Goal: Task Accomplishment & Management: Use online tool/utility

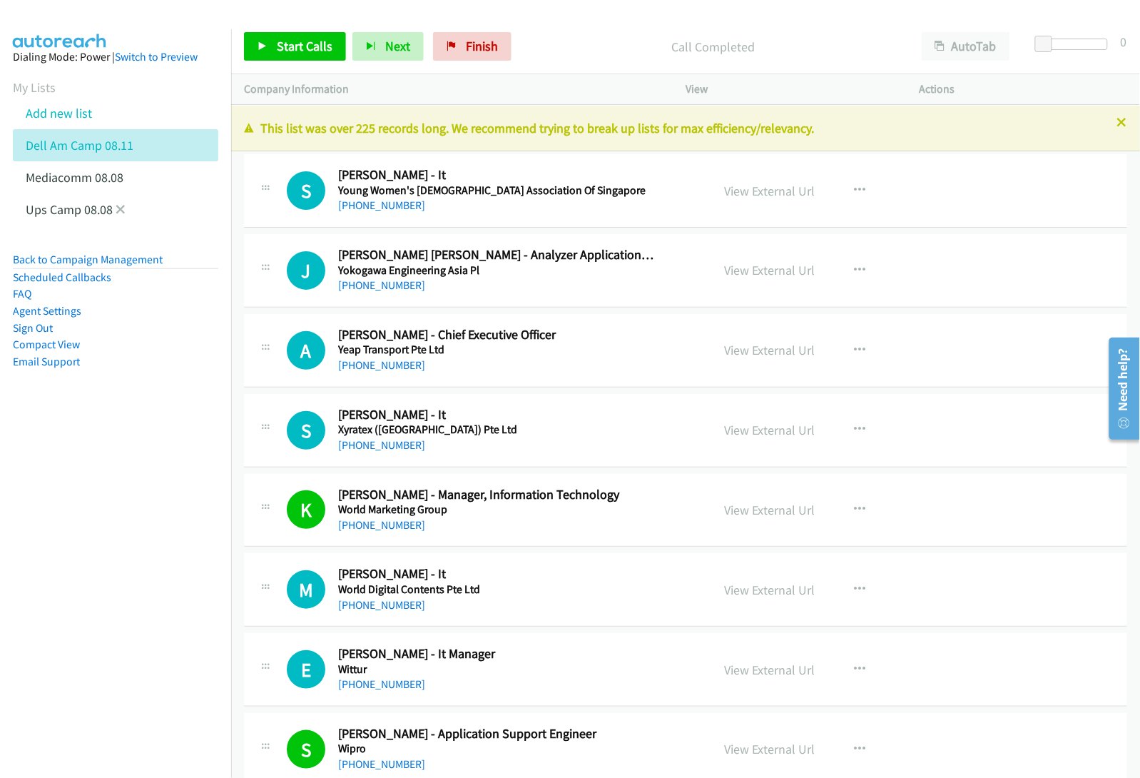
scroll to position [8424, 0]
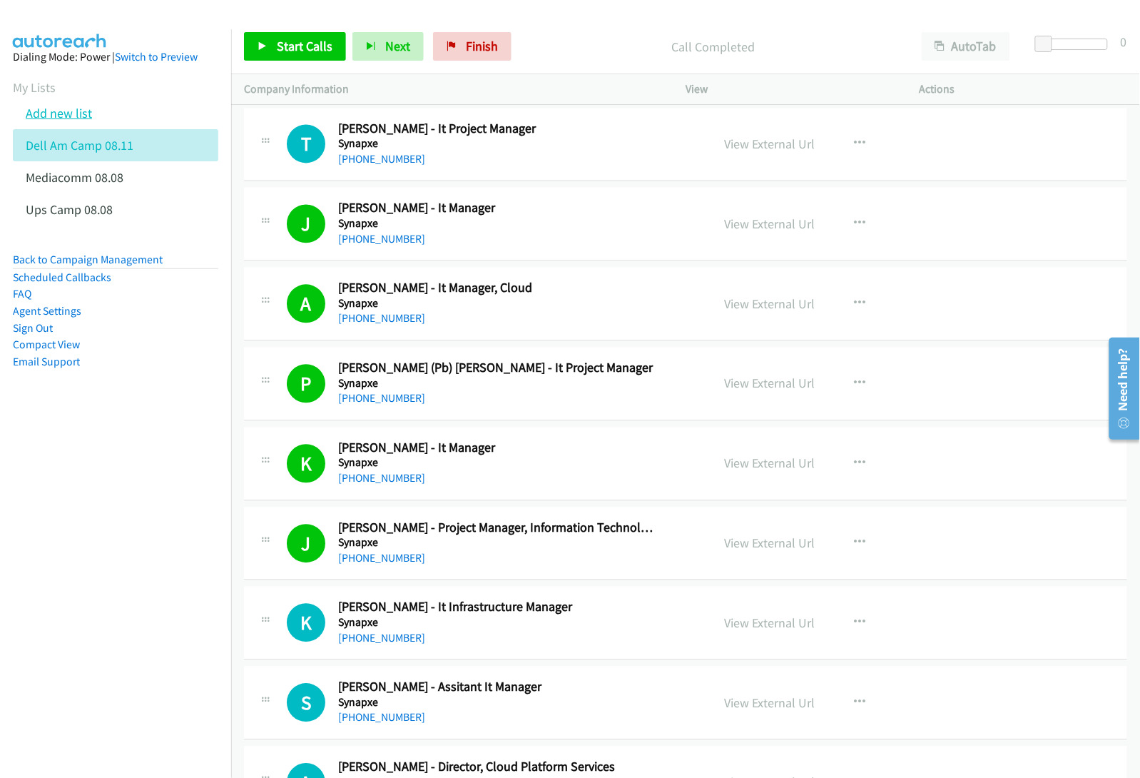
click at [66, 116] on link "Add new list" at bounding box center [59, 113] width 66 height 16
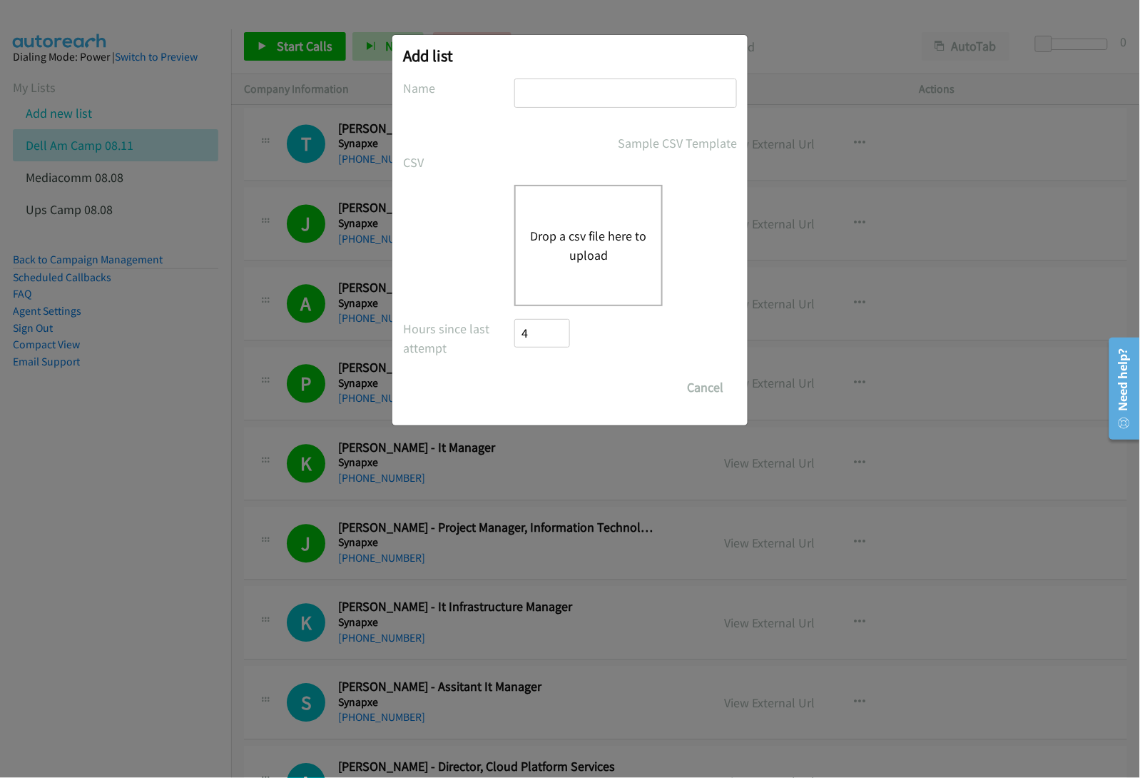
click at [585, 244] on button "Drop a csv file here to upload" at bounding box center [588, 245] width 117 height 39
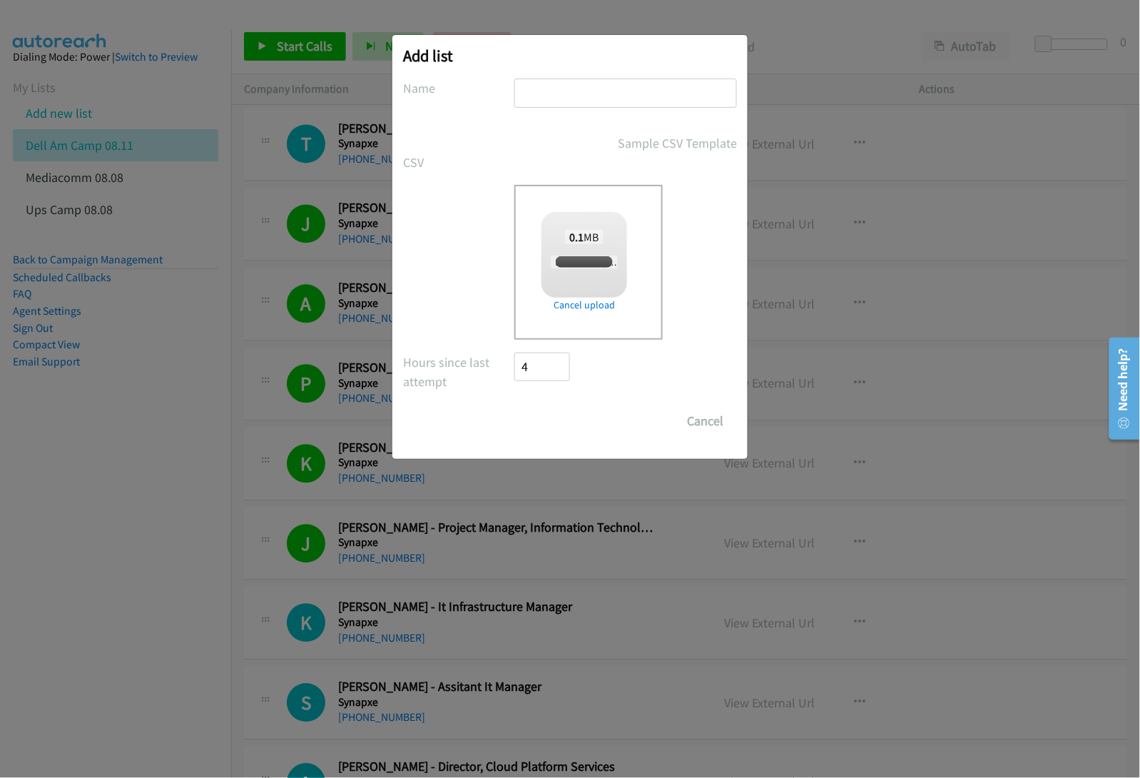
checkbox input "true"
click at [619, 96] on input "text" at bounding box center [626, 92] width 223 height 29
type input "Dell Mediacom PM Camp IN 08.11"
click at [539, 419] on input "Save List" at bounding box center [552, 421] width 75 height 29
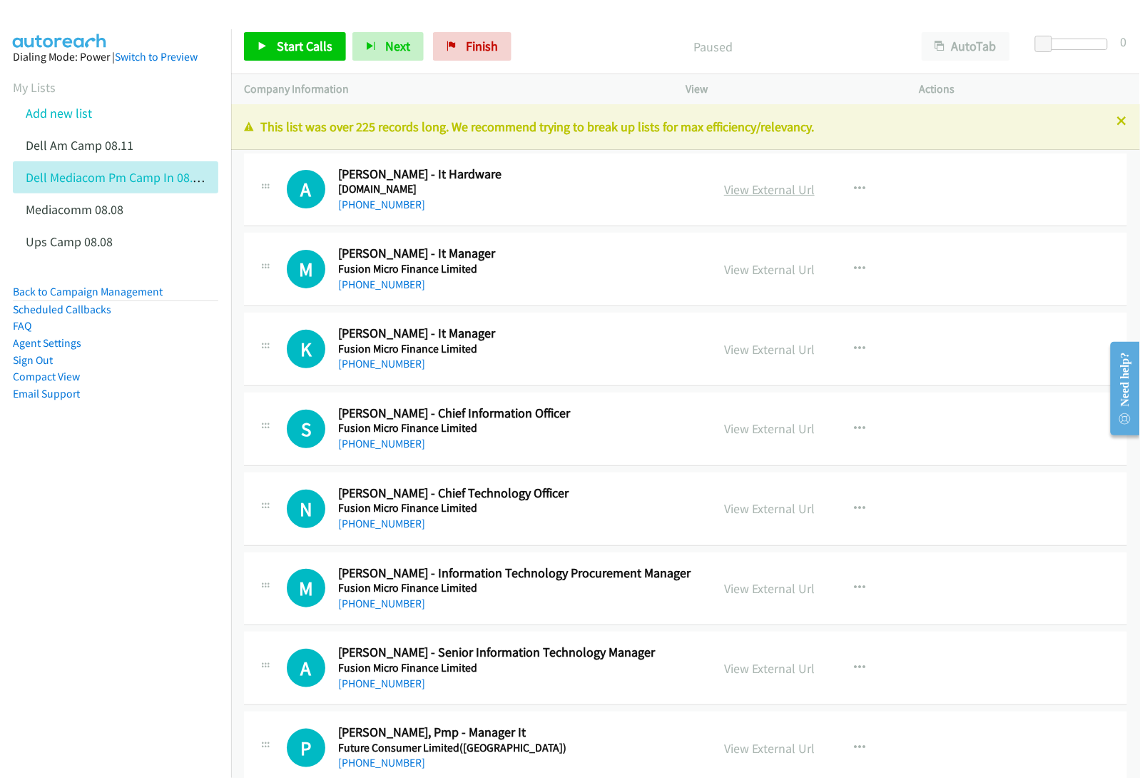
click at [740, 186] on link "View External Url" at bounding box center [769, 189] width 91 height 16
click at [740, 270] on link "View External Url" at bounding box center [769, 269] width 91 height 16
click at [744, 347] on link "View External Url" at bounding box center [769, 349] width 91 height 16
click at [754, 426] on link "View External Url" at bounding box center [769, 428] width 91 height 16
click at [767, 508] on link "View External Url" at bounding box center [769, 508] width 91 height 16
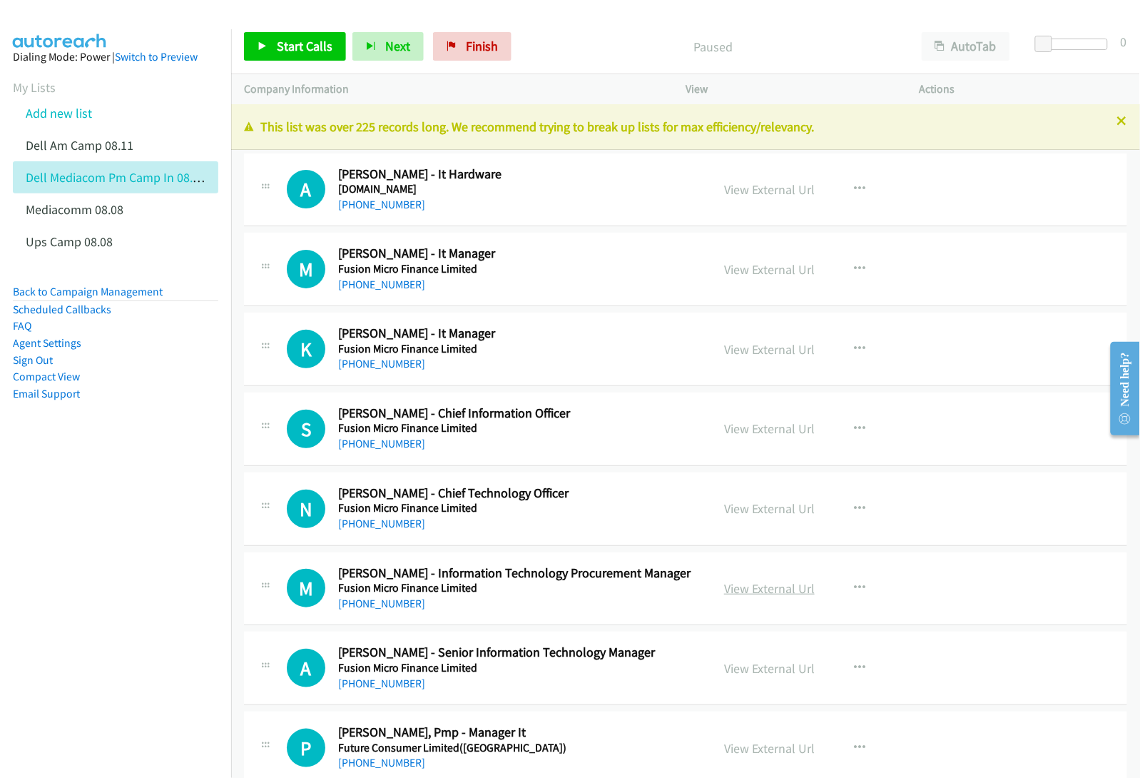
click at [751, 586] on link "View External Url" at bounding box center [769, 588] width 91 height 16
click at [739, 667] on link "View External Url" at bounding box center [769, 668] width 91 height 16
click at [768, 750] on link "View External Url" at bounding box center [769, 748] width 91 height 16
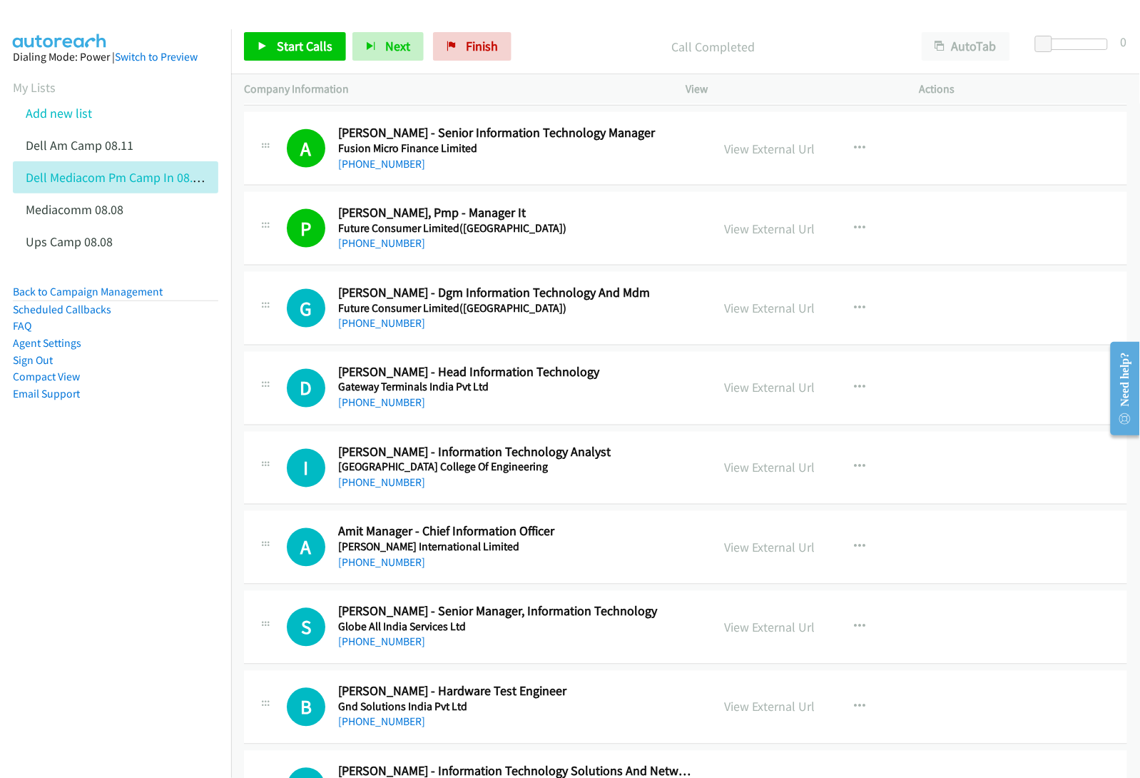
scroll to position [535, 0]
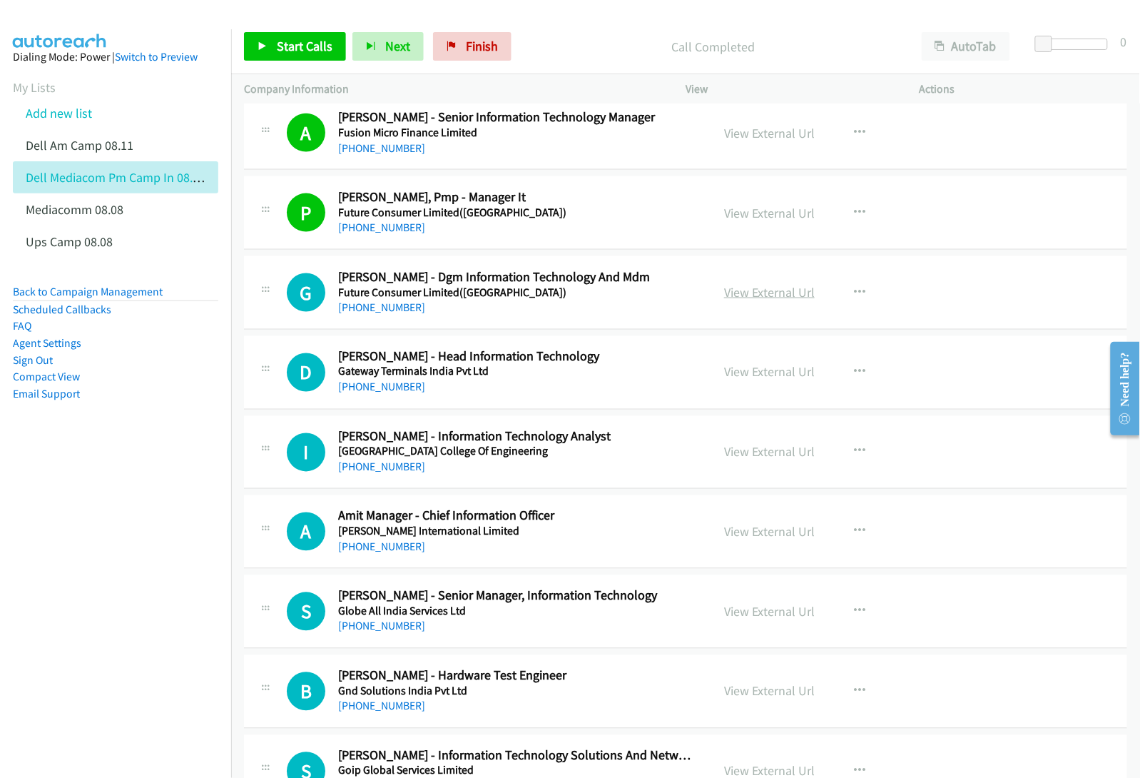
click at [753, 290] on link "View External Url" at bounding box center [769, 292] width 91 height 16
click at [736, 371] on link "View External Url" at bounding box center [769, 372] width 91 height 16
click at [761, 453] on link "View External Url" at bounding box center [769, 452] width 91 height 16
click at [739, 530] on link "View External Url" at bounding box center [769, 532] width 91 height 16
click at [766, 612] on link "View External Url" at bounding box center [769, 612] width 91 height 16
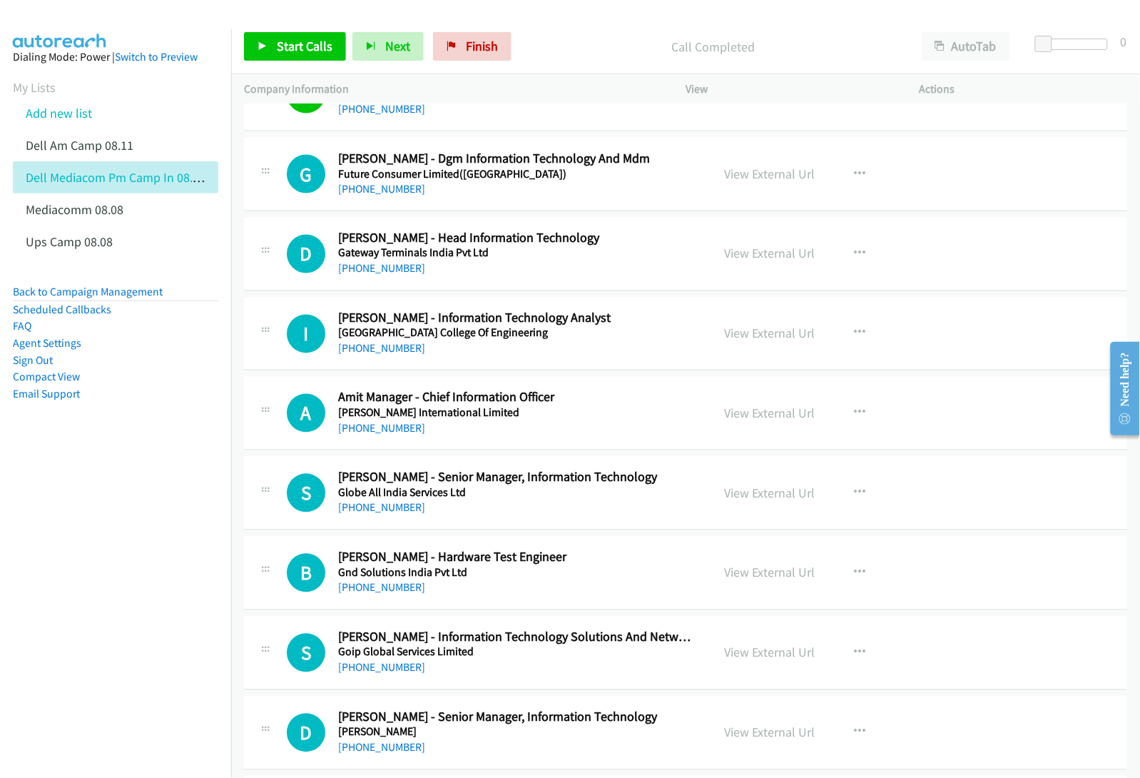
scroll to position [714, 0]
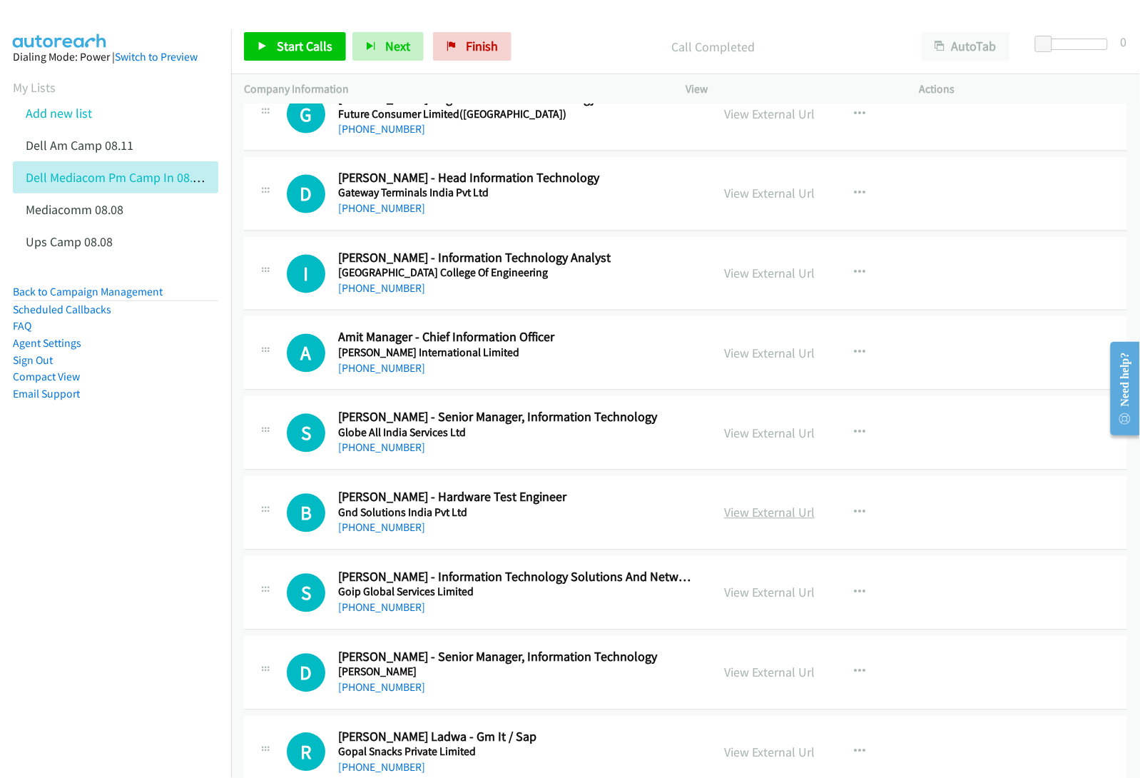
click at [778, 512] on link "View External Url" at bounding box center [769, 513] width 91 height 16
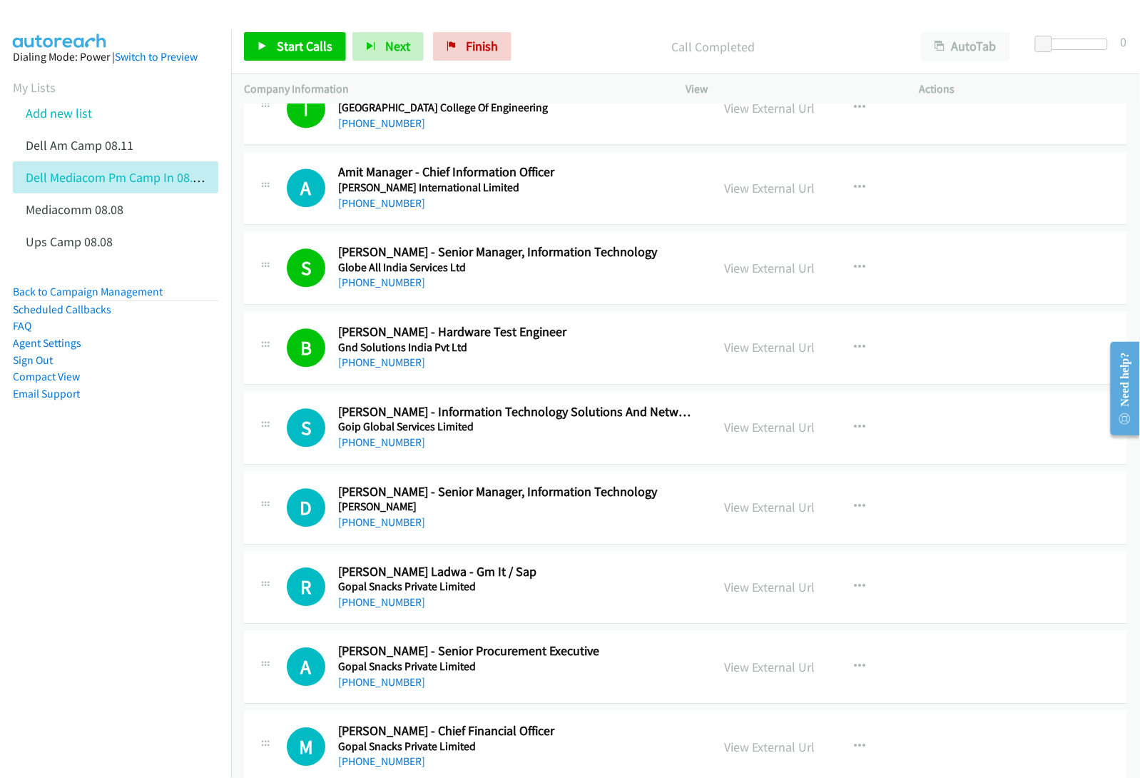
scroll to position [892, 0]
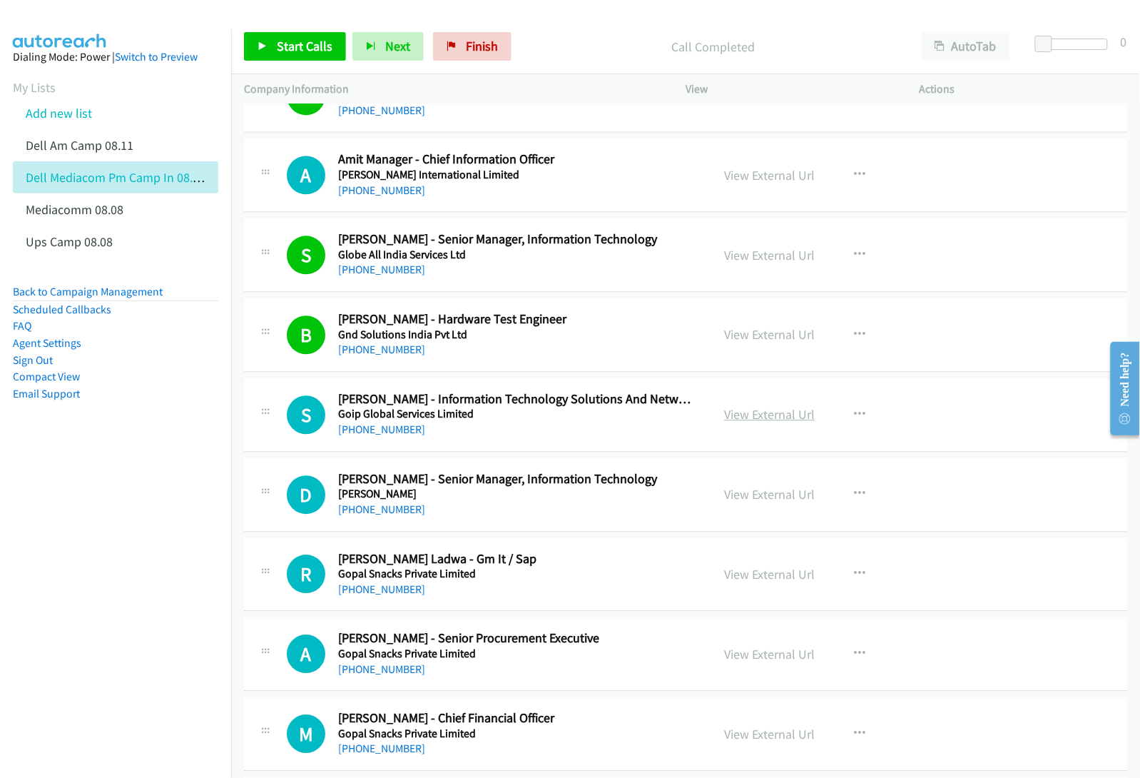
click at [758, 418] on link "View External Url" at bounding box center [769, 414] width 91 height 16
click at [751, 497] on link "View External Url" at bounding box center [769, 494] width 91 height 16
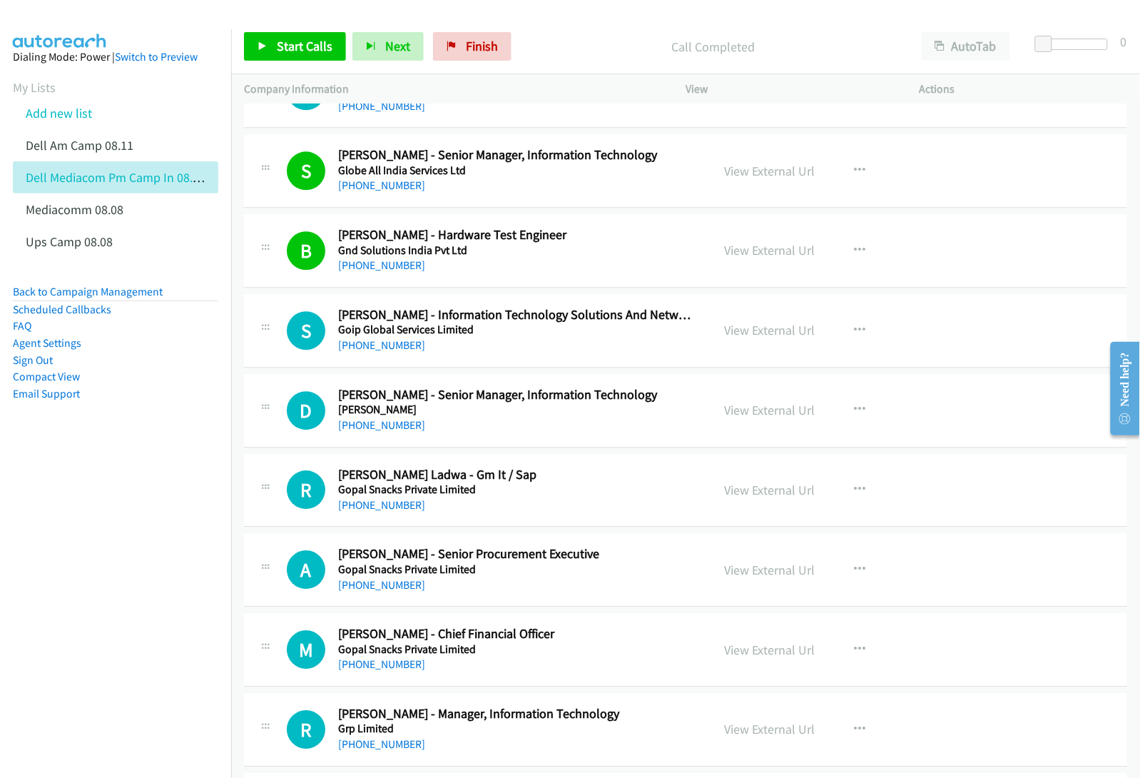
scroll to position [981, 0]
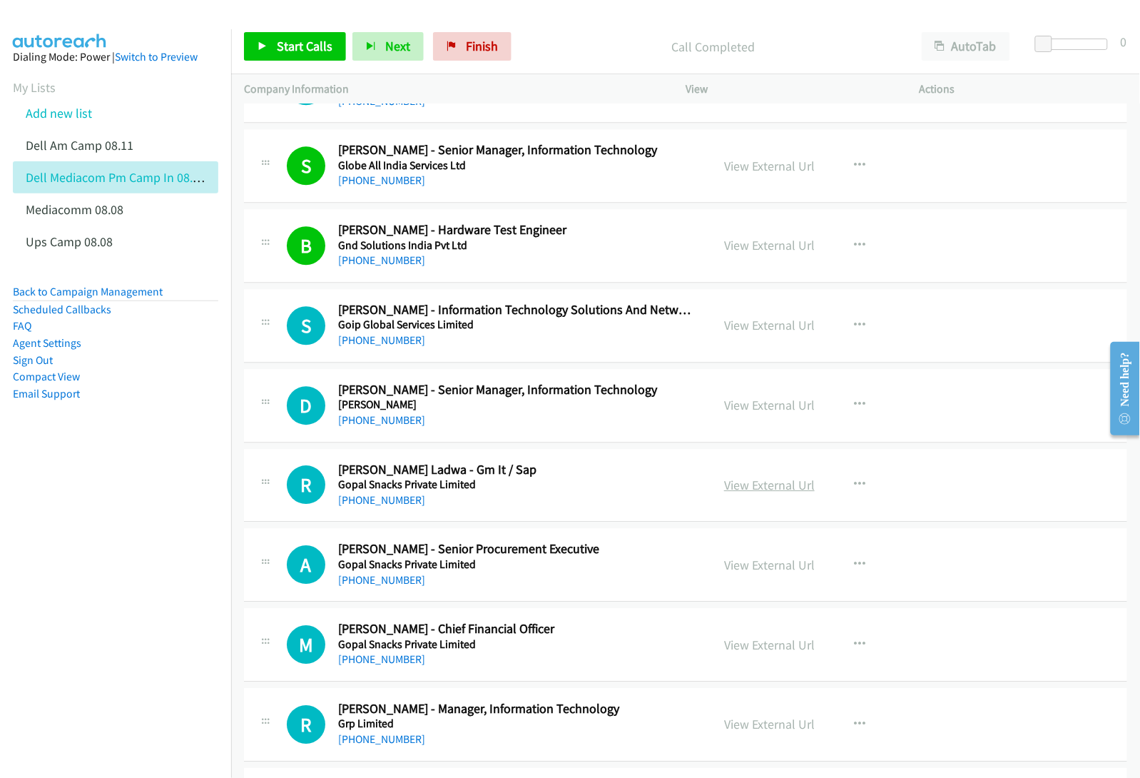
click at [754, 486] on link "View External Url" at bounding box center [769, 485] width 91 height 16
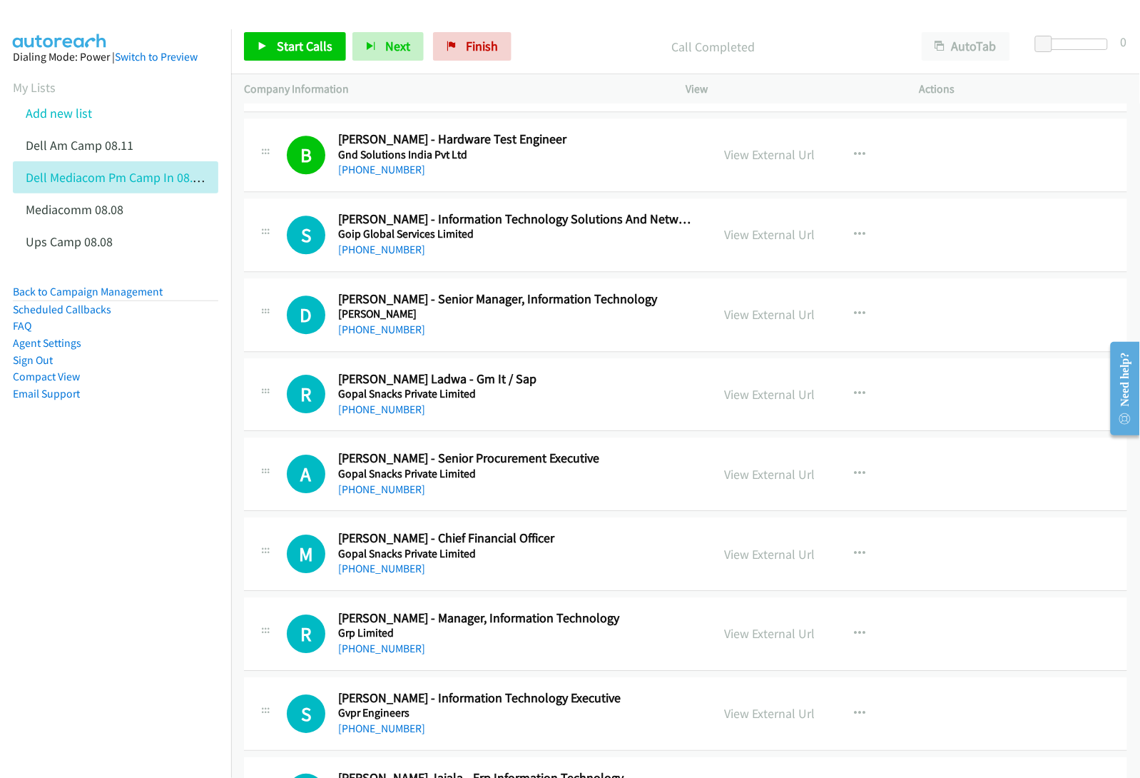
scroll to position [1160, 0]
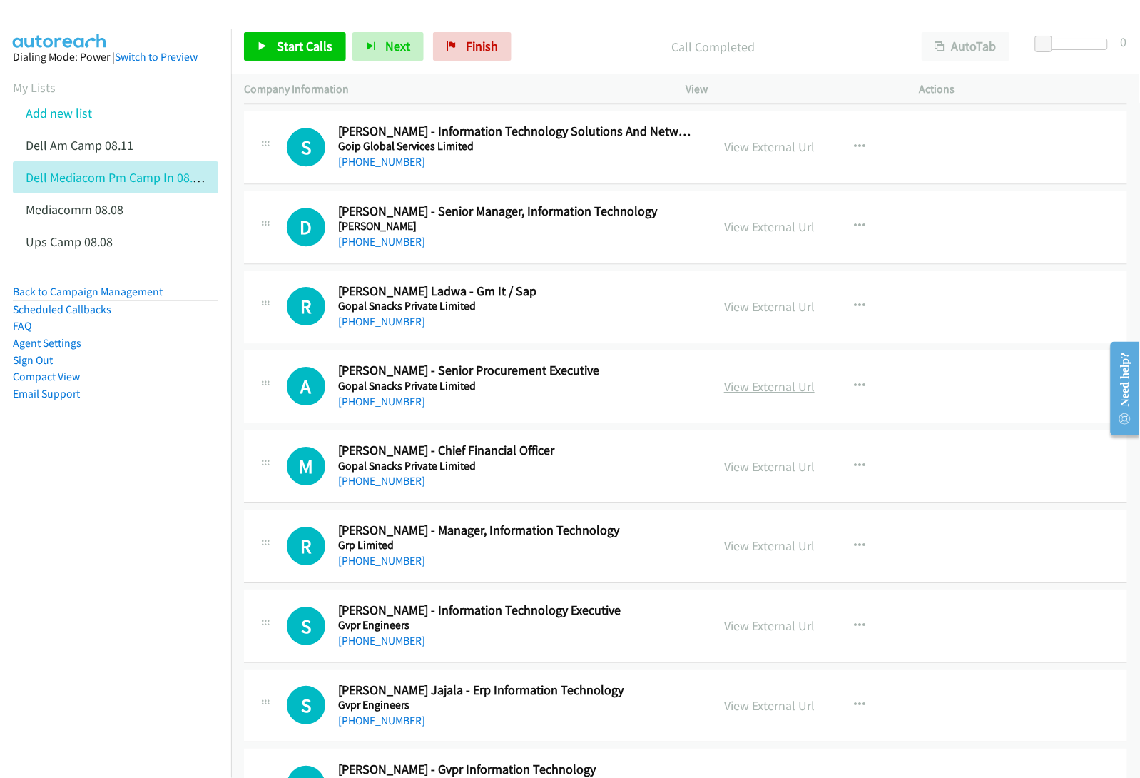
click at [747, 393] on link "View External Url" at bounding box center [769, 386] width 91 height 16
click at [741, 465] on link "View External Url" at bounding box center [769, 466] width 91 height 16
click at [743, 546] on link "View External Url" at bounding box center [769, 545] width 91 height 16
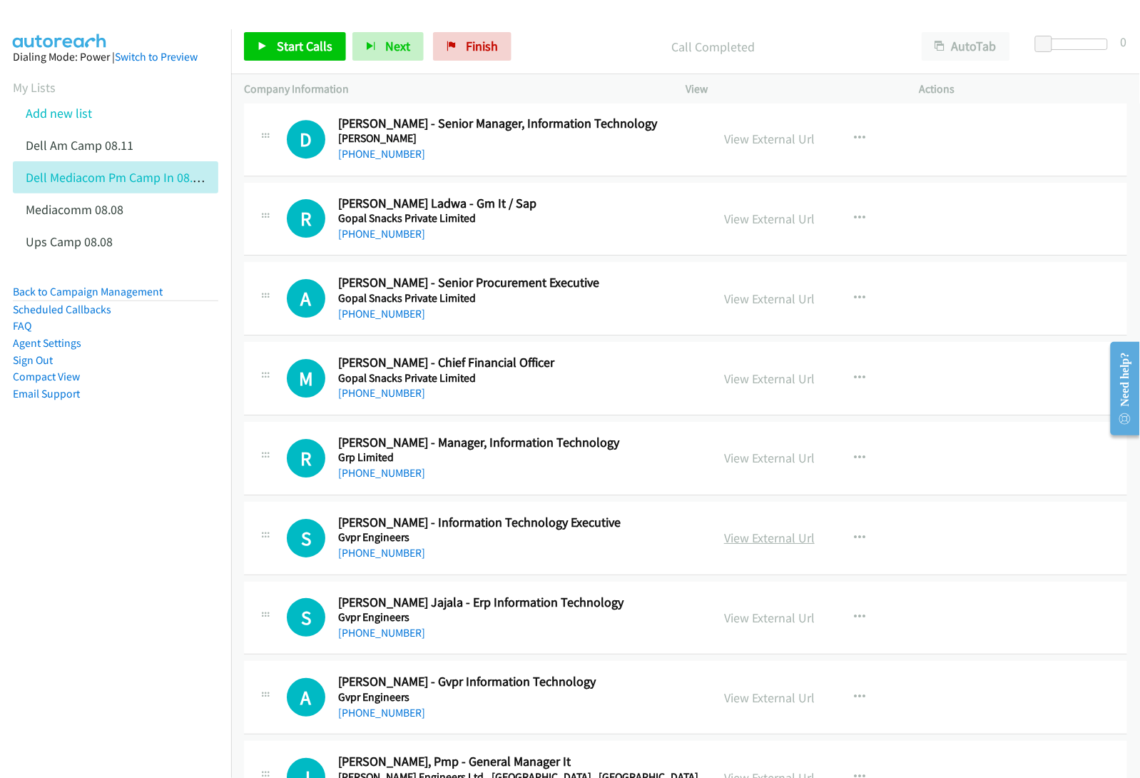
scroll to position [1249, 0]
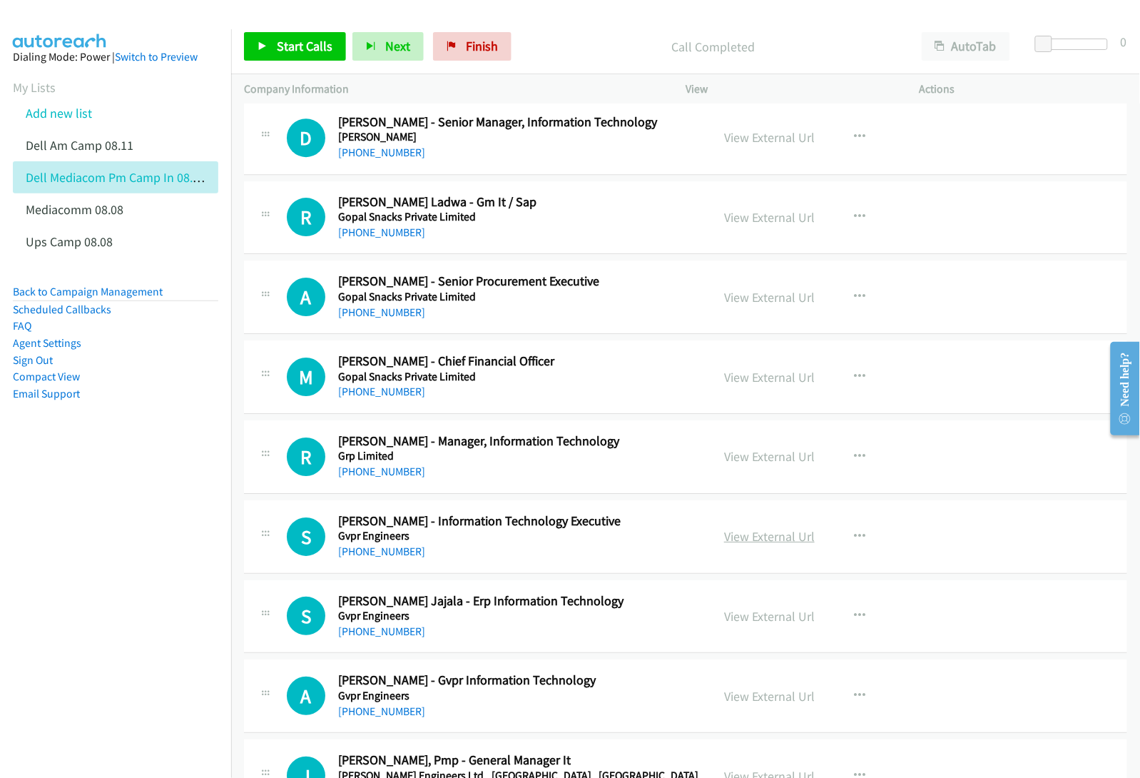
click at [731, 535] on link "View External Url" at bounding box center [769, 536] width 91 height 16
click at [749, 619] on link "View External Url" at bounding box center [769, 616] width 91 height 16
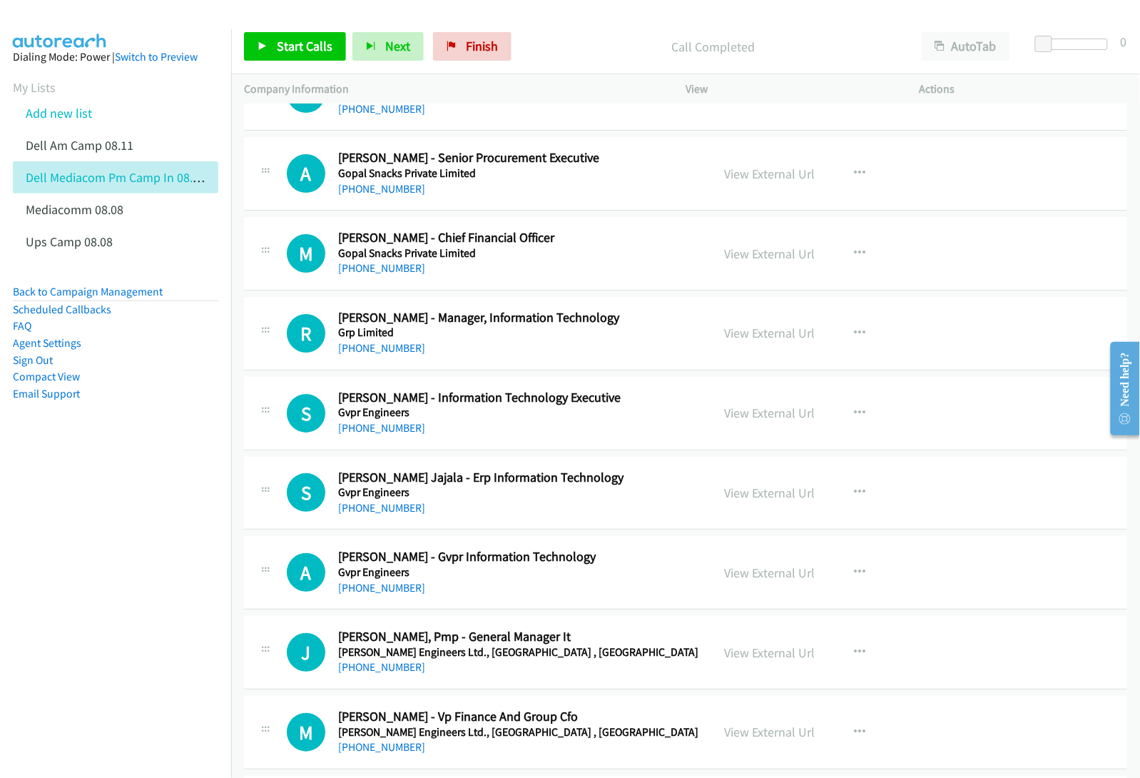
scroll to position [1427, 0]
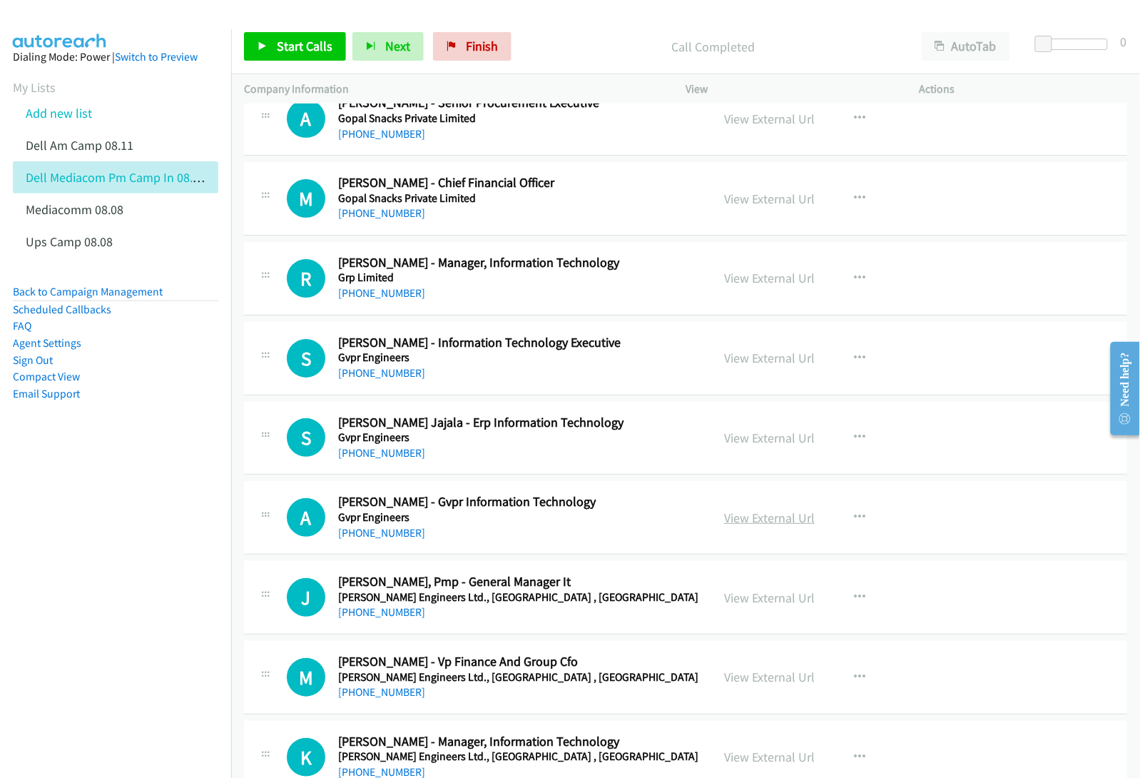
click at [739, 520] on link "View External Url" at bounding box center [769, 518] width 91 height 16
click at [768, 603] on link "View External Url" at bounding box center [769, 597] width 91 height 16
click at [743, 681] on link "View External Url" at bounding box center [769, 677] width 91 height 16
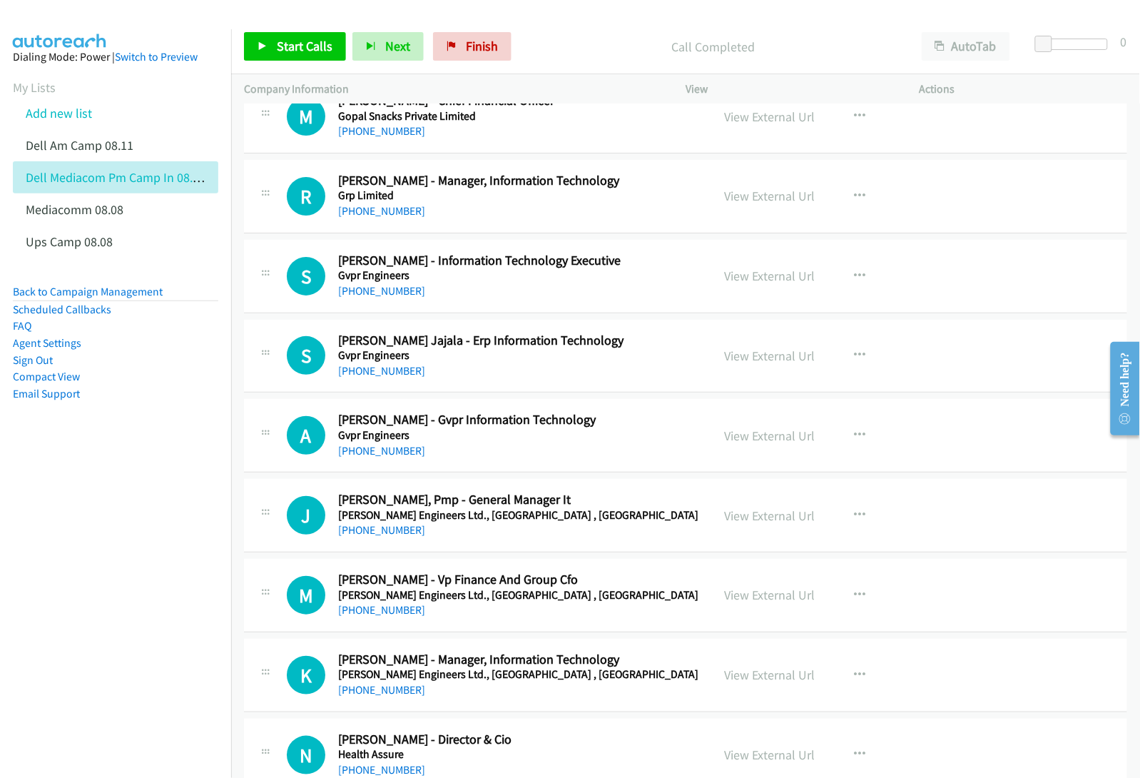
scroll to position [1516, 0]
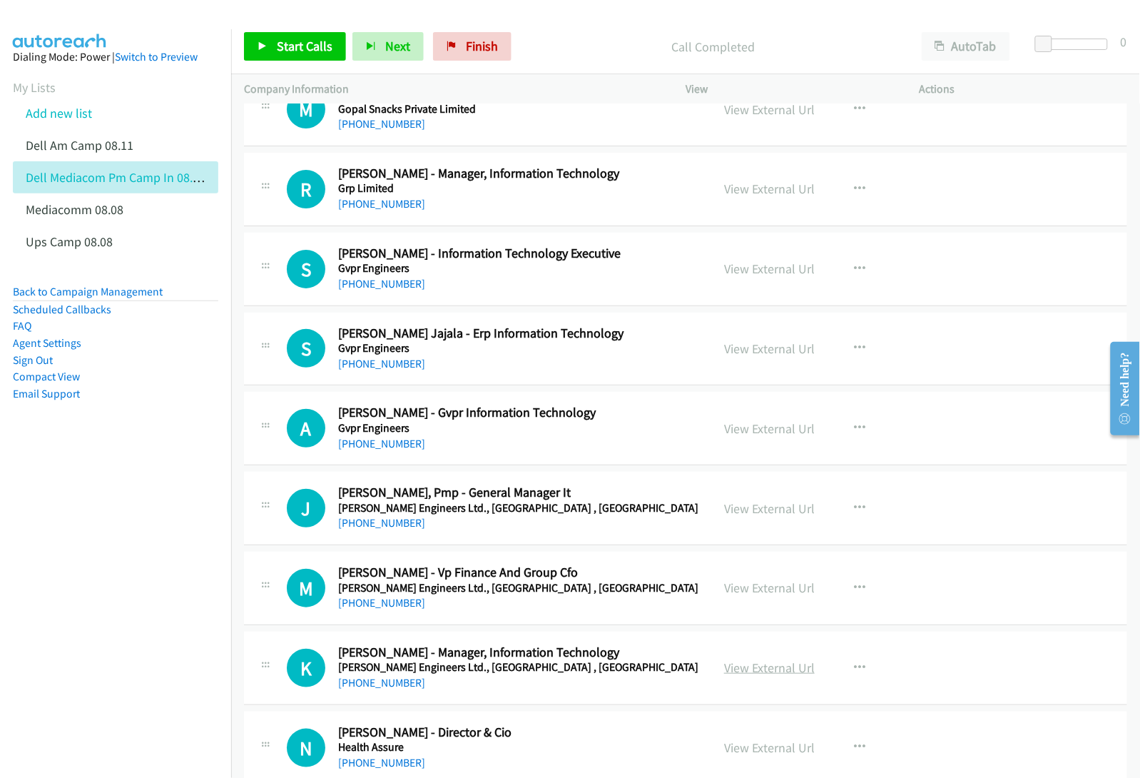
click at [754, 674] on link "View External Url" at bounding box center [769, 667] width 91 height 16
click at [760, 749] on link "View External Url" at bounding box center [769, 747] width 91 height 16
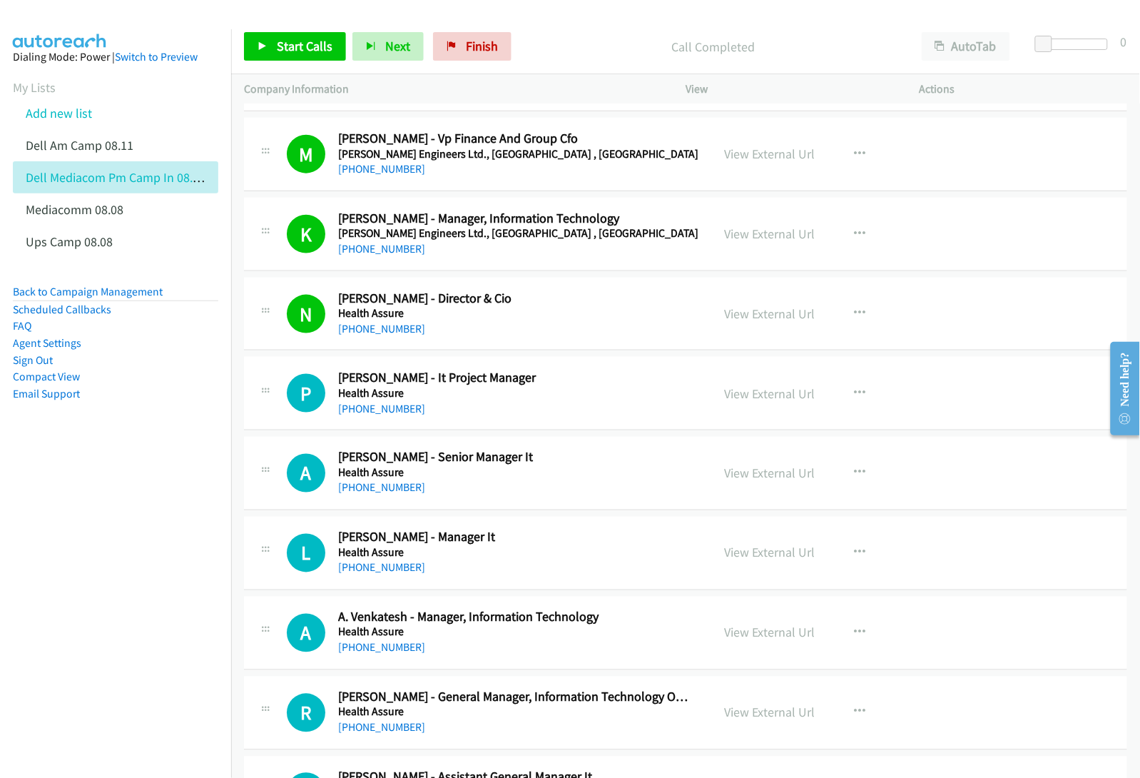
scroll to position [1962, 0]
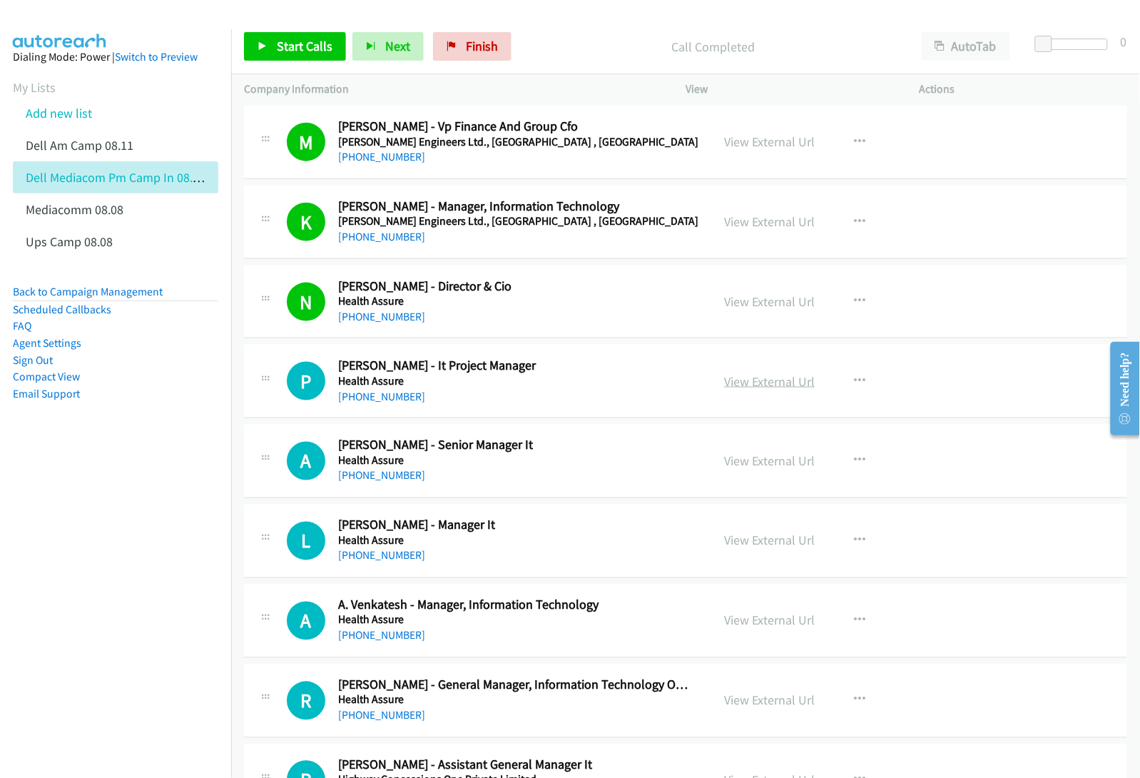
click at [769, 384] on link "View External Url" at bounding box center [769, 381] width 91 height 16
click at [759, 462] on link "View External Url" at bounding box center [769, 461] width 91 height 16
click at [764, 549] on link "View External Url" at bounding box center [769, 540] width 91 height 16
click at [758, 619] on link "View External Url" at bounding box center [769, 620] width 91 height 16
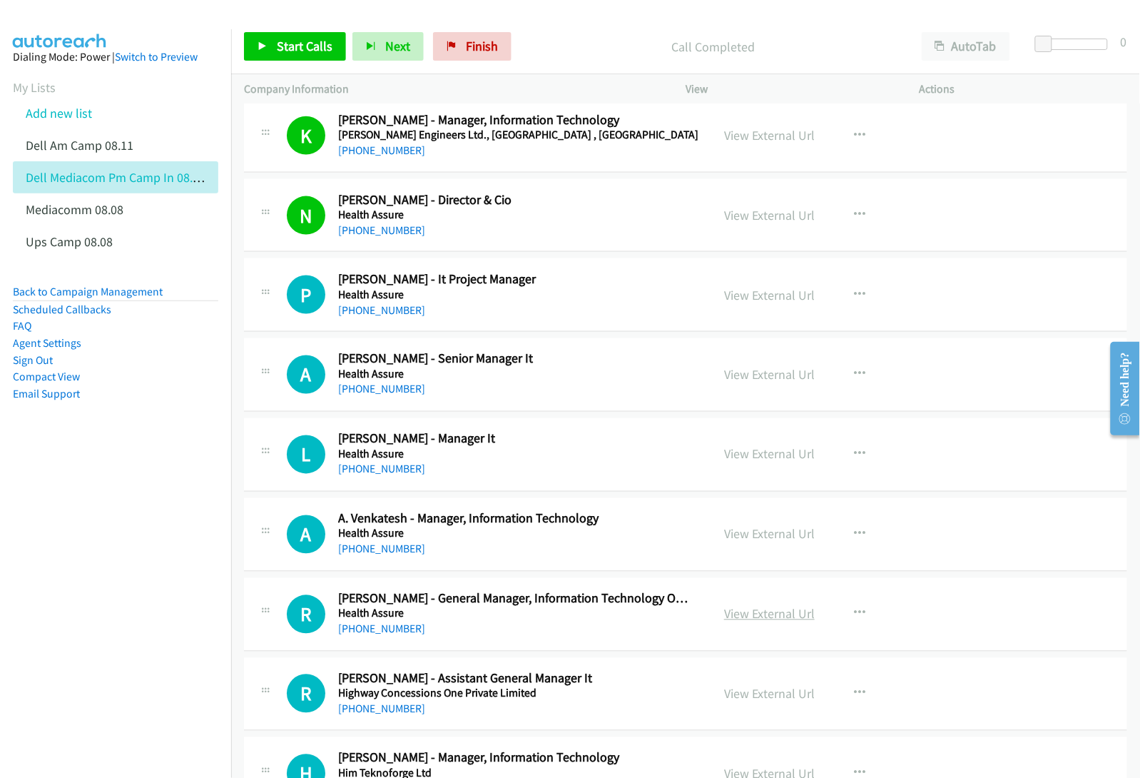
scroll to position [2052, 0]
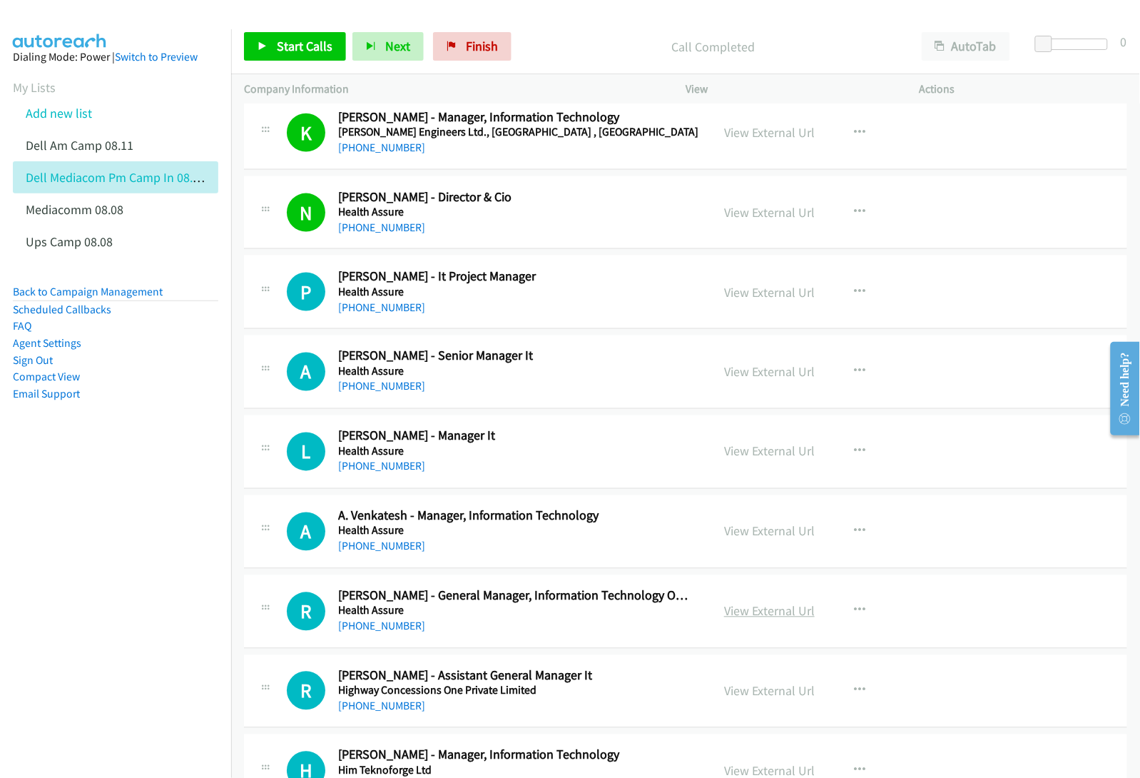
click at [749, 614] on link "View External Url" at bounding box center [769, 611] width 91 height 16
click at [740, 698] on link "View External Url" at bounding box center [769, 691] width 91 height 16
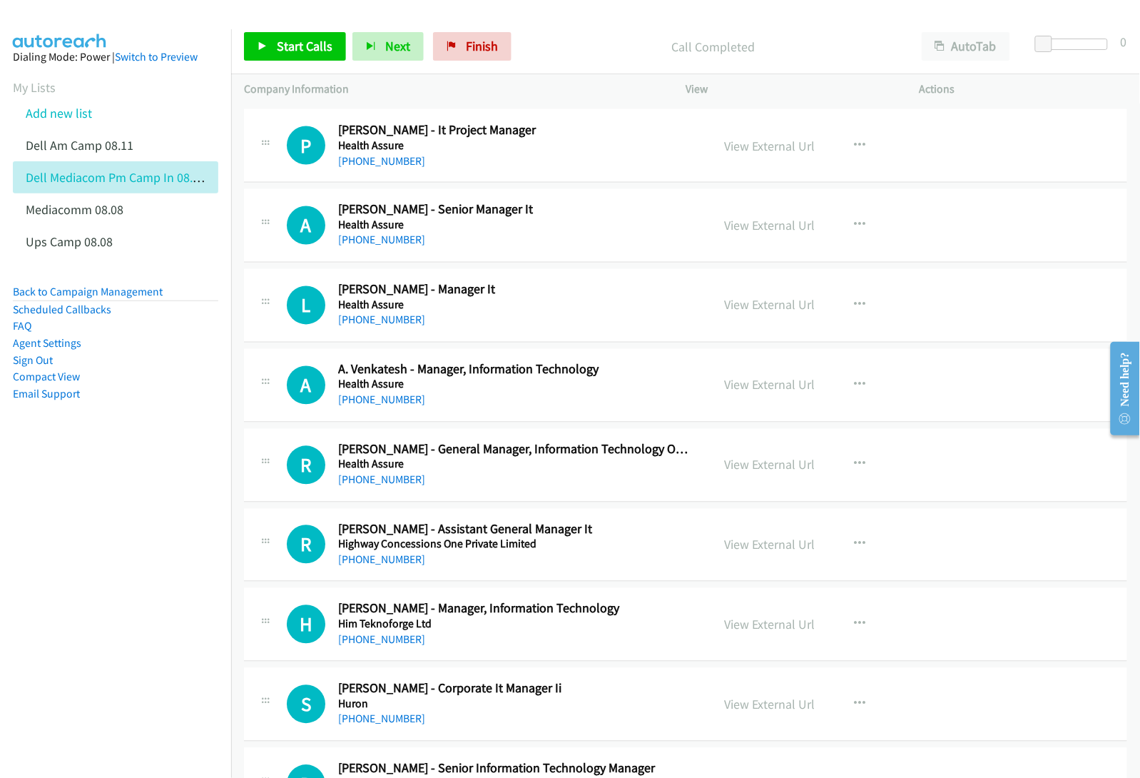
scroll to position [2230, 0]
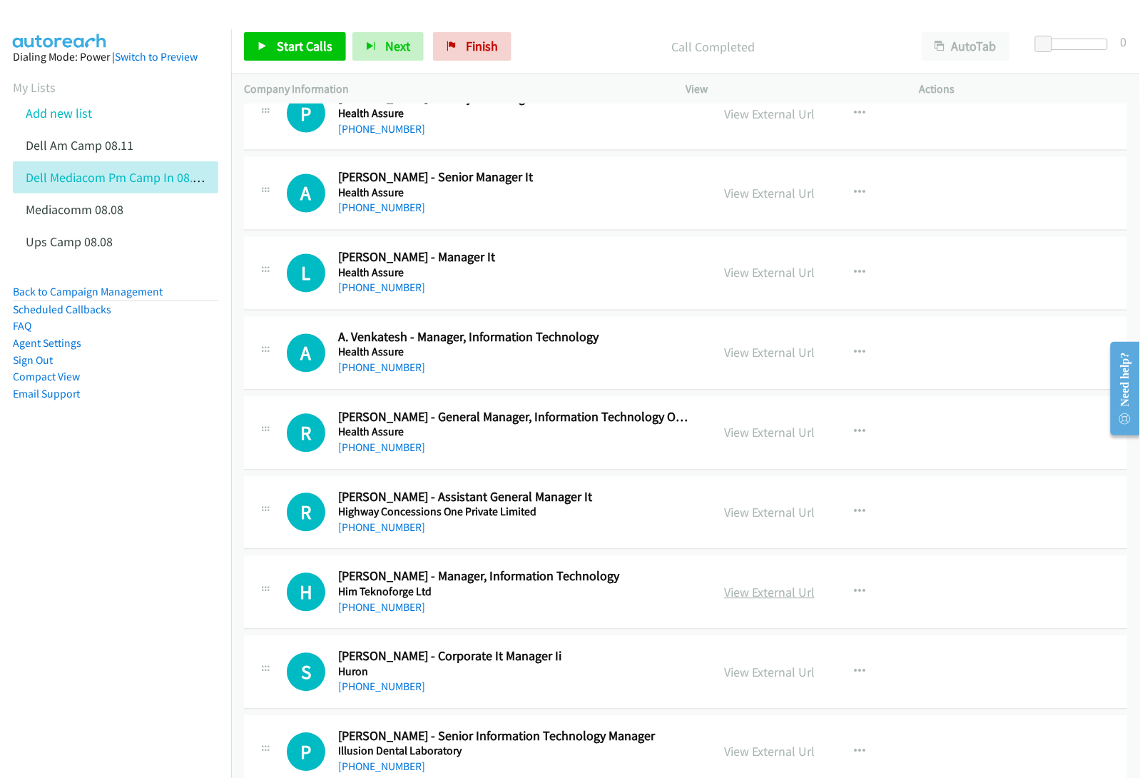
click at [764, 599] on link "View External Url" at bounding box center [769, 592] width 91 height 16
click at [759, 678] on link "View External Url" at bounding box center [769, 672] width 91 height 16
click at [764, 751] on link "View External Url" at bounding box center [769, 752] width 91 height 16
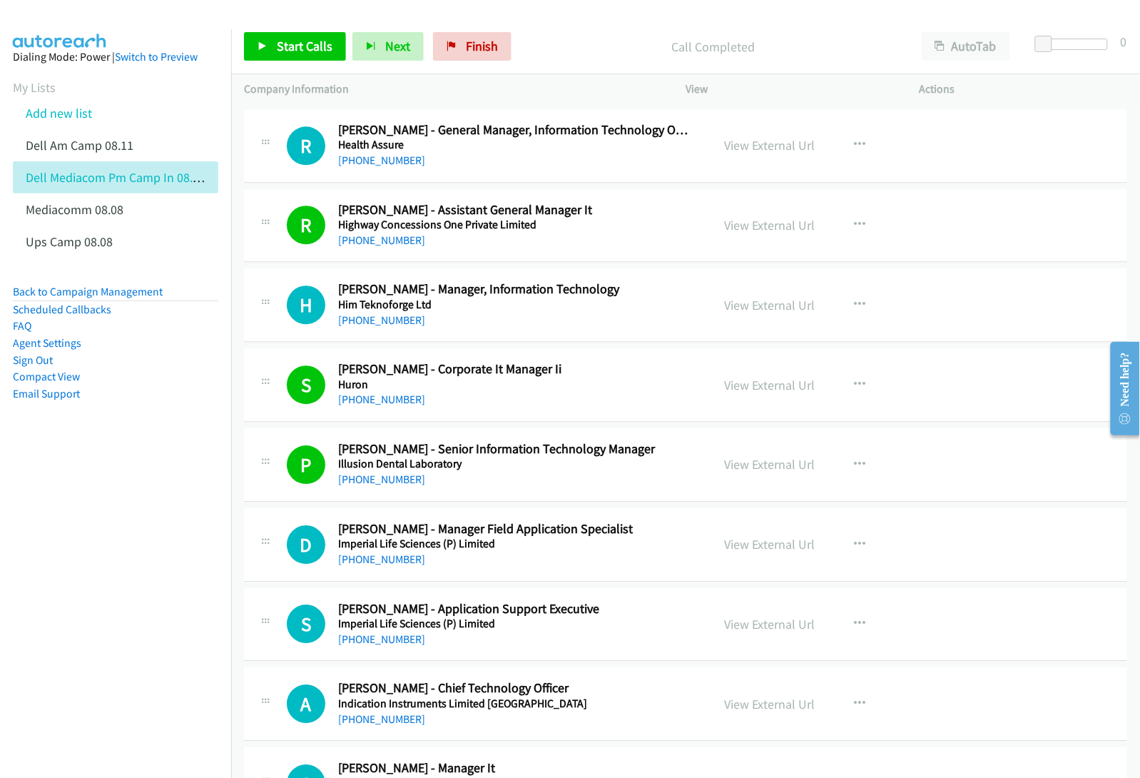
scroll to position [2498, 0]
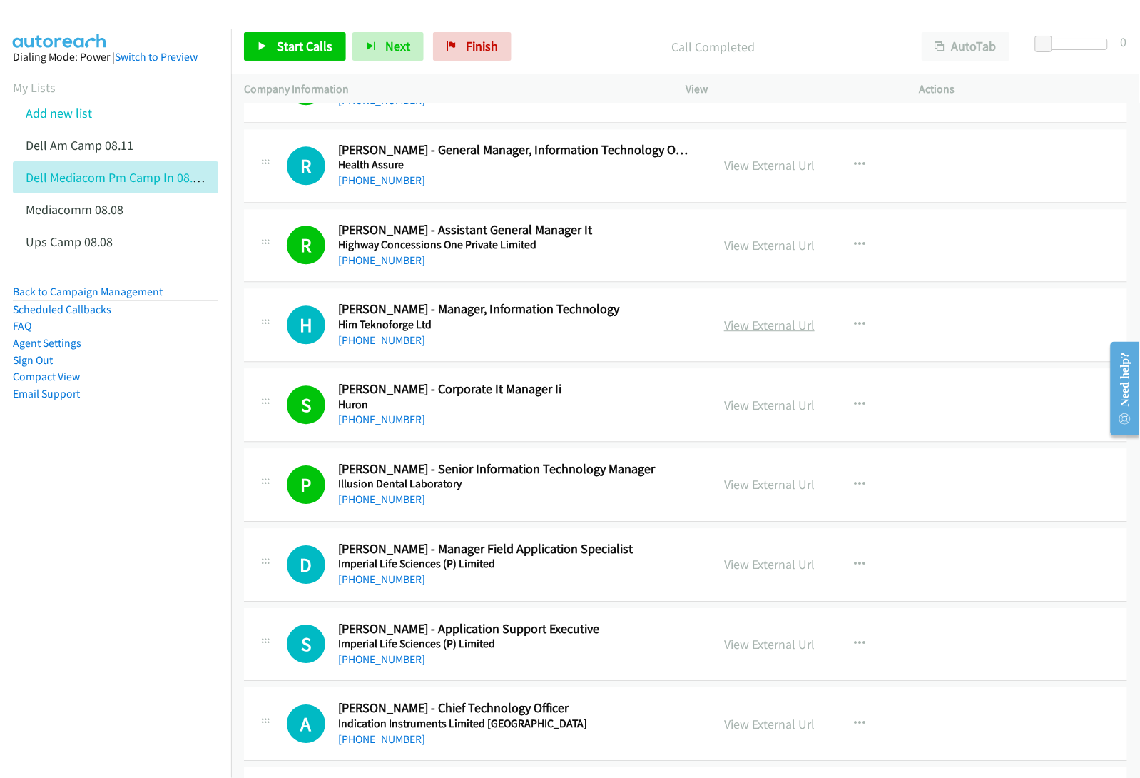
click at [760, 330] on link "View External Url" at bounding box center [769, 325] width 91 height 16
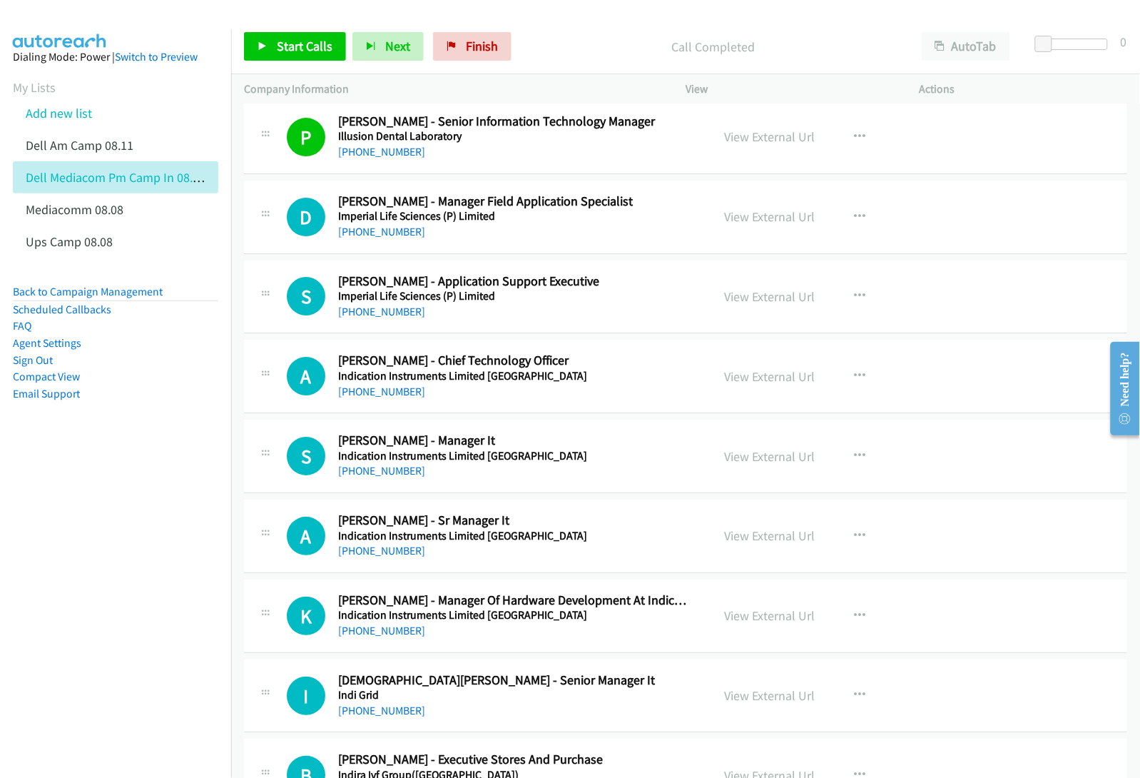
scroll to position [2854, 0]
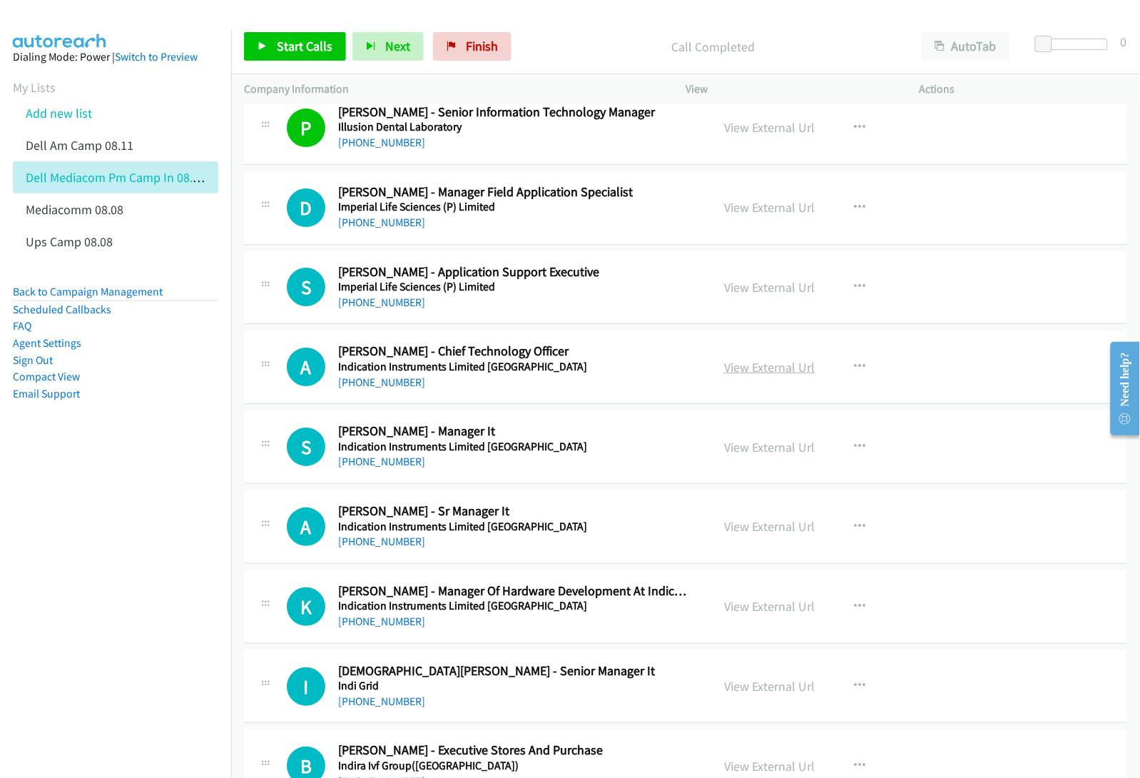
click at [734, 373] on link "View External Url" at bounding box center [769, 367] width 91 height 16
click at [744, 451] on link "View External Url" at bounding box center [769, 447] width 91 height 16
click at [730, 530] on link "View External Url" at bounding box center [769, 526] width 91 height 16
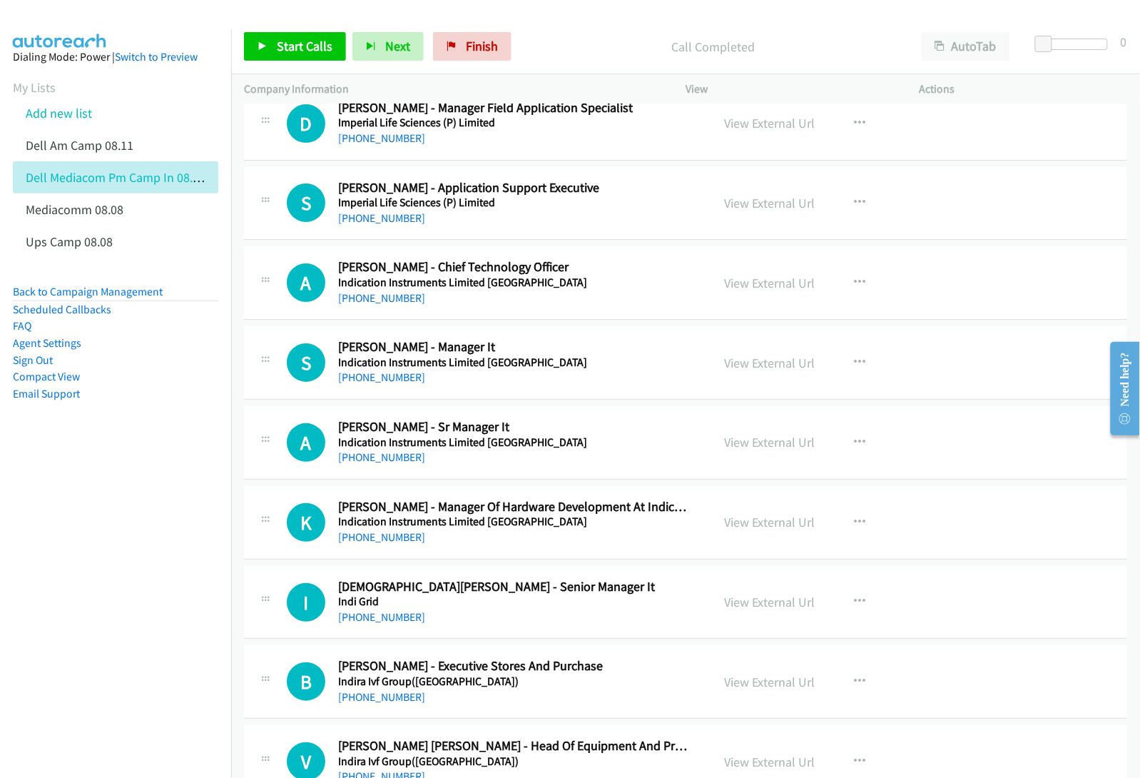
scroll to position [2944, 0]
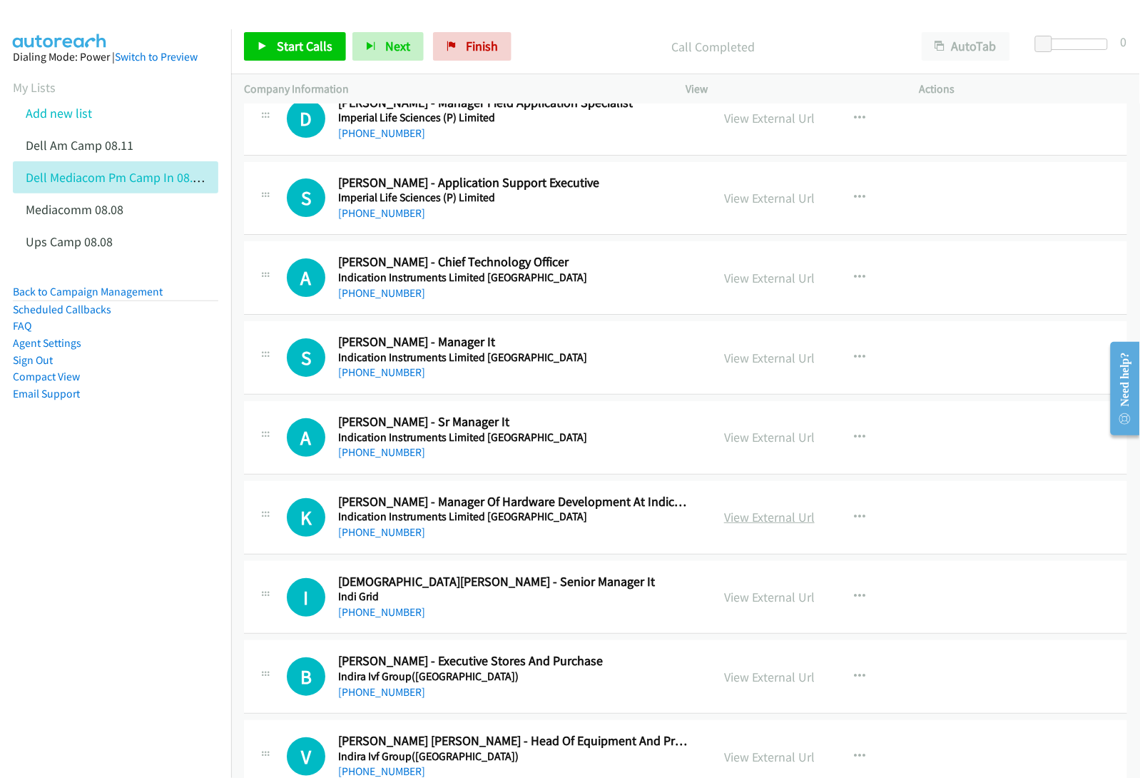
click at [733, 525] on link "View External Url" at bounding box center [769, 517] width 91 height 16
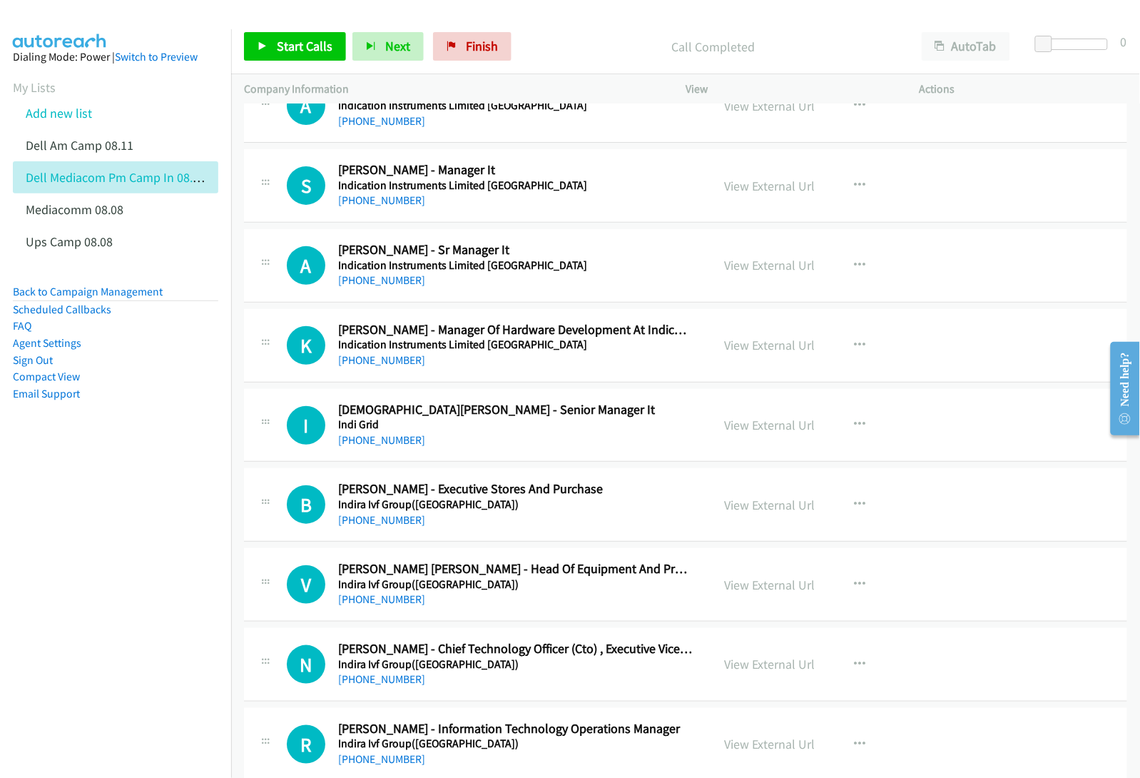
scroll to position [3122, 0]
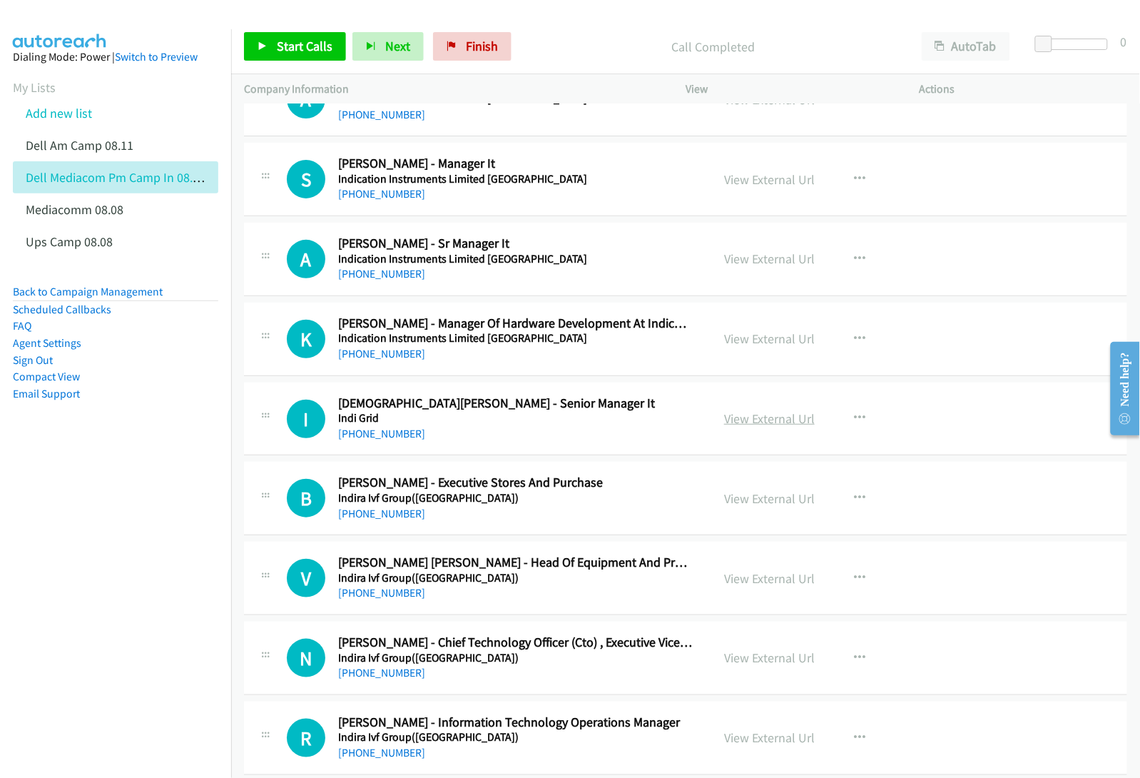
click at [741, 423] on link "View External Url" at bounding box center [769, 418] width 91 height 16
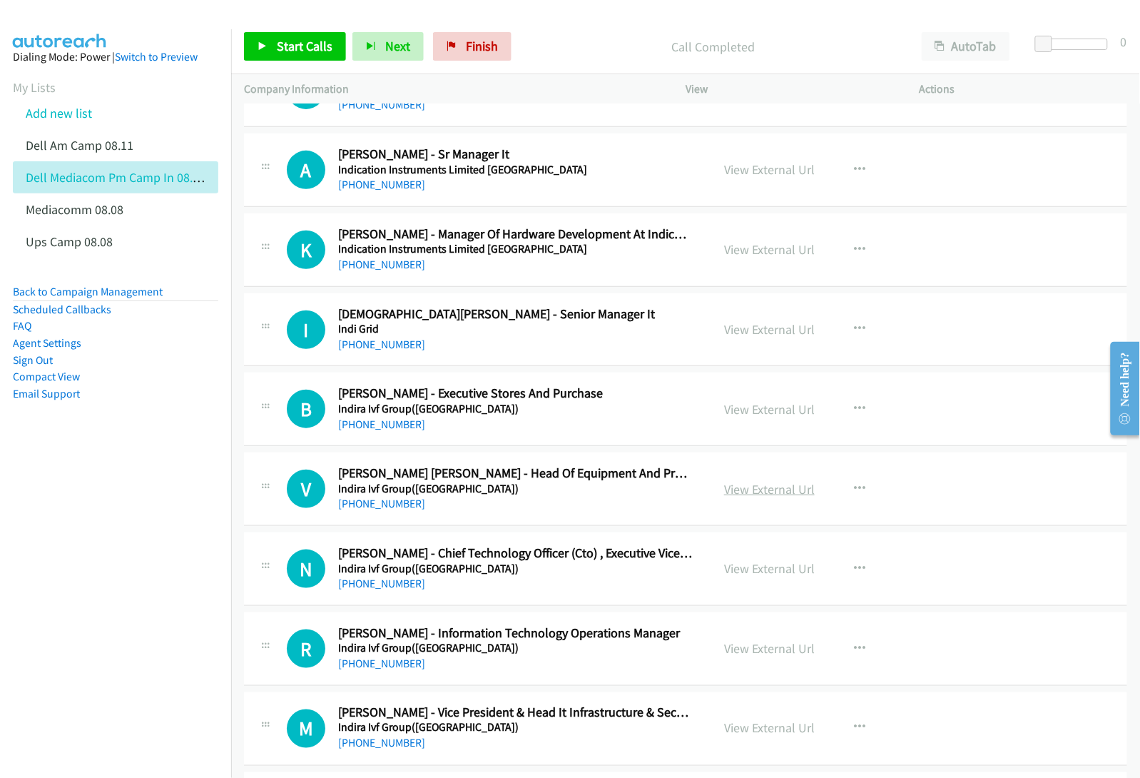
click at [740, 495] on link "View External Url" at bounding box center [769, 489] width 91 height 16
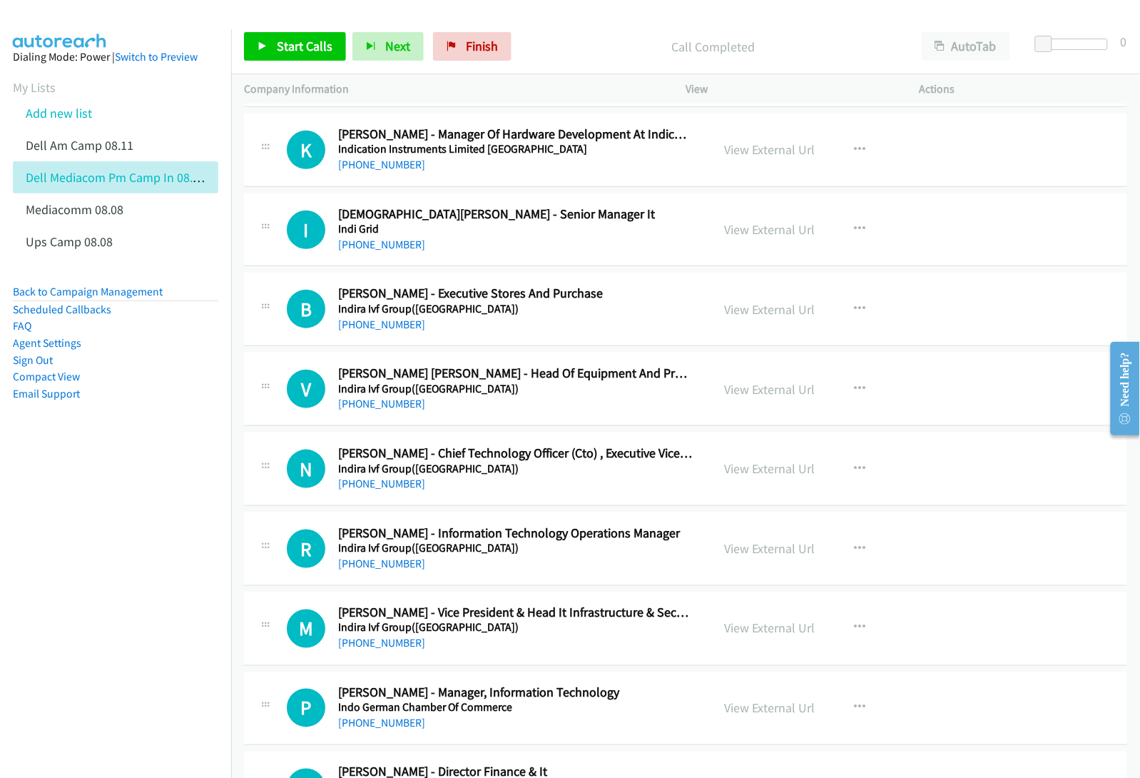
scroll to position [3390, 0]
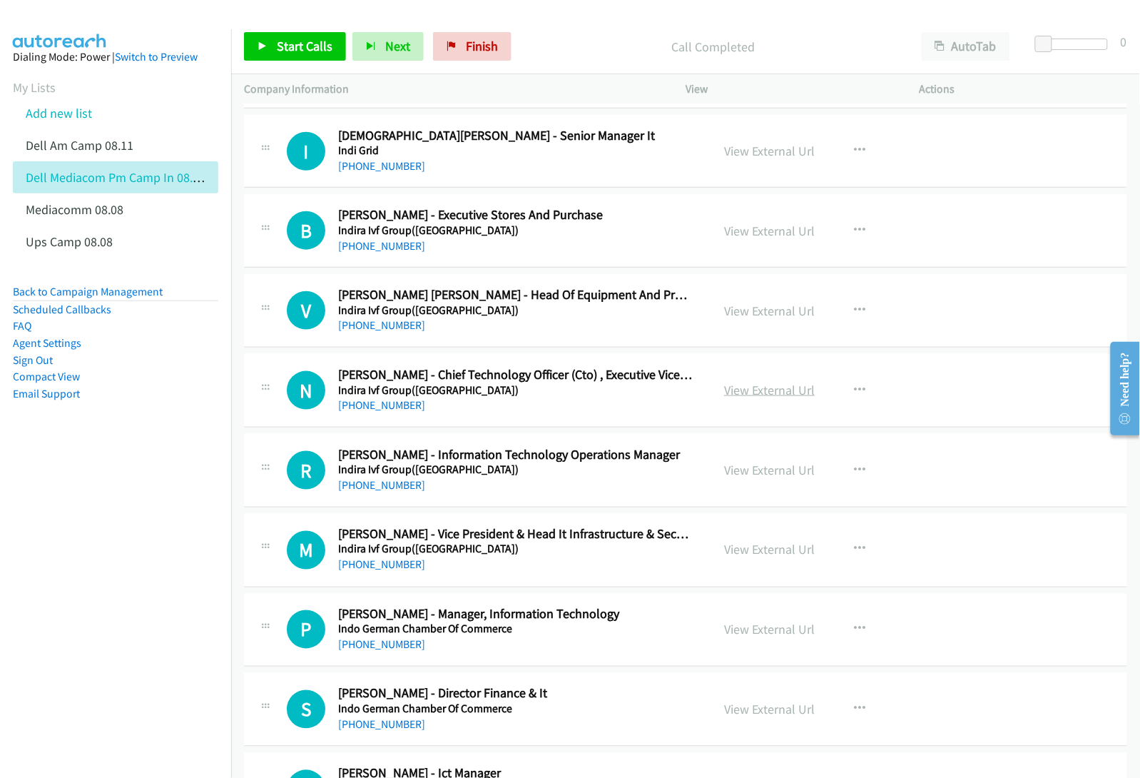
click at [736, 392] on link "View External Url" at bounding box center [769, 390] width 91 height 16
click at [747, 472] on link "View External Url" at bounding box center [769, 470] width 91 height 16
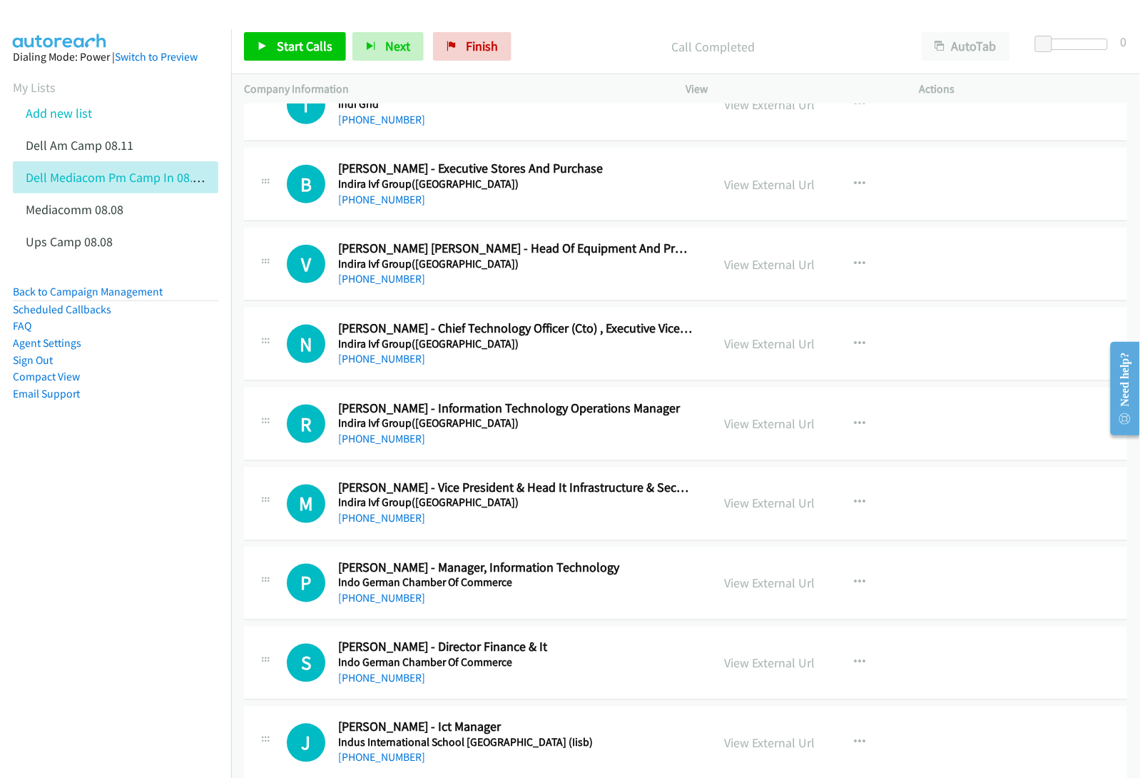
scroll to position [3479, 0]
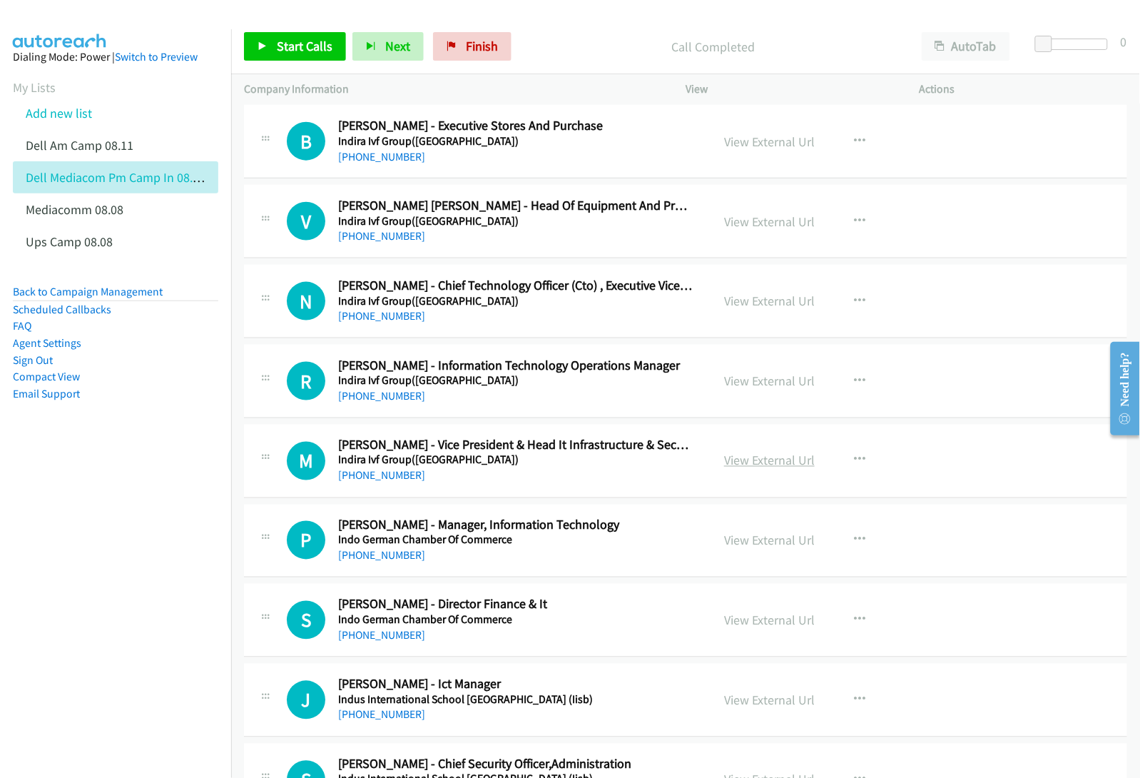
click at [762, 467] on link "View External Url" at bounding box center [769, 460] width 91 height 16
click at [771, 543] on link "View External Url" at bounding box center [769, 540] width 91 height 16
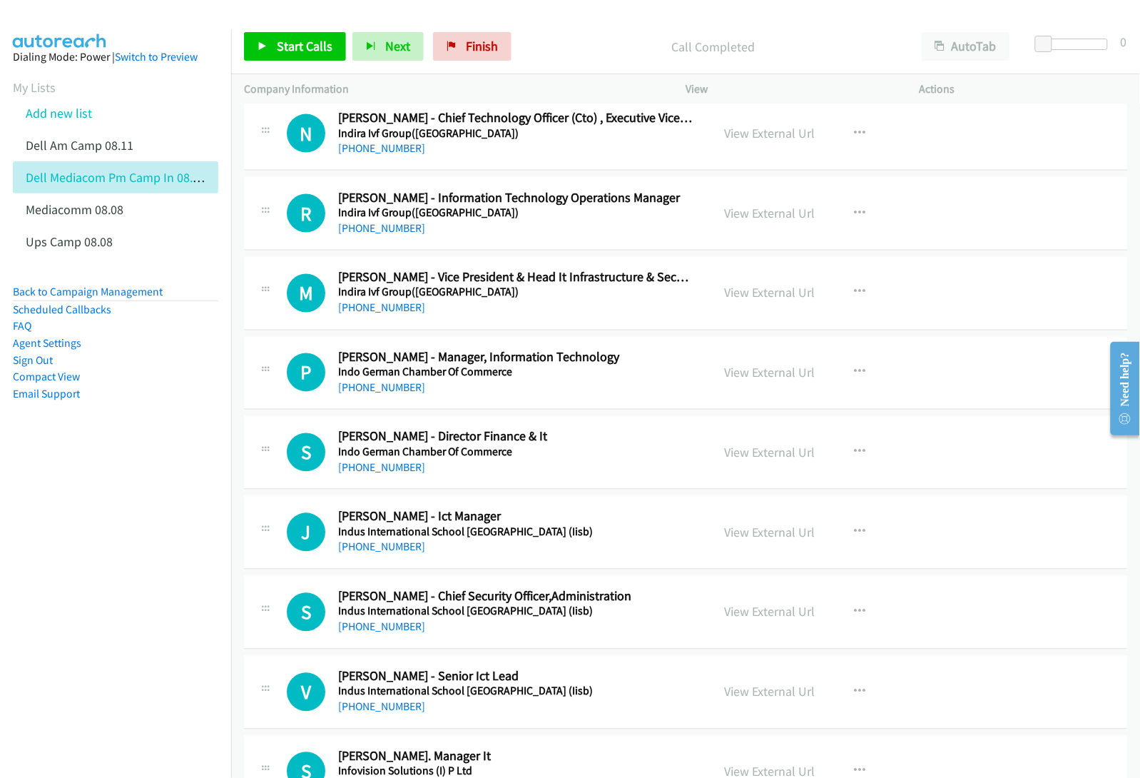
scroll to position [3657, 0]
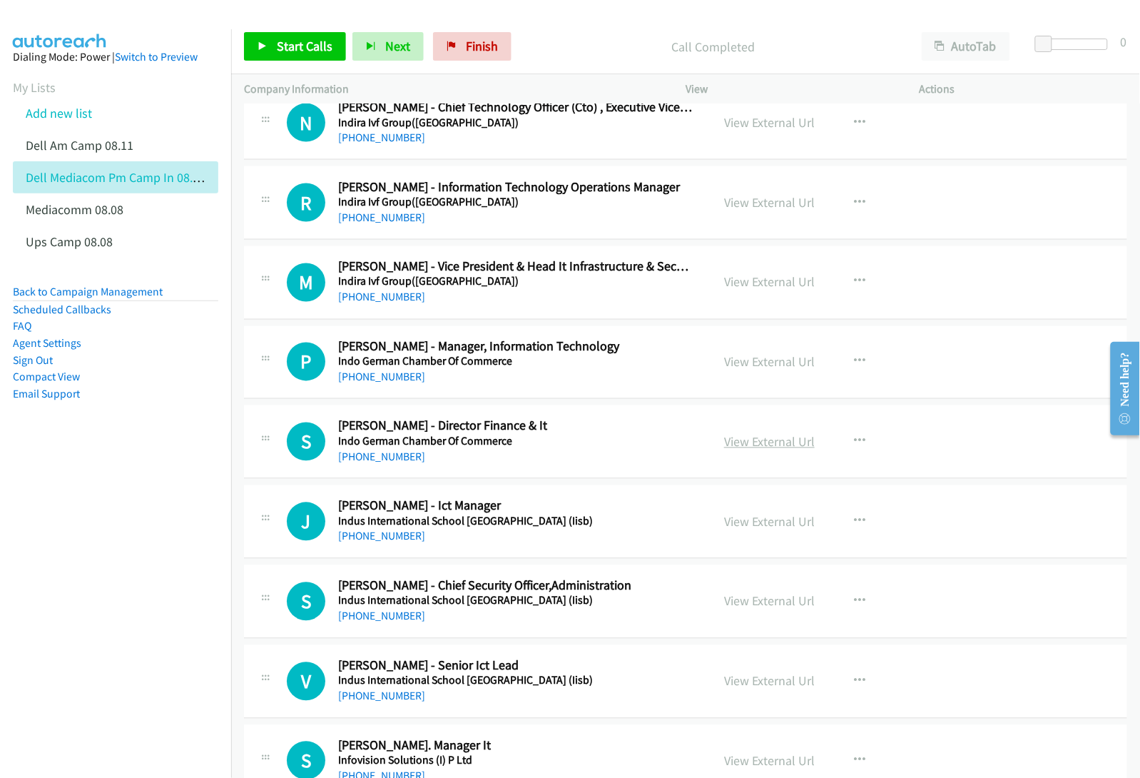
click at [761, 450] on link "View External Url" at bounding box center [769, 442] width 91 height 16
click at [744, 526] on link "View External Url" at bounding box center [769, 522] width 91 height 16
click at [764, 686] on link "View External Url" at bounding box center [769, 681] width 91 height 16
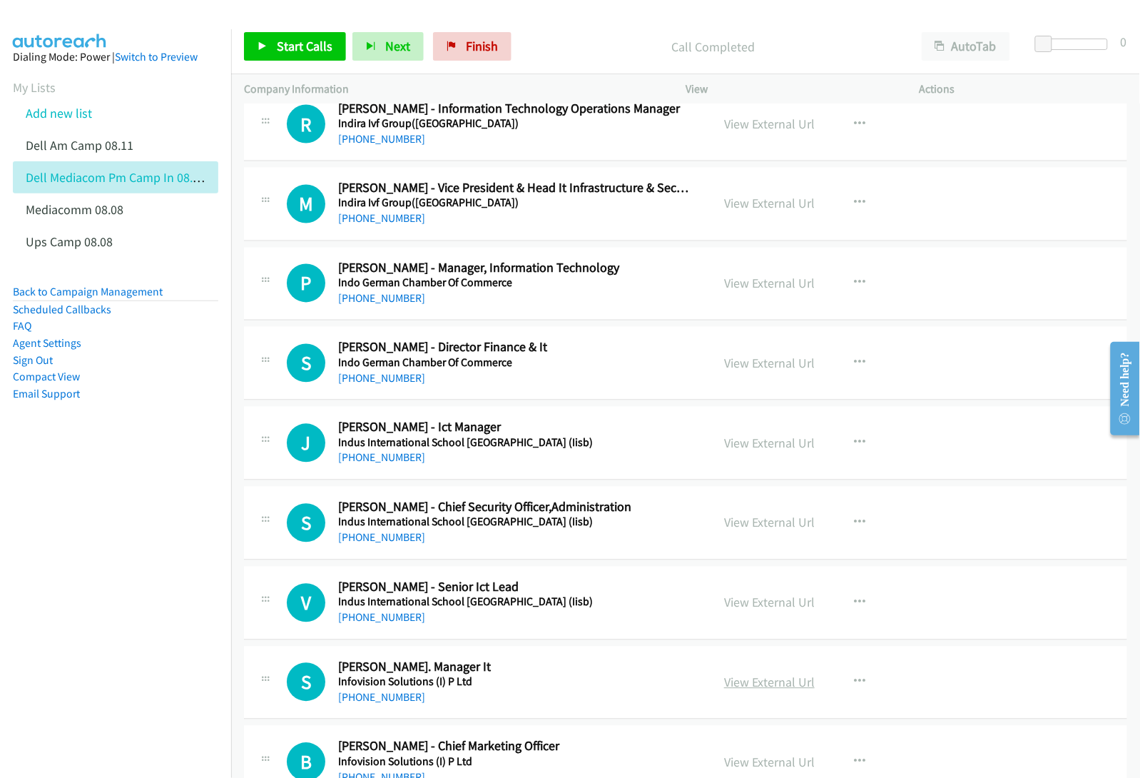
scroll to position [3746, 0]
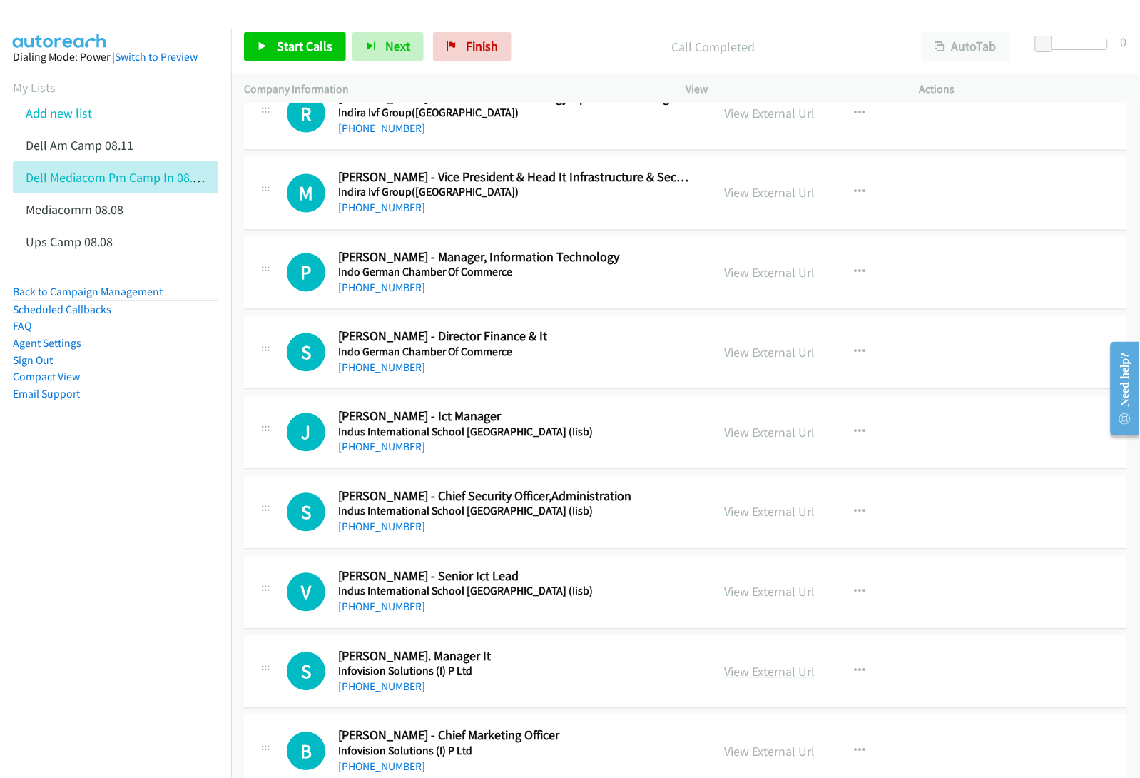
click at [749, 673] on link "View External Url" at bounding box center [769, 672] width 91 height 16
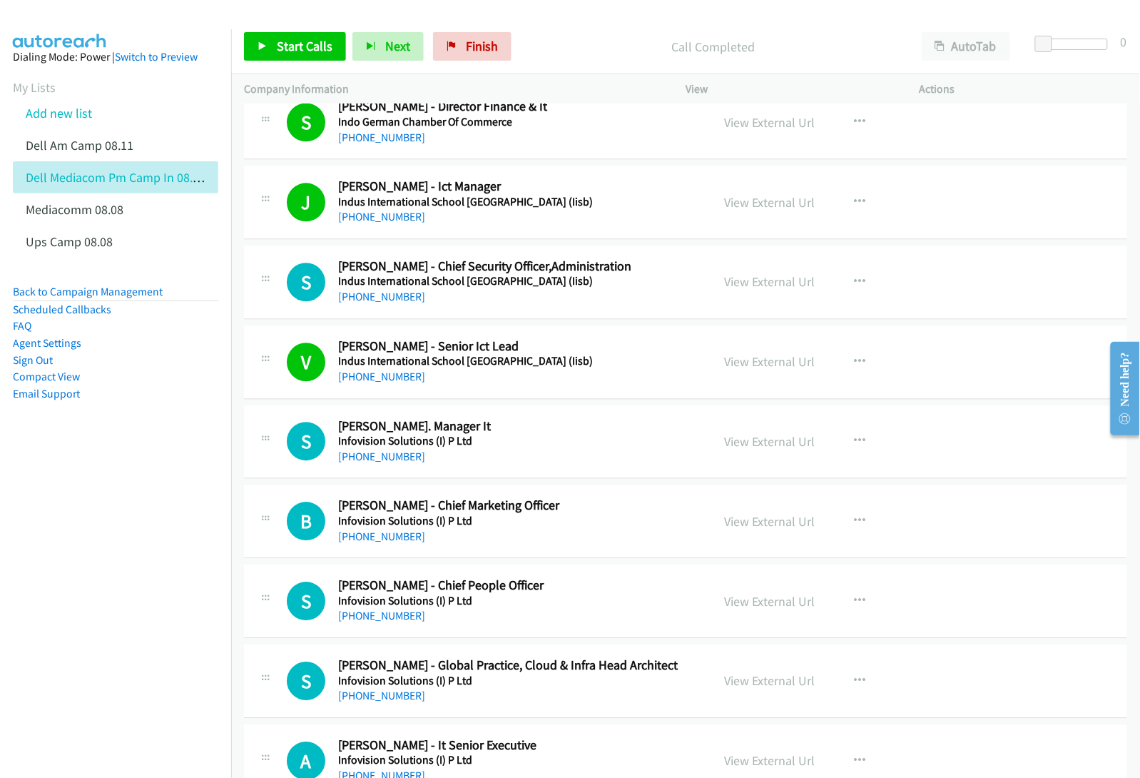
scroll to position [4103, 0]
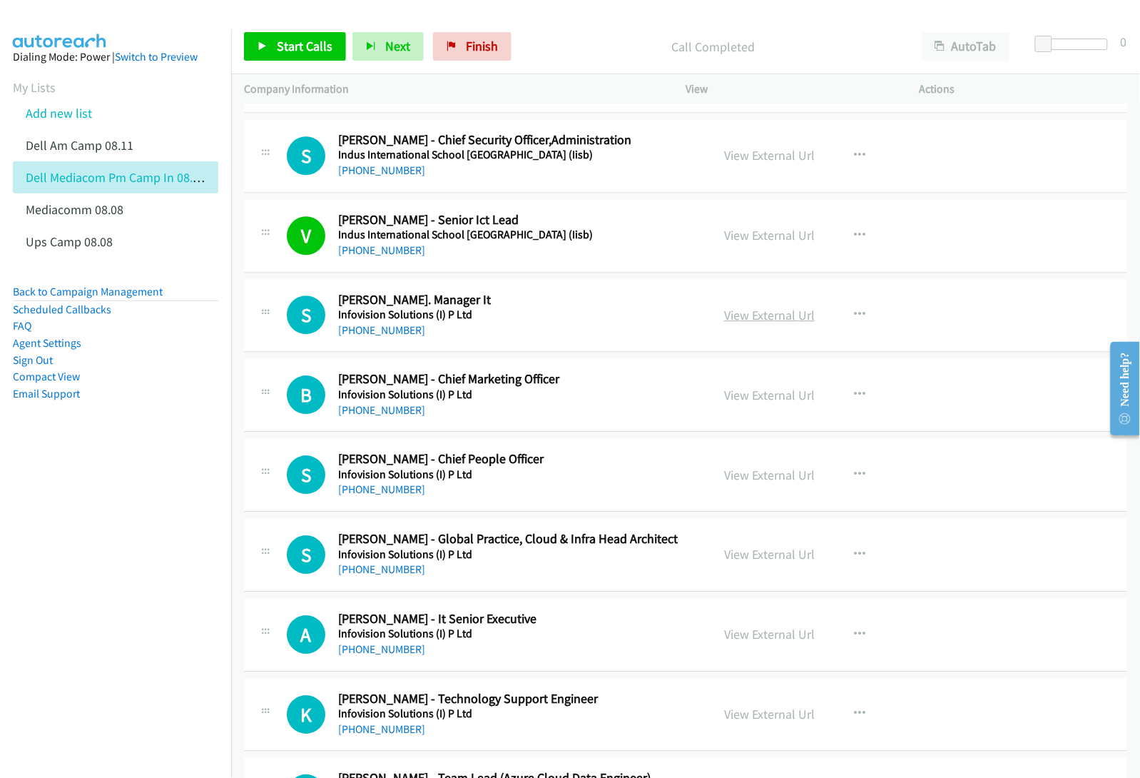
click at [731, 321] on link "View External Url" at bounding box center [769, 315] width 91 height 16
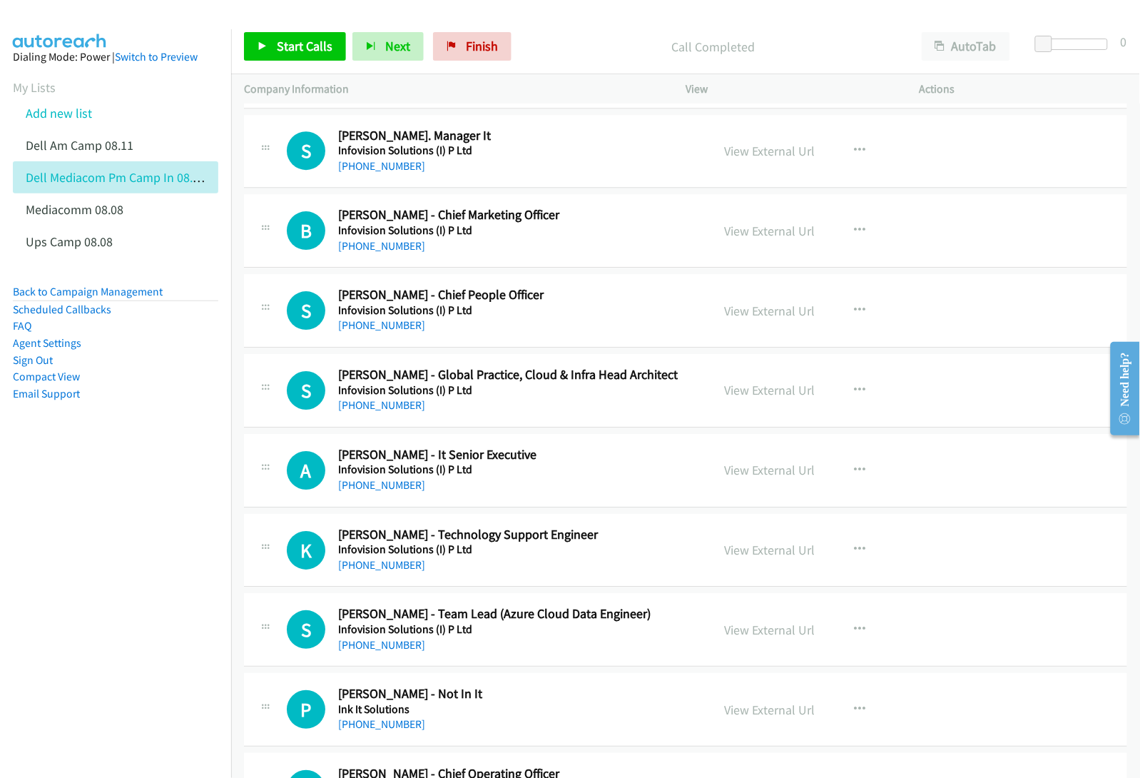
scroll to position [4282, 0]
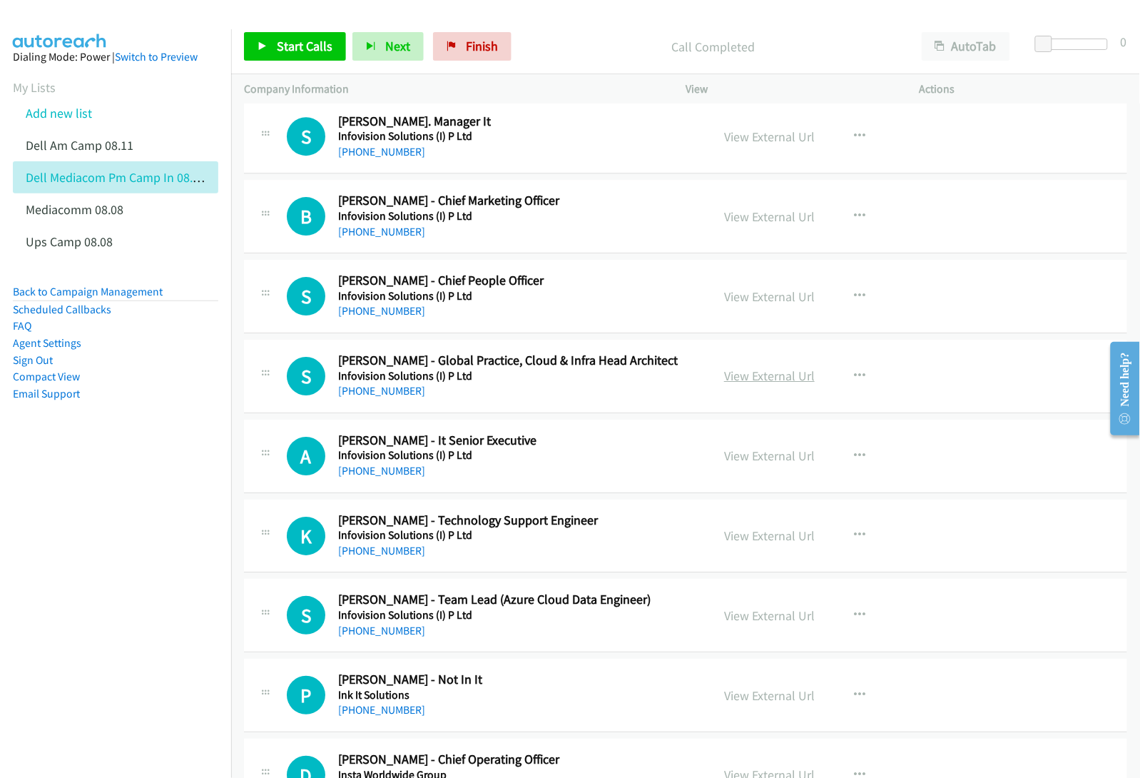
click at [739, 382] on link "View External Url" at bounding box center [769, 376] width 91 height 16
click at [746, 460] on link "View External Url" at bounding box center [769, 455] width 91 height 16
click at [753, 544] on link "View External Url" at bounding box center [769, 535] width 91 height 16
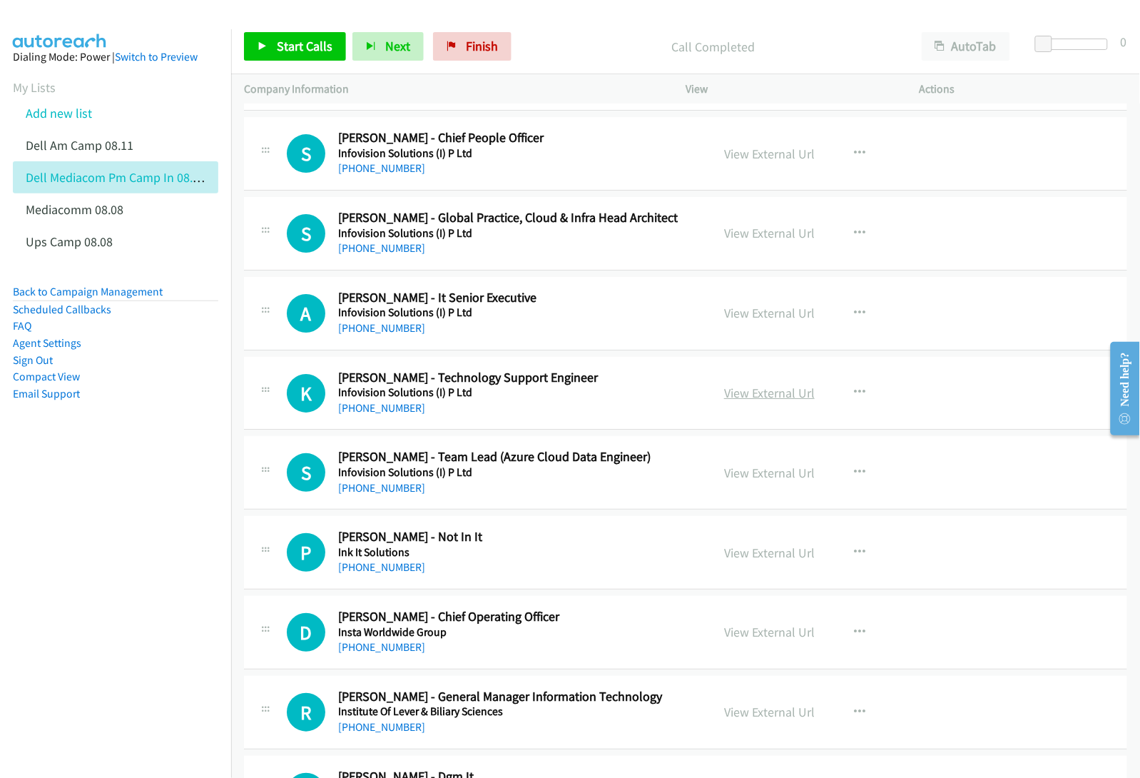
scroll to position [4460, 0]
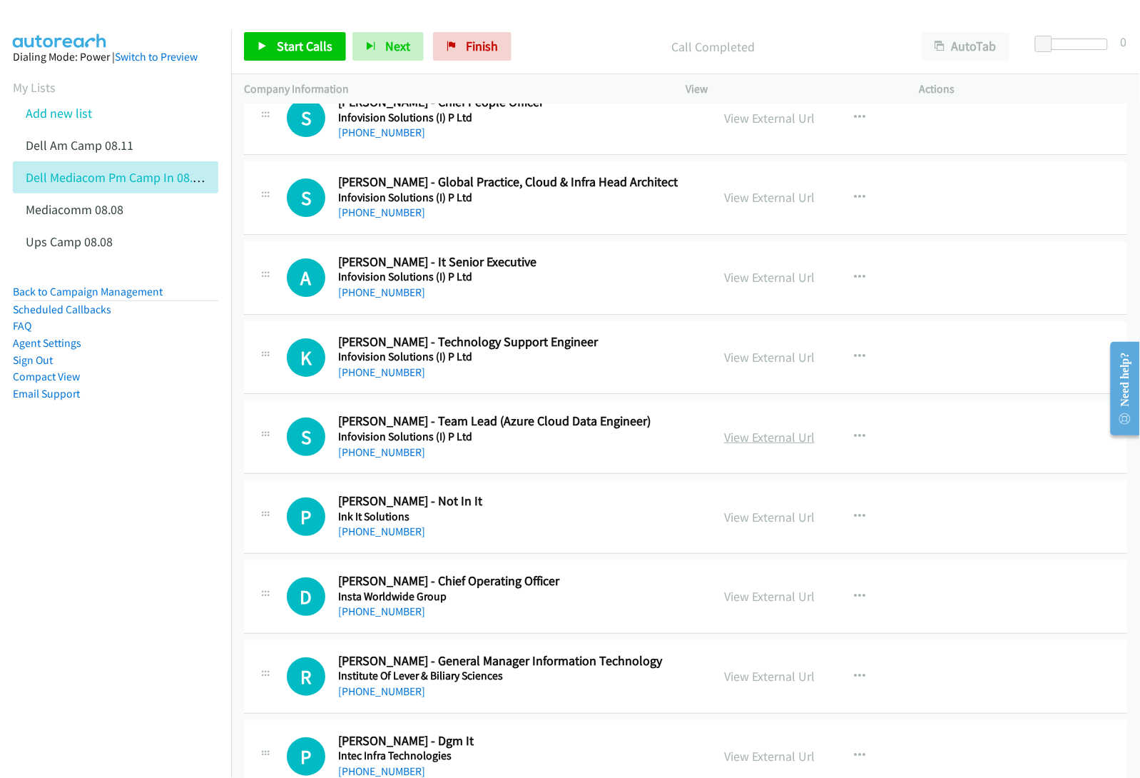
click at [757, 445] on link "View External Url" at bounding box center [769, 437] width 91 height 16
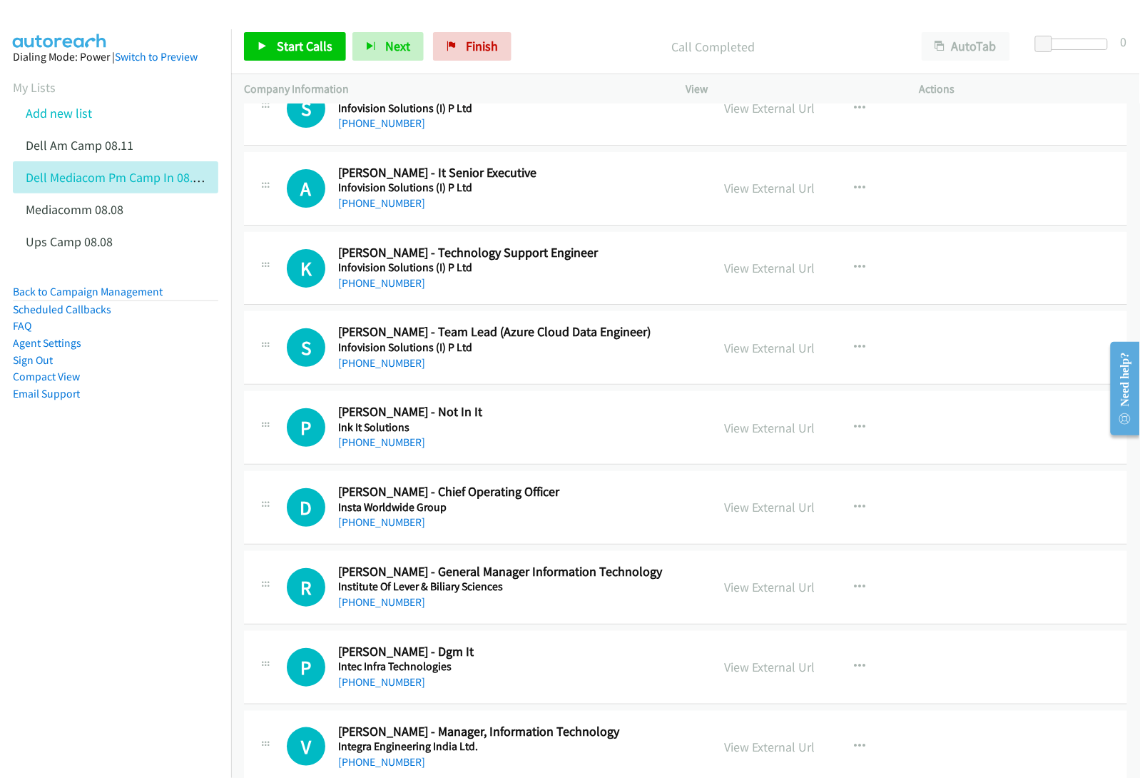
scroll to position [4638, 0]
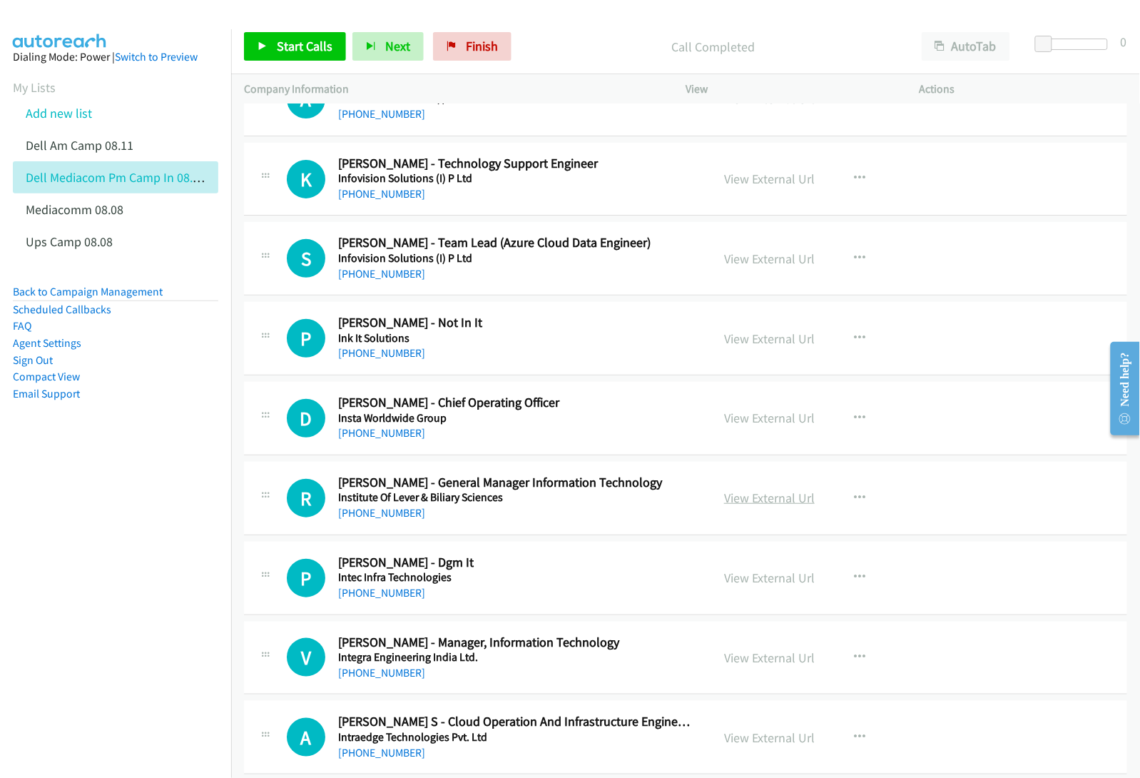
click at [762, 506] on link "View External Url" at bounding box center [769, 498] width 91 height 16
click at [762, 585] on link "View External Url" at bounding box center [769, 577] width 91 height 16
click at [742, 664] on link "View External Url" at bounding box center [769, 657] width 91 height 16
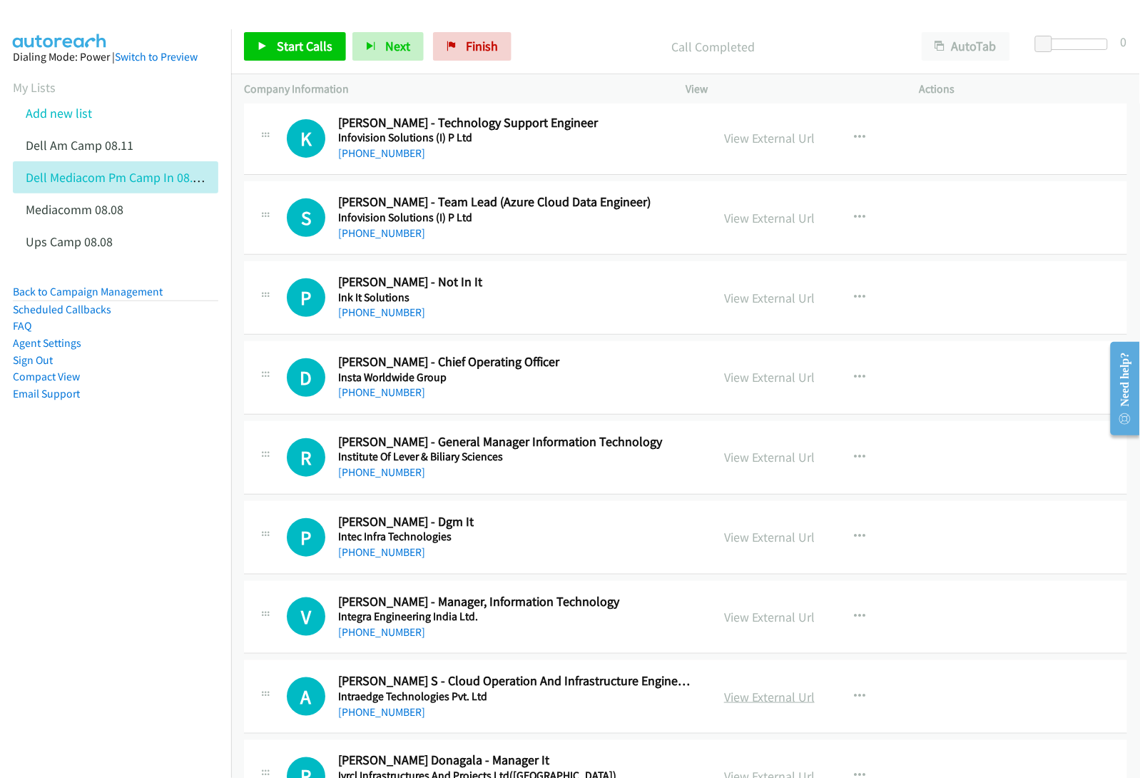
scroll to position [4728, 0]
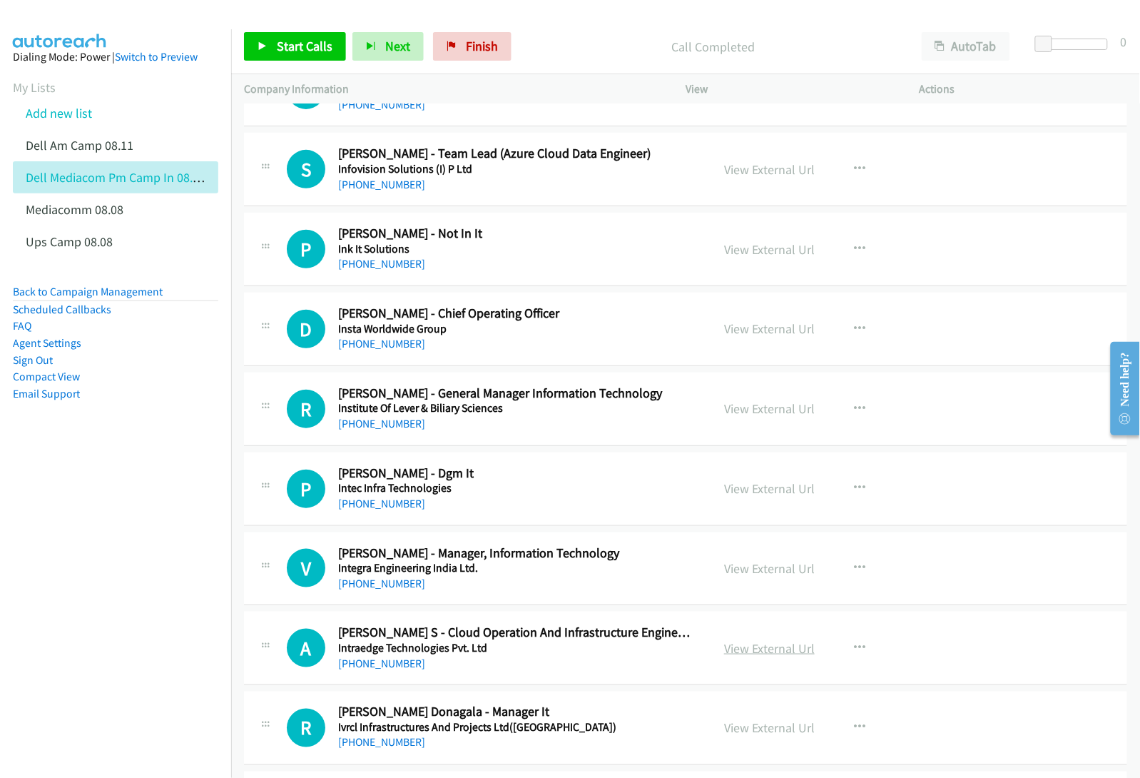
click at [746, 657] on link "View External Url" at bounding box center [769, 648] width 91 height 16
click at [762, 734] on link "View External Url" at bounding box center [769, 728] width 91 height 16
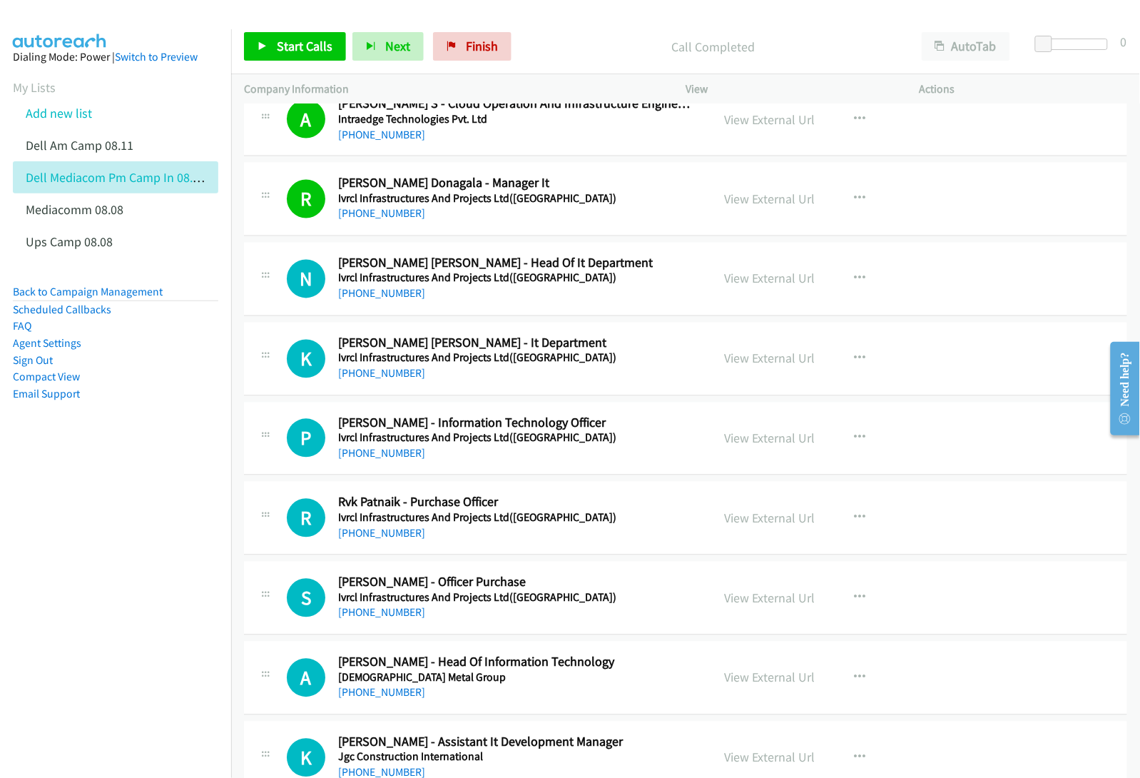
scroll to position [5263, 0]
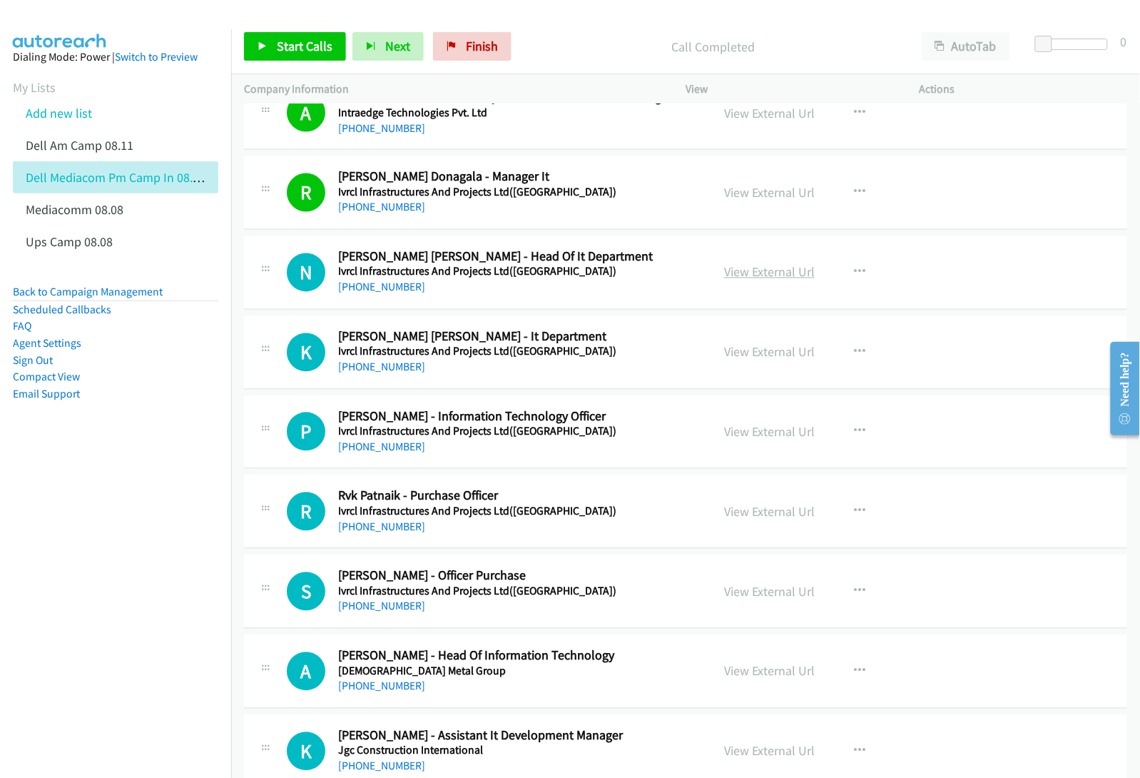
click at [747, 278] on link "View External Url" at bounding box center [769, 272] width 91 height 16
drag, startPoint x: 751, startPoint y: 365, endPoint x: 746, endPoint y: 422, distance: 57.3
click at [751, 360] on link "View External Url" at bounding box center [769, 352] width 91 height 16
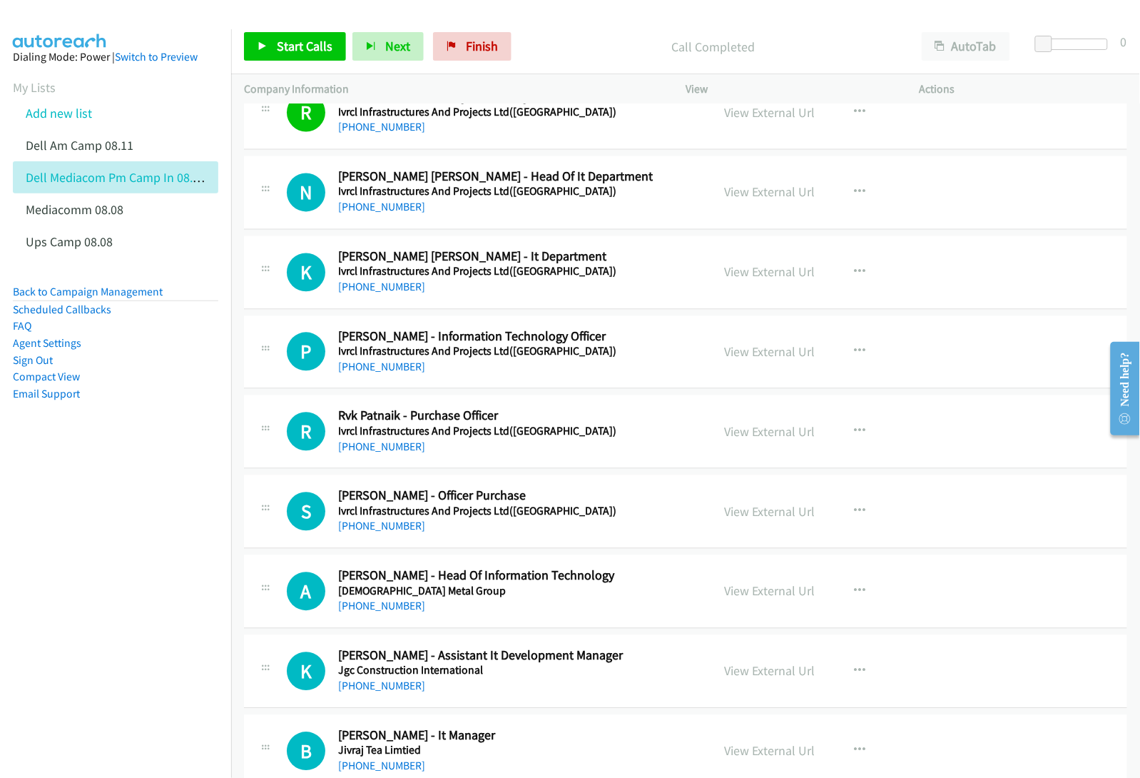
scroll to position [5352, 0]
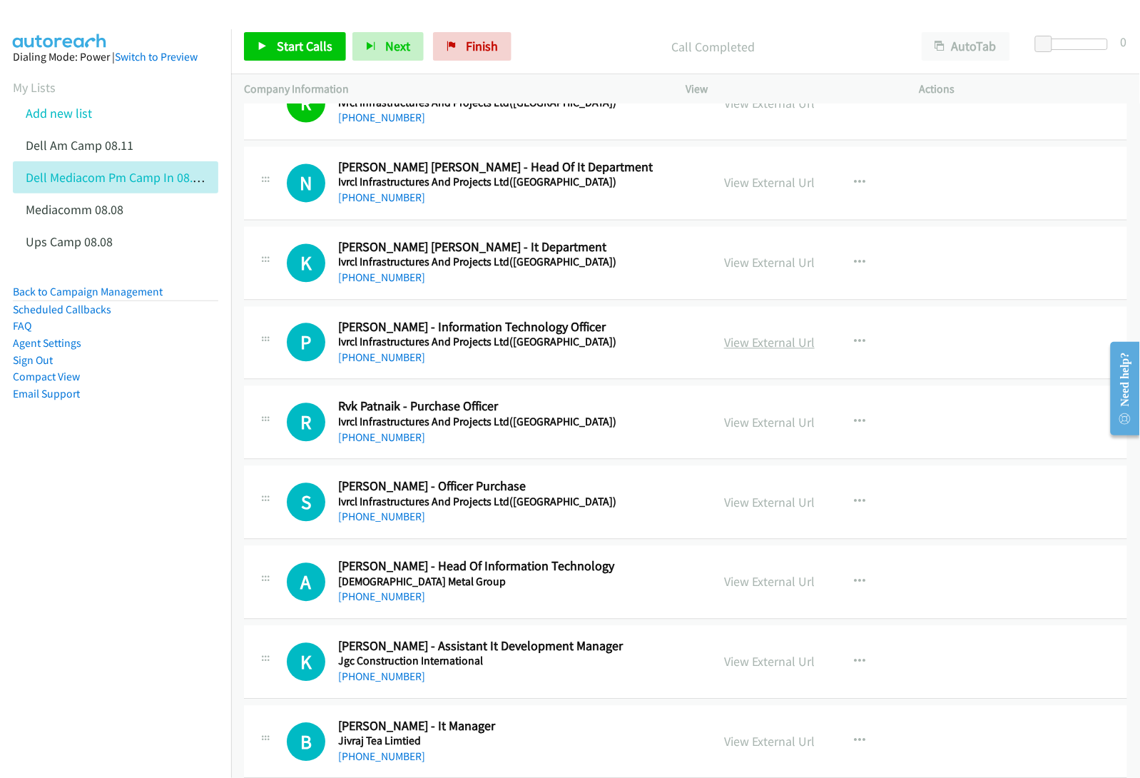
click at [740, 347] on link "View External Url" at bounding box center [769, 343] width 91 height 16
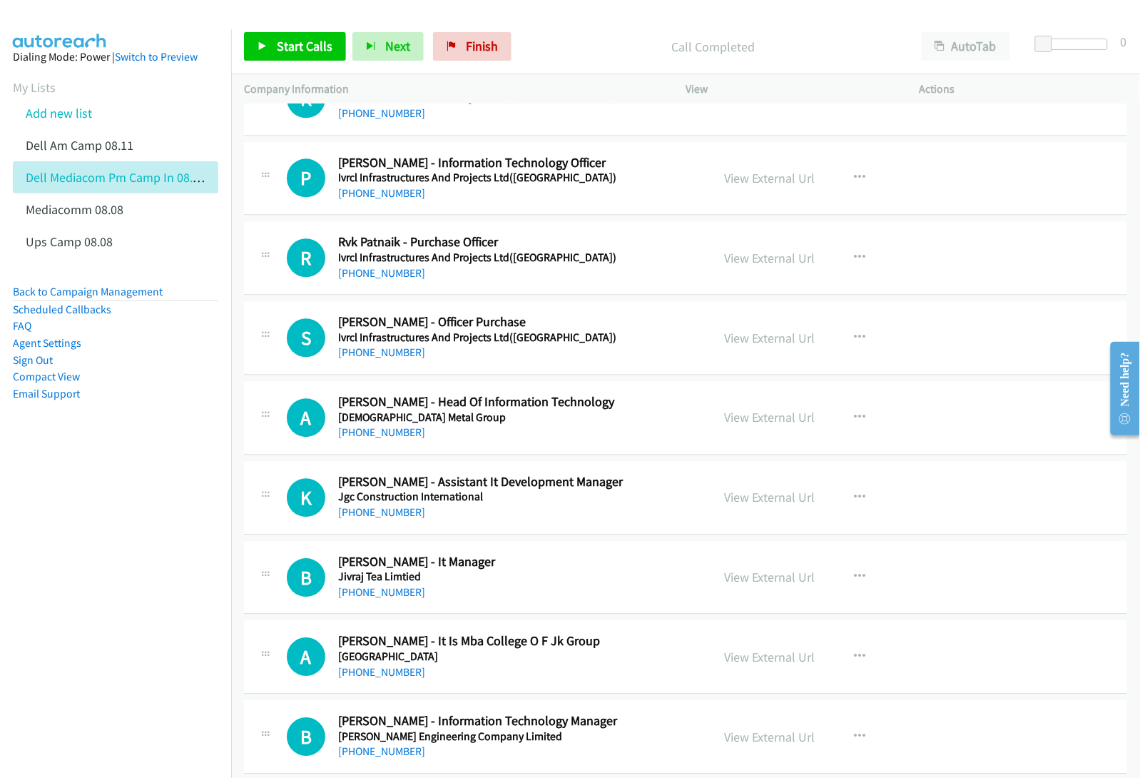
scroll to position [5530, 0]
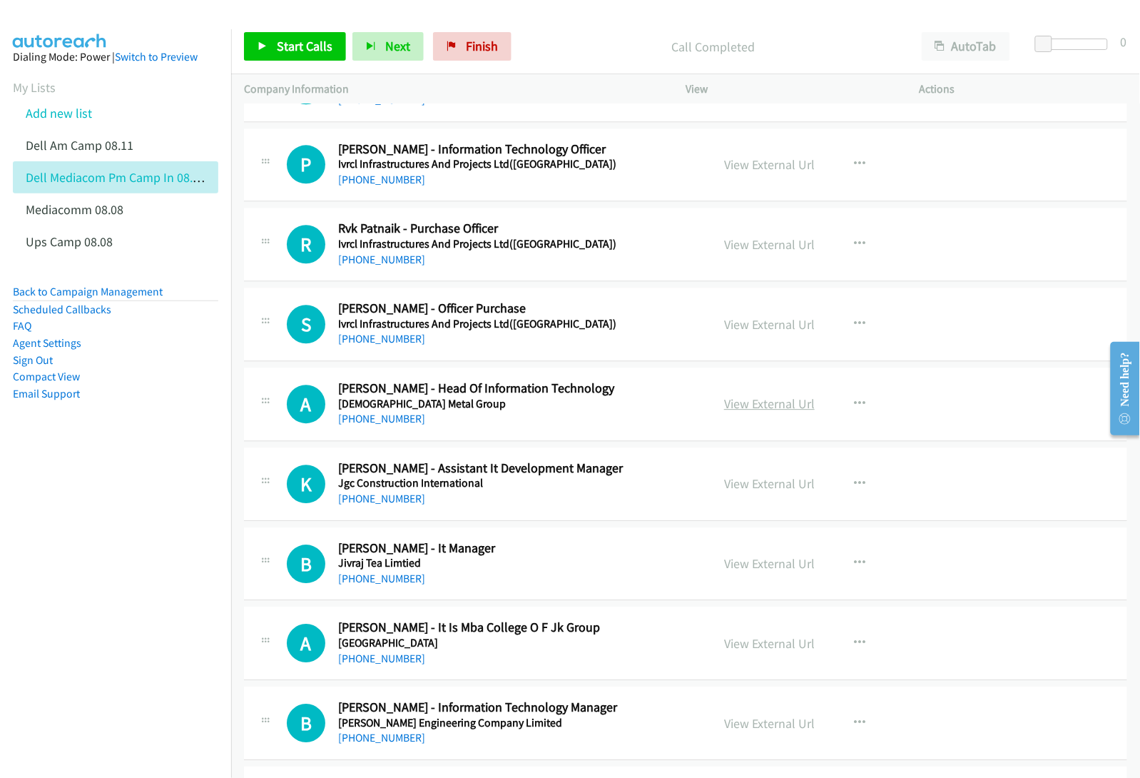
click at [755, 412] on link "View External Url" at bounding box center [769, 403] width 91 height 16
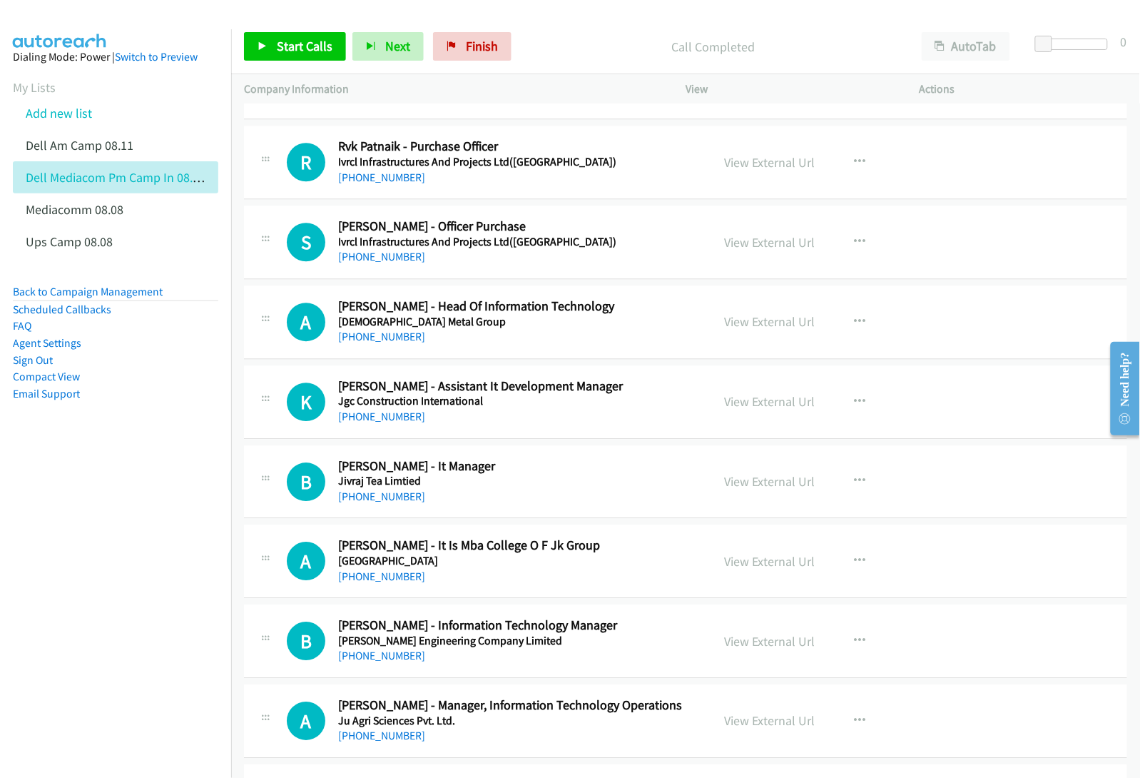
scroll to position [5620, 0]
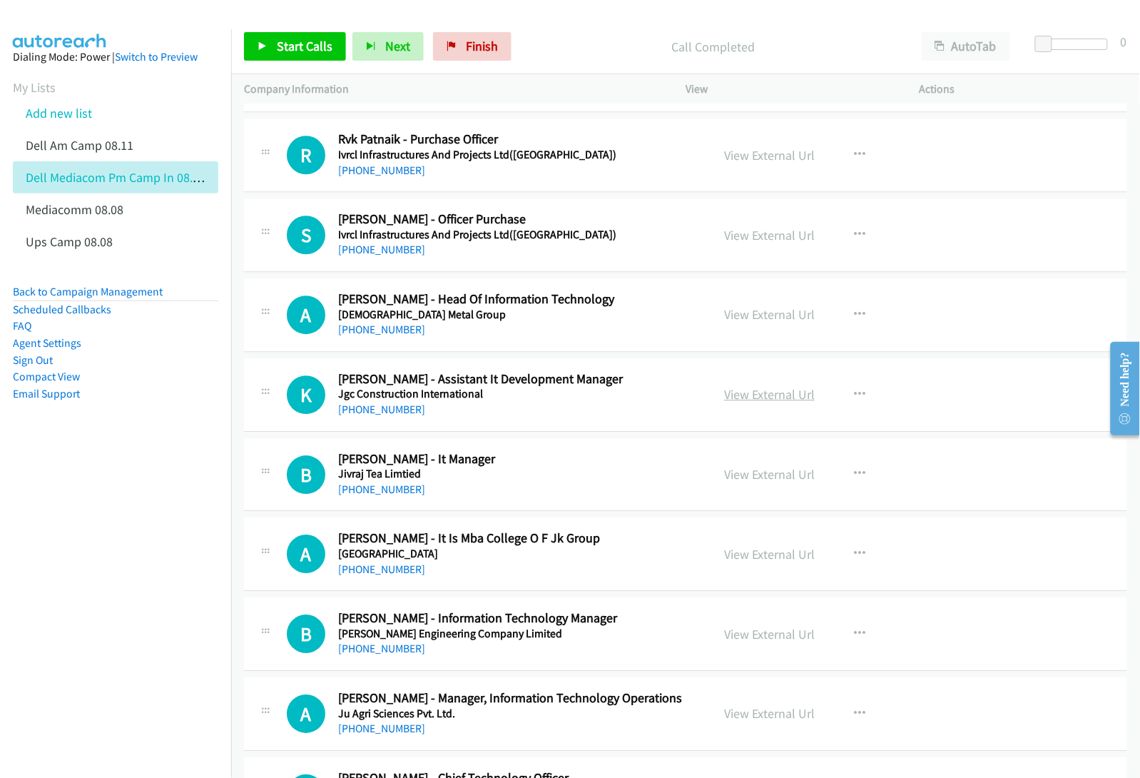
click at [739, 402] on link "View External Url" at bounding box center [769, 394] width 91 height 16
click at [748, 480] on link "View External Url" at bounding box center [769, 474] width 91 height 16
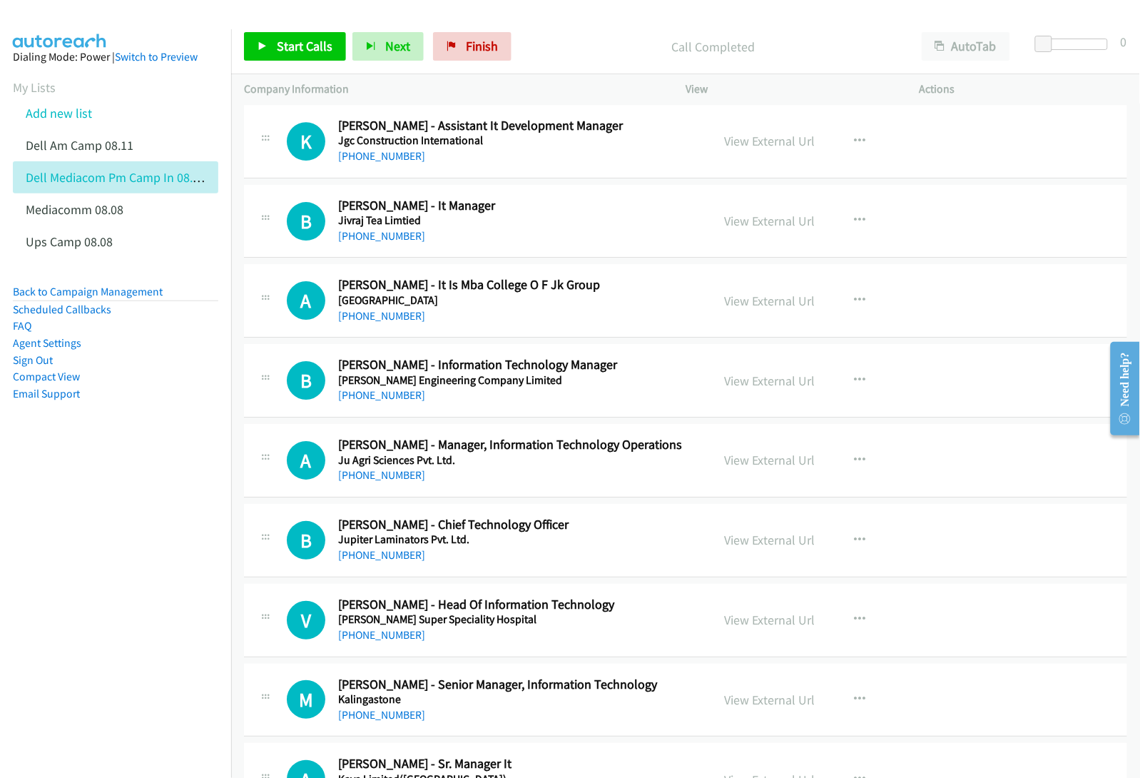
scroll to position [5887, 0]
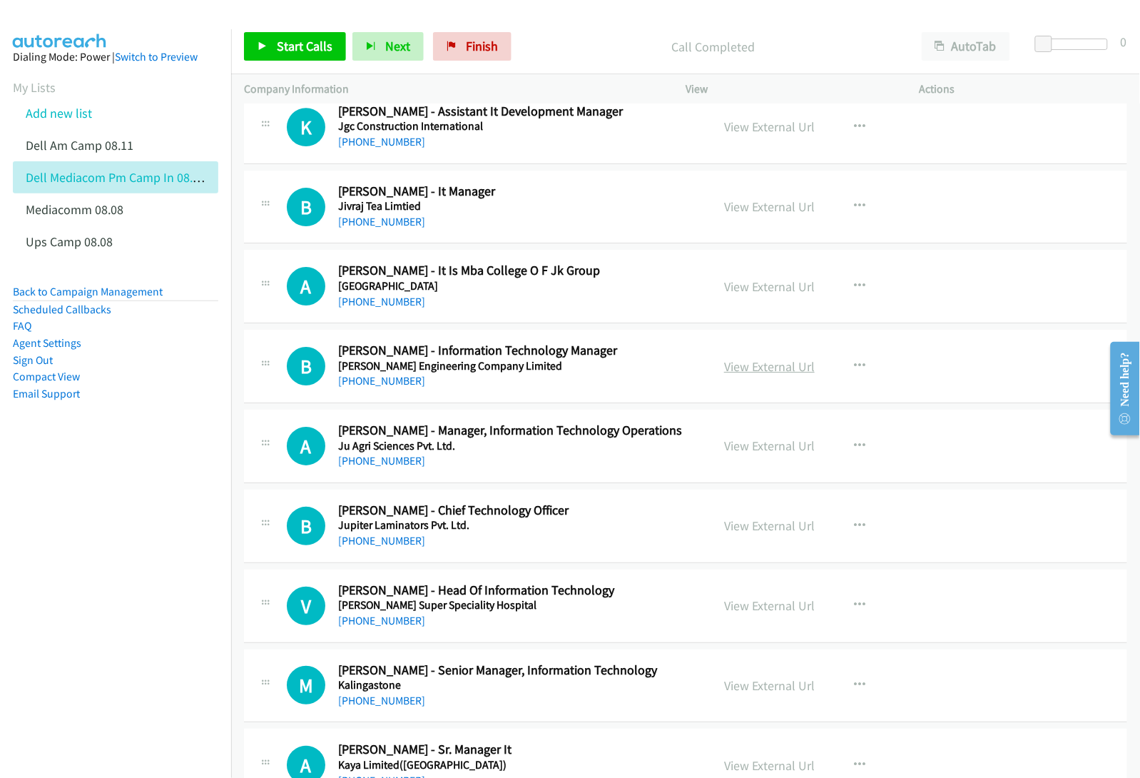
click at [739, 375] on link "View External Url" at bounding box center [769, 366] width 91 height 16
drag, startPoint x: 743, startPoint y: 457, endPoint x: 743, endPoint y: 505, distance: 48.5
click at [747, 454] on link "View External Url" at bounding box center [769, 445] width 91 height 16
click at [739, 534] on link "View External Url" at bounding box center [769, 525] width 91 height 16
click at [735, 614] on link "View External Url" at bounding box center [769, 605] width 91 height 16
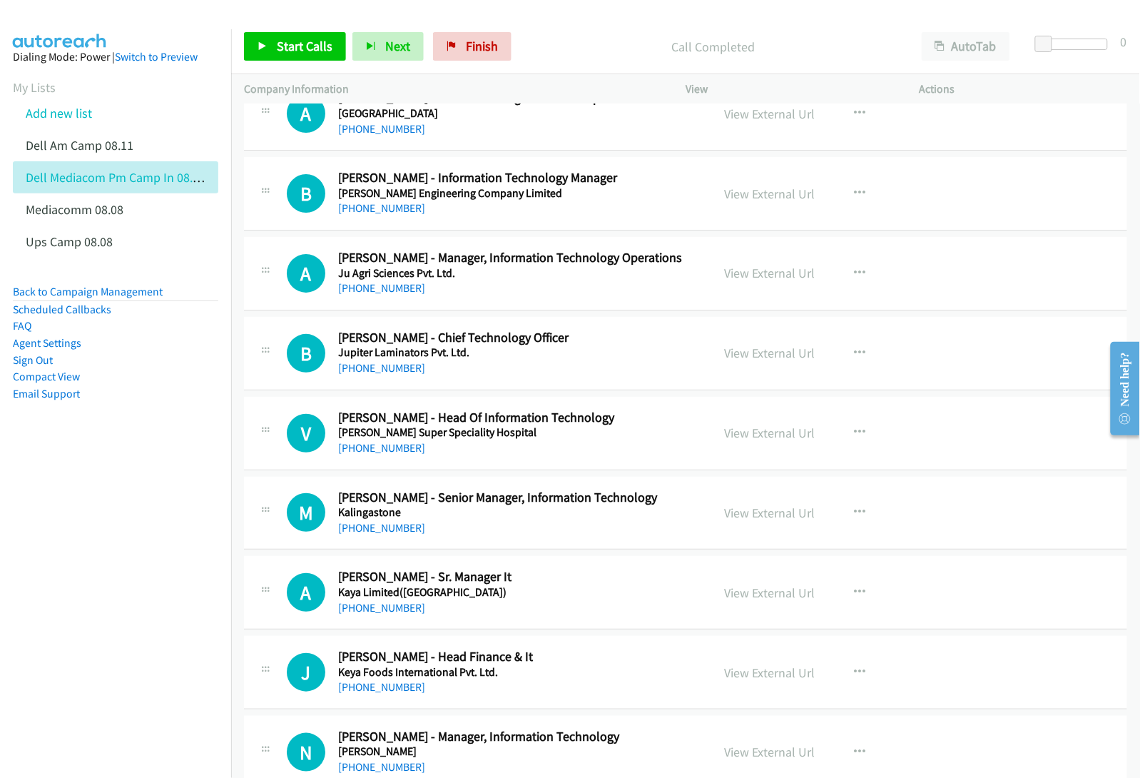
scroll to position [6066, 0]
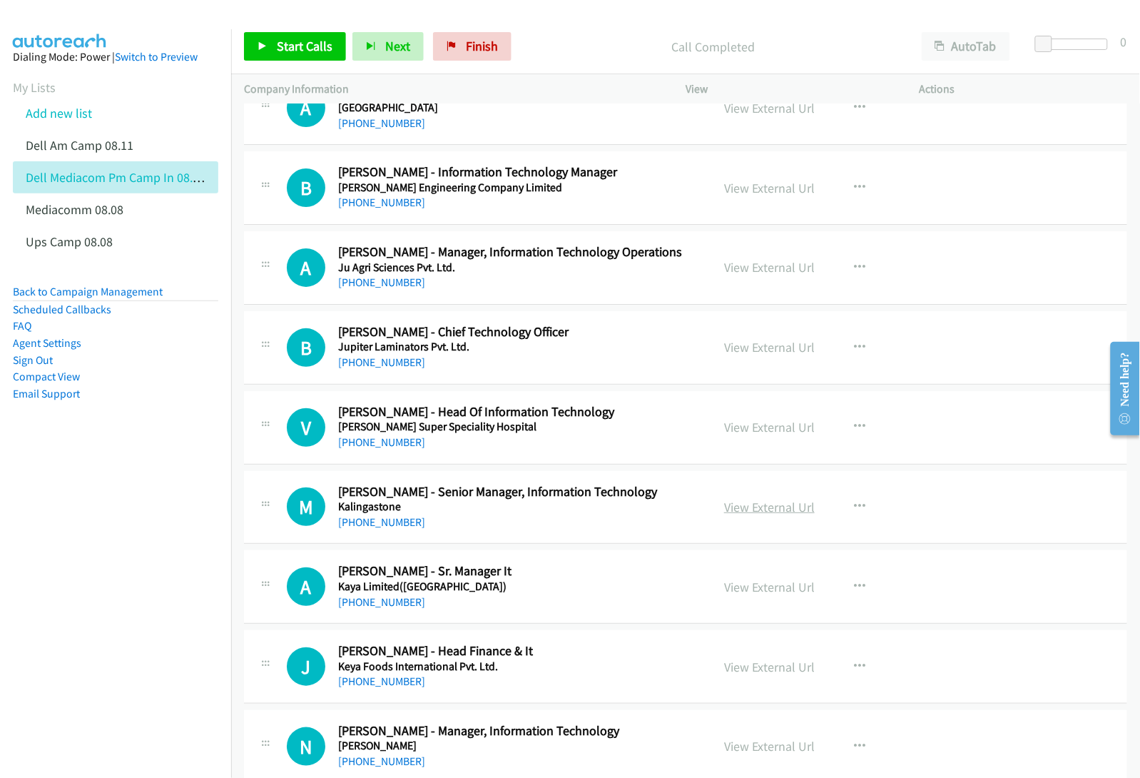
click at [756, 515] on link "View External Url" at bounding box center [769, 507] width 91 height 16
click at [754, 595] on link "View External Url" at bounding box center [769, 587] width 91 height 16
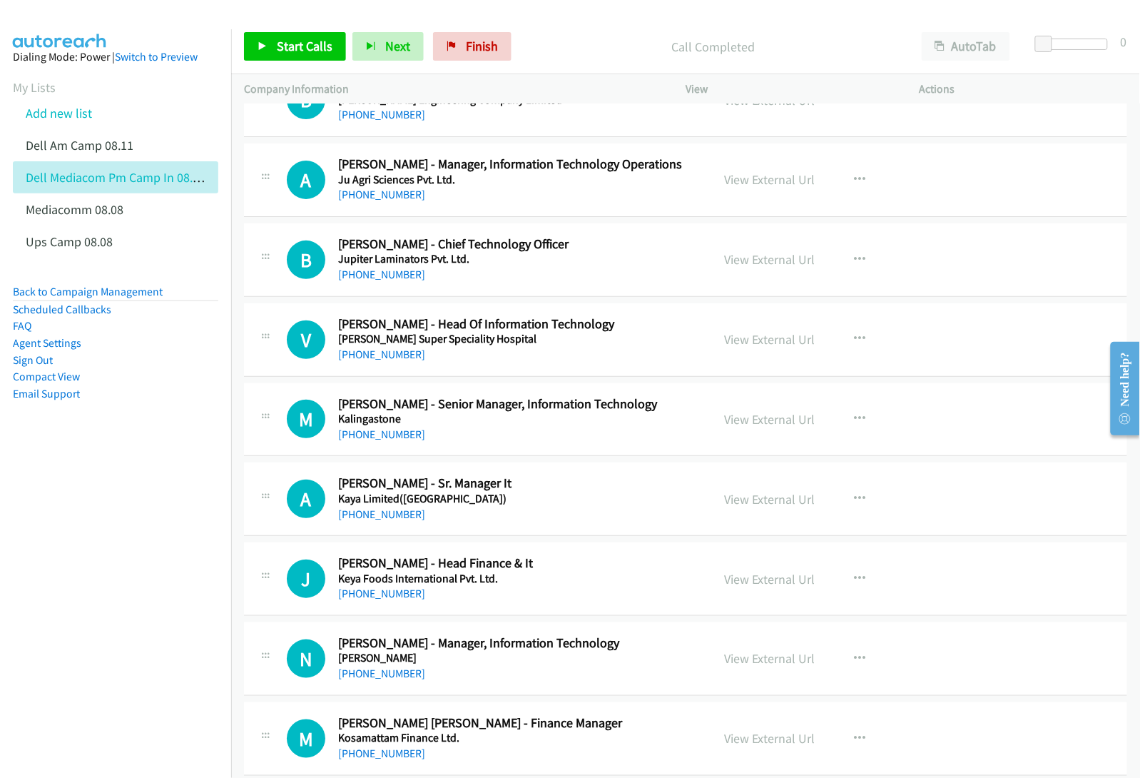
scroll to position [6244, 0]
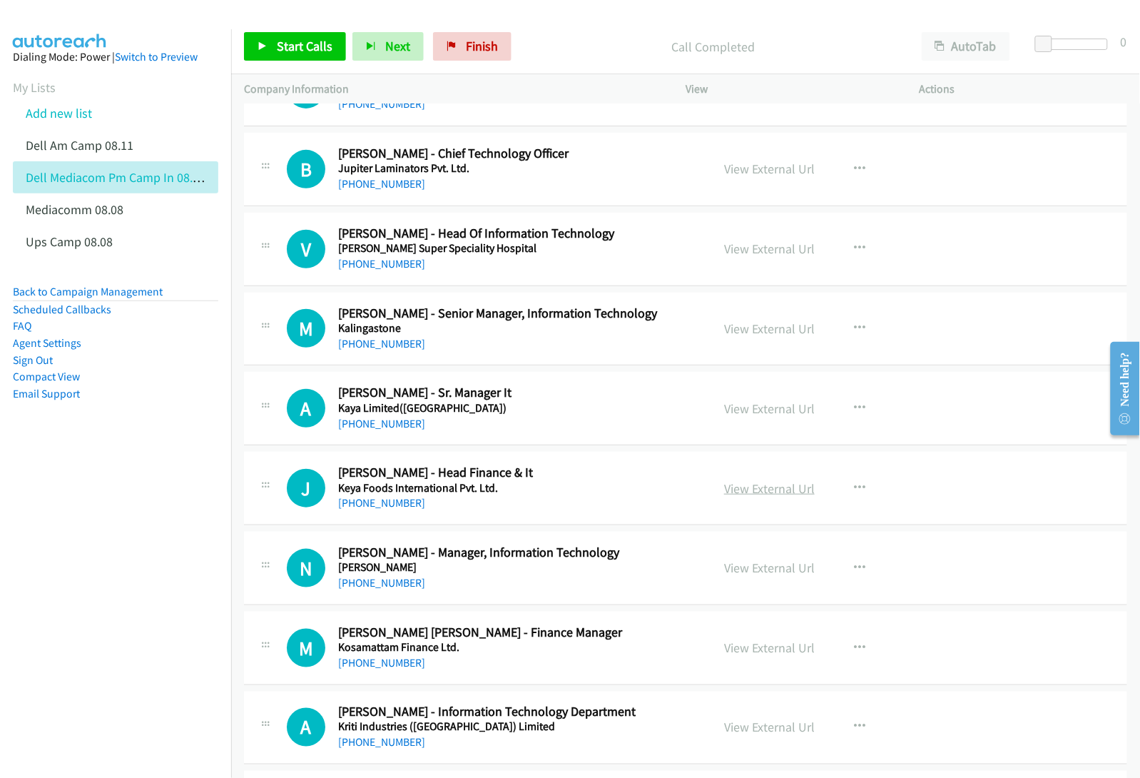
click at [750, 495] on link "View External Url" at bounding box center [769, 488] width 91 height 16
click at [772, 576] on link "View External Url" at bounding box center [769, 567] width 91 height 16
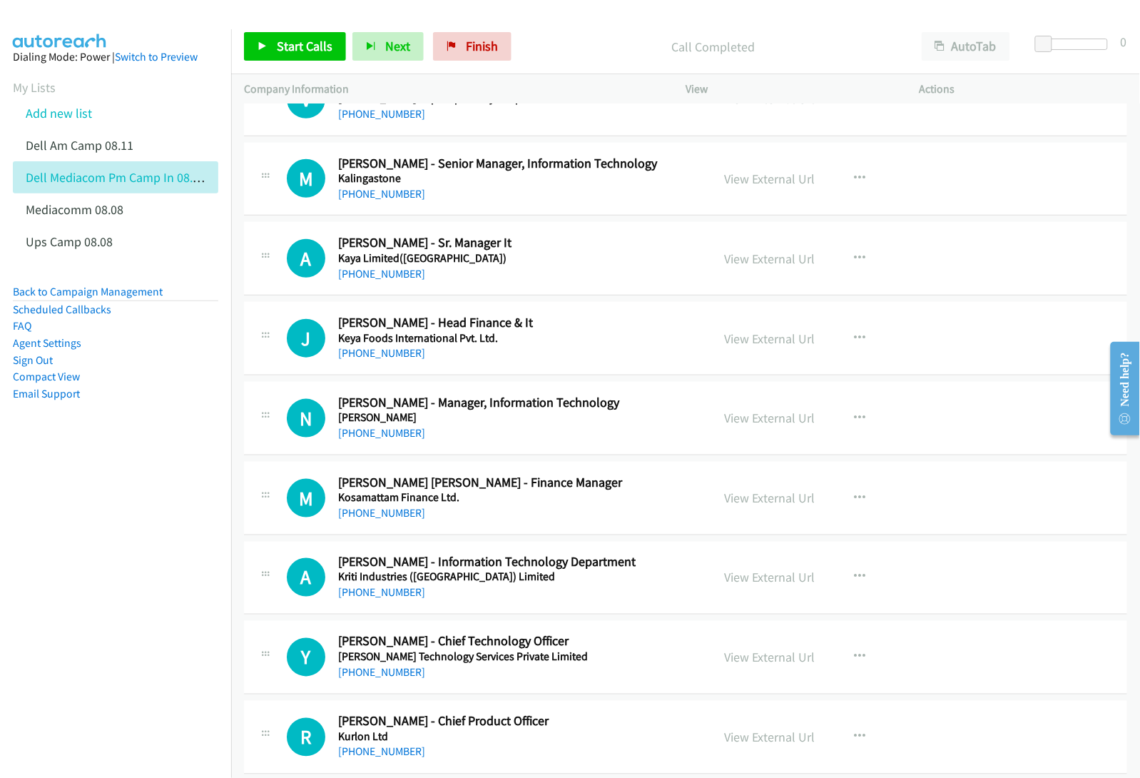
scroll to position [6422, 0]
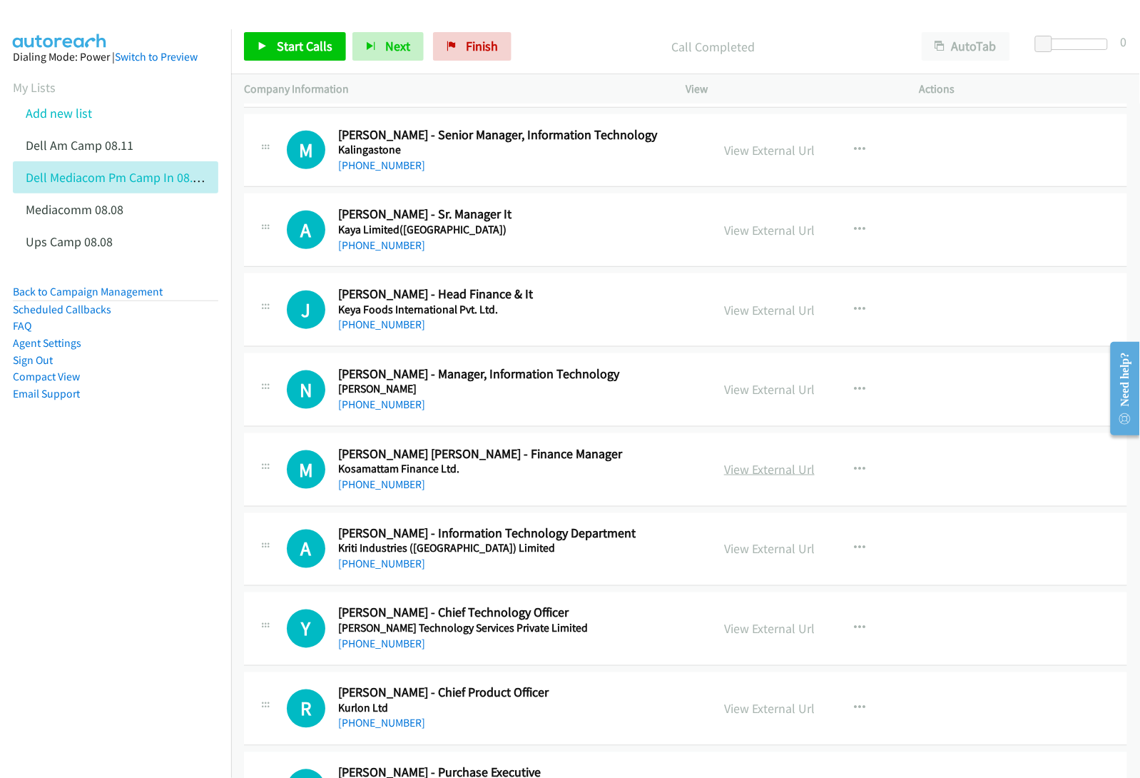
click at [744, 477] on link "View External Url" at bounding box center [769, 469] width 91 height 16
click at [758, 557] on link "View External Url" at bounding box center [769, 549] width 91 height 16
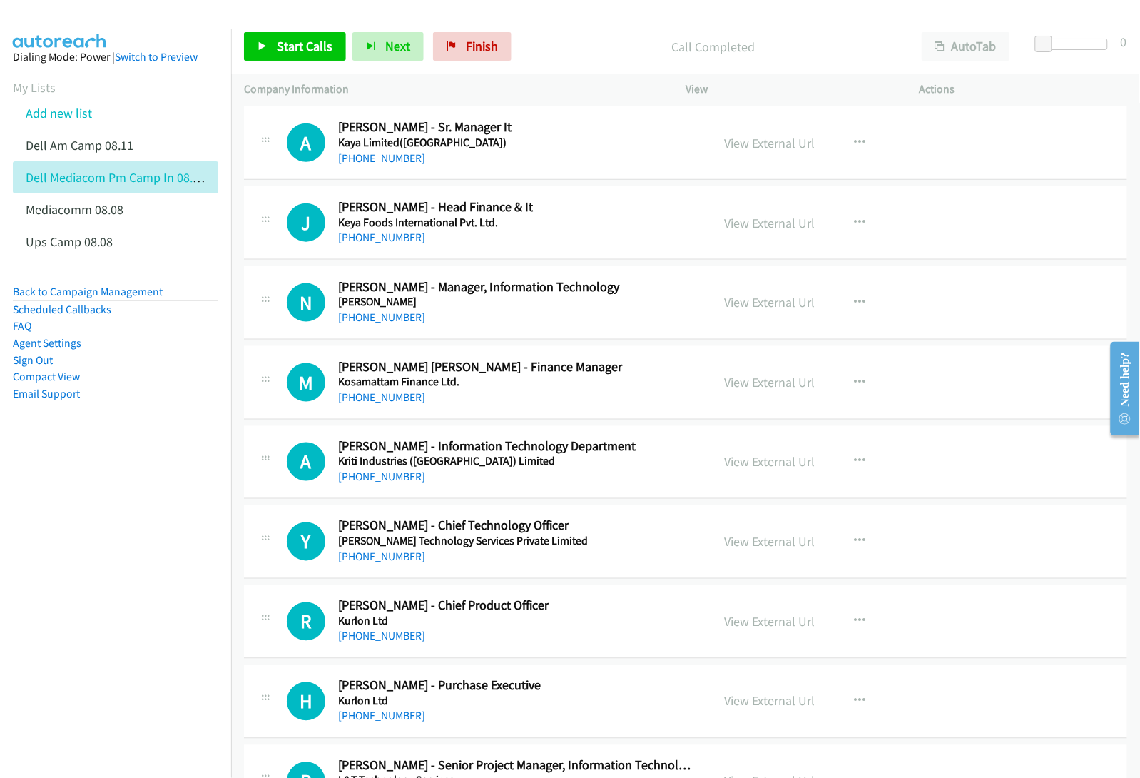
scroll to position [6512, 0]
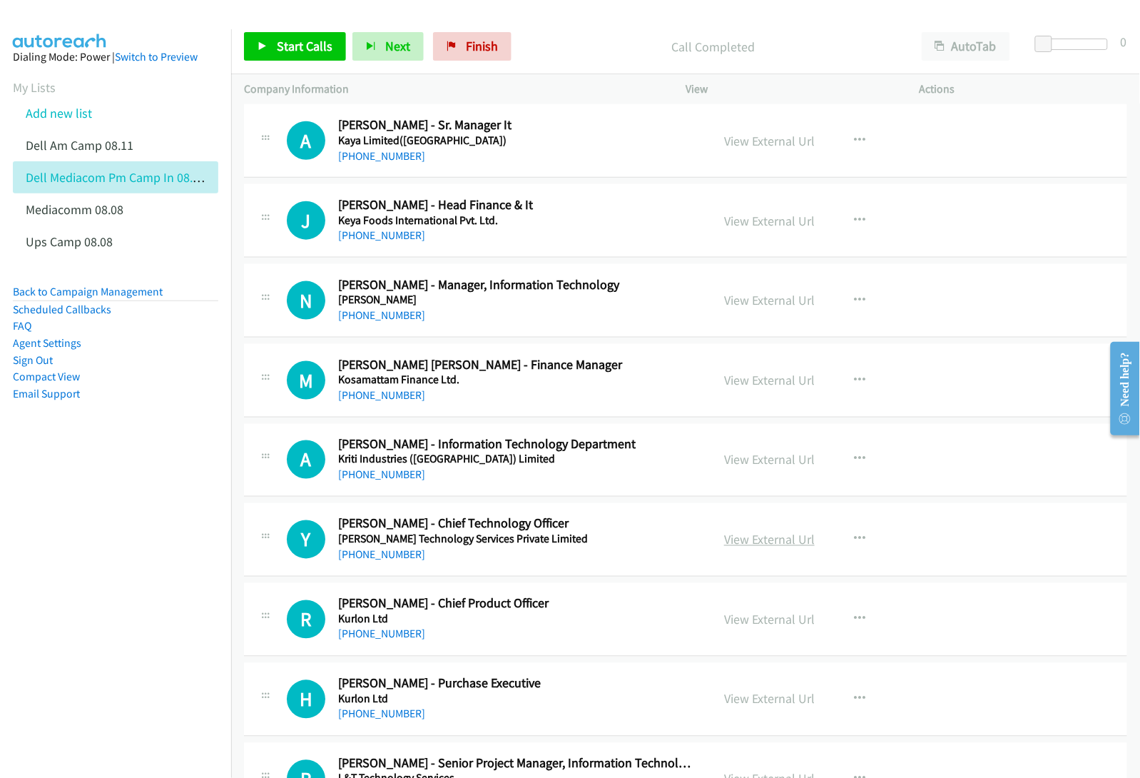
click at [731, 544] on link "View External Url" at bounding box center [769, 540] width 91 height 16
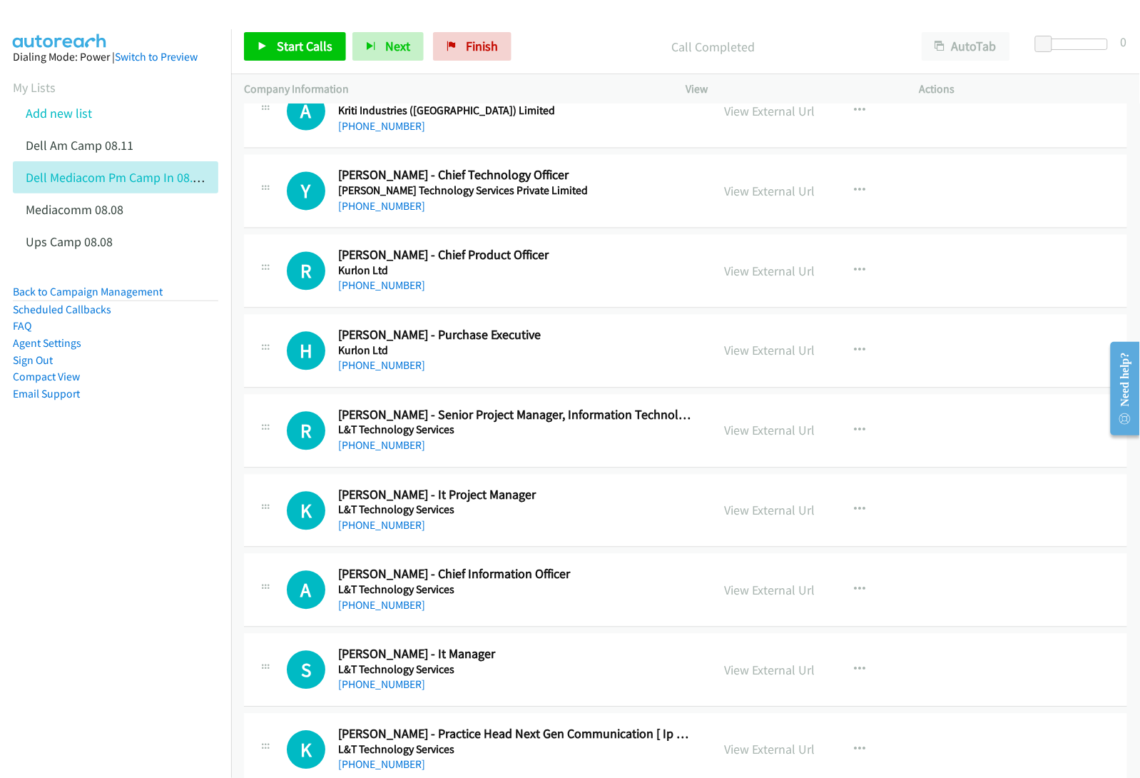
scroll to position [6868, 0]
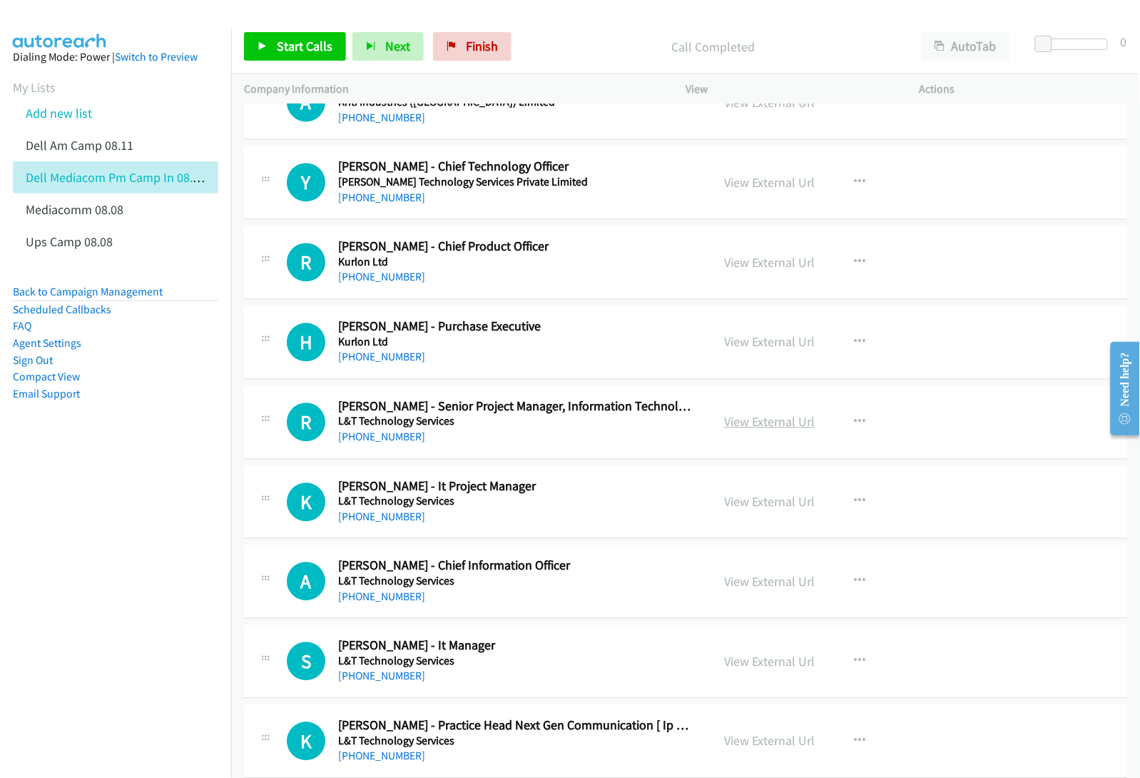
click at [753, 430] on link "View External Url" at bounding box center [769, 422] width 91 height 16
click at [754, 510] on link "View External Url" at bounding box center [769, 502] width 91 height 16
click at [746, 590] on link "View External Url" at bounding box center [769, 582] width 91 height 16
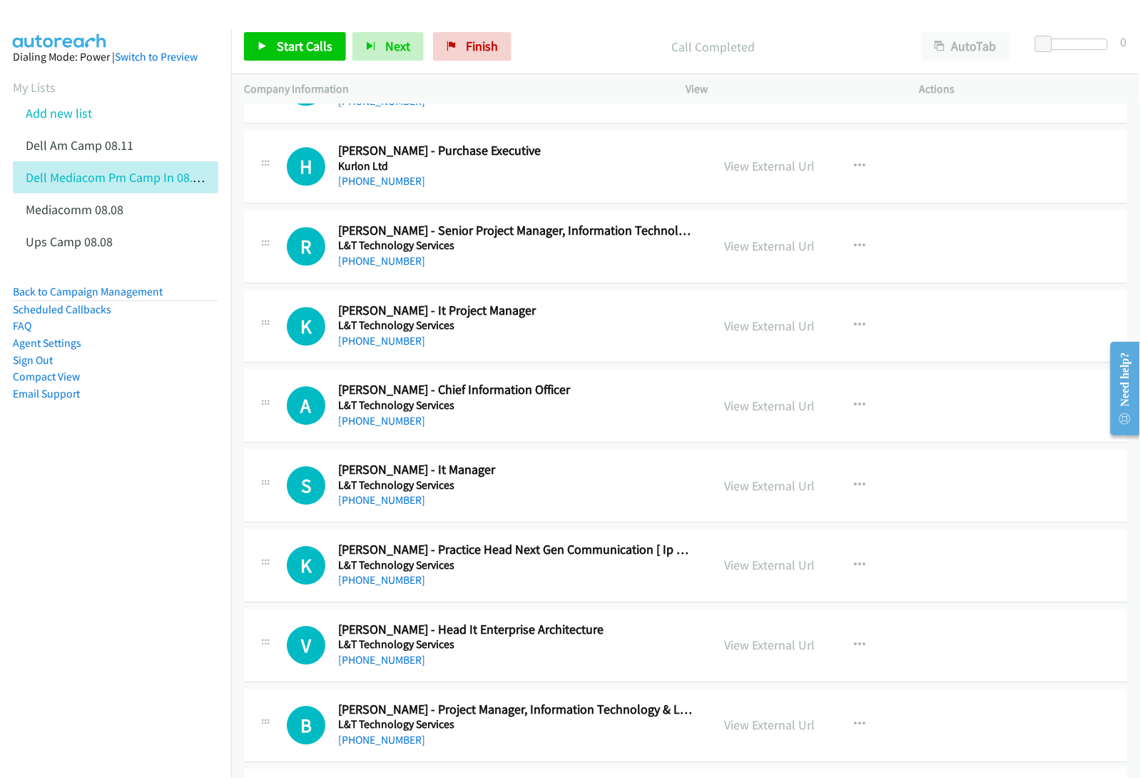
scroll to position [7047, 0]
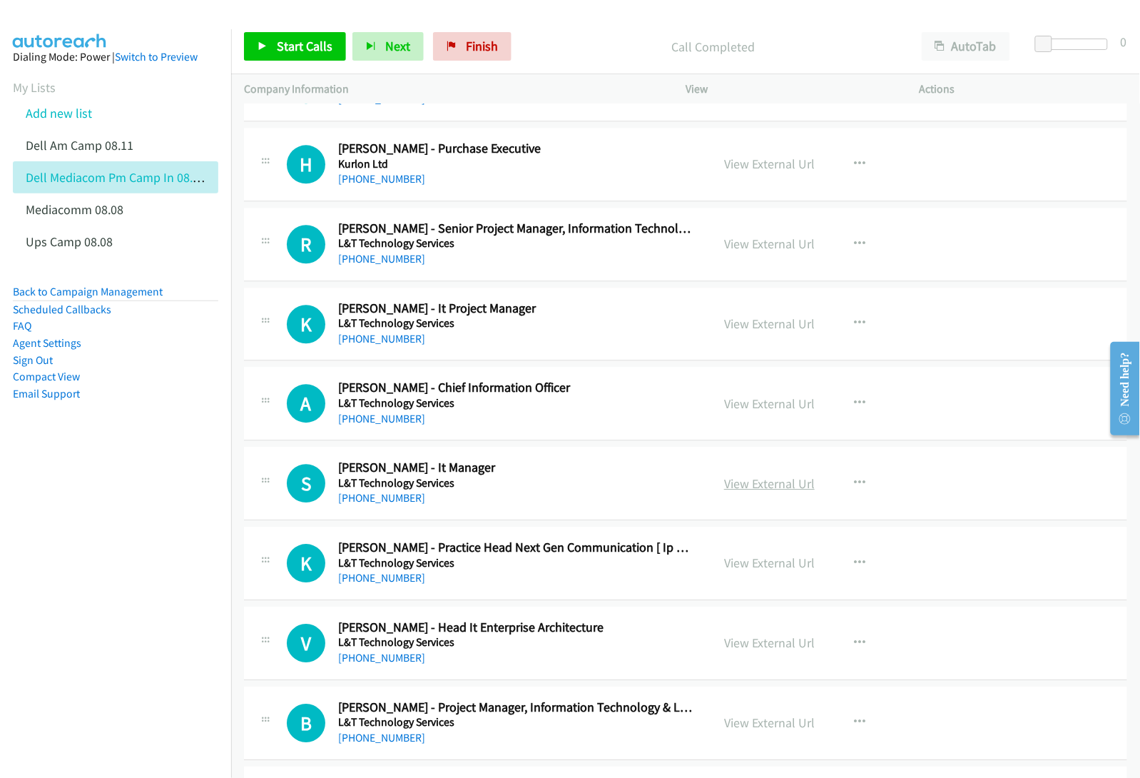
click at [739, 492] on link "View External Url" at bounding box center [769, 483] width 91 height 16
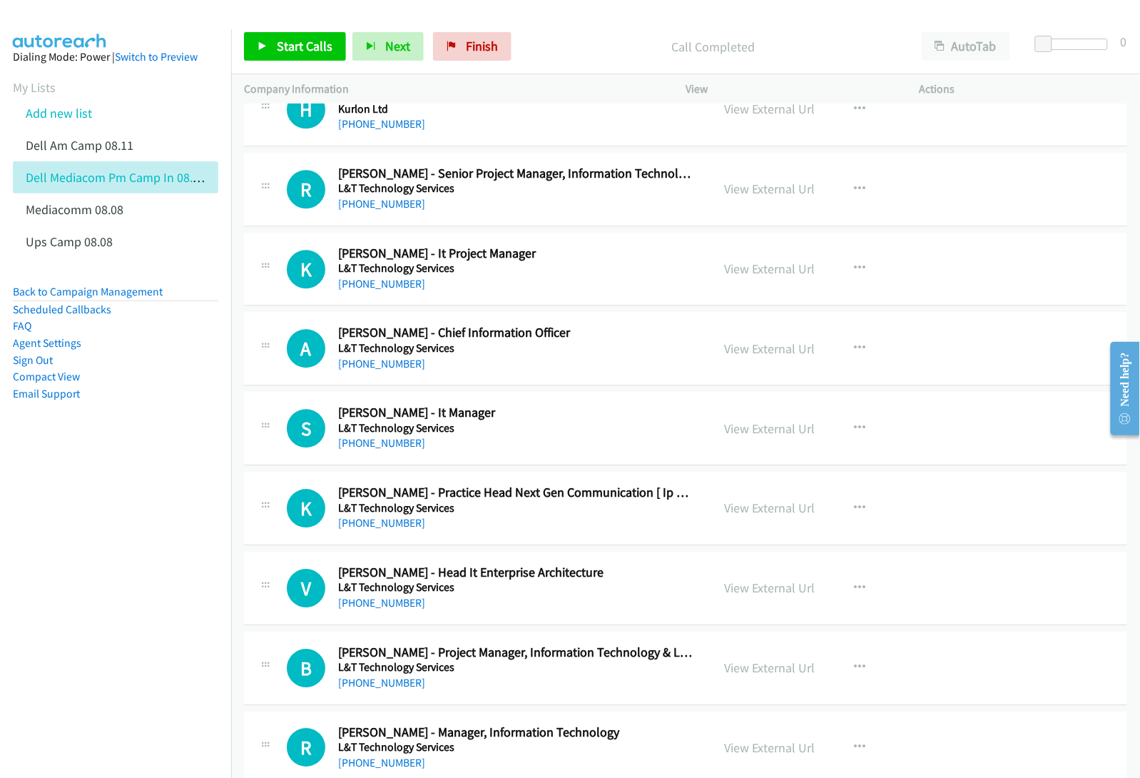
scroll to position [7225, 0]
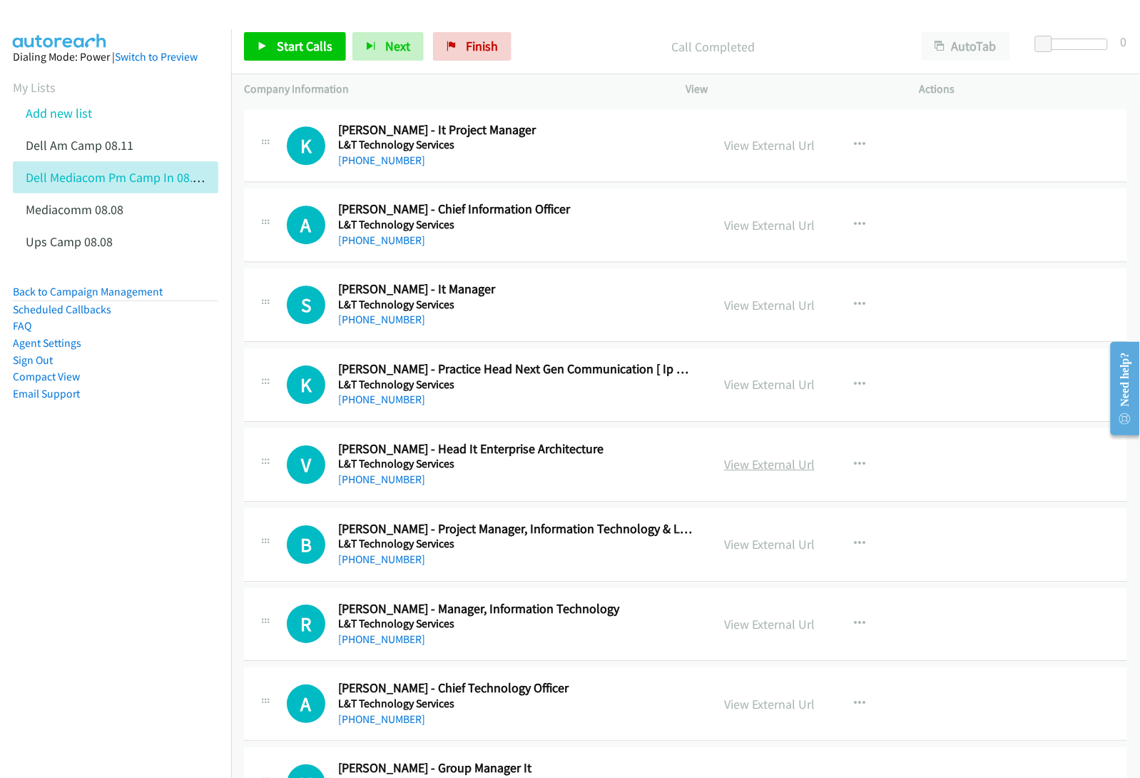
click at [744, 472] on link "View External Url" at bounding box center [769, 464] width 91 height 16
click at [768, 552] on link "View External Url" at bounding box center [769, 544] width 91 height 16
click at [747, 632] on link "View External Url" at bounding box center [769, 624] width 91 height 16
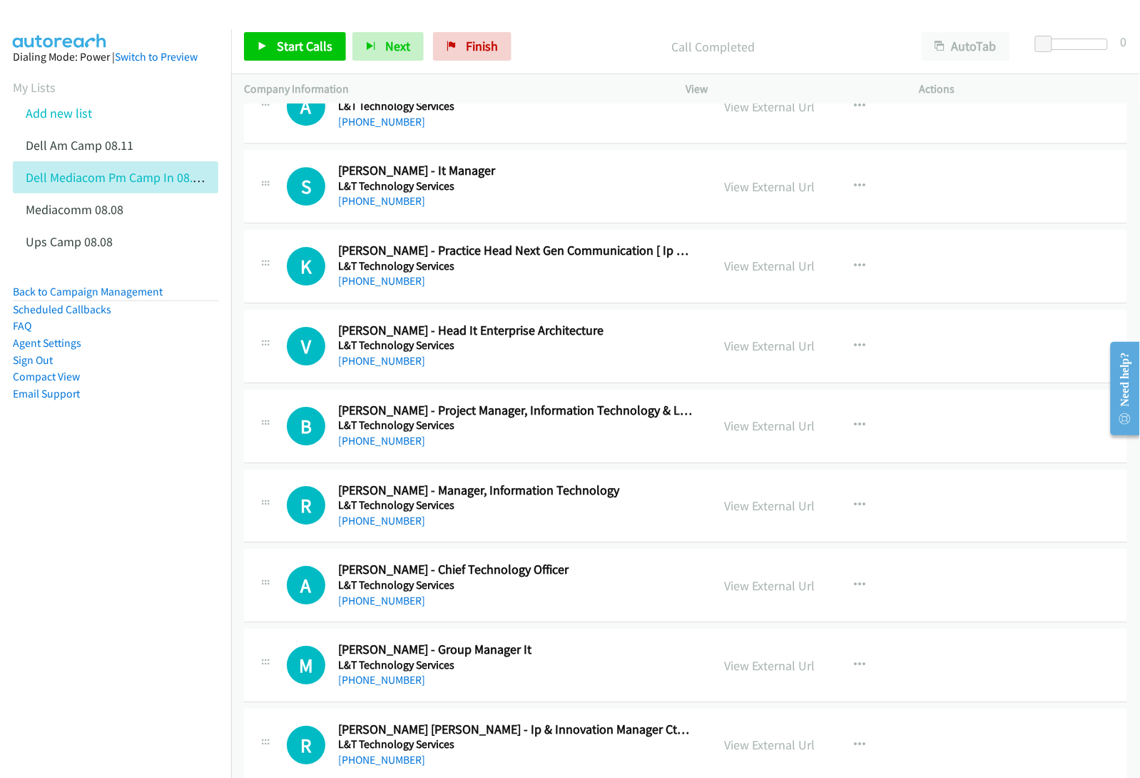
scroll to position [7404, 0]
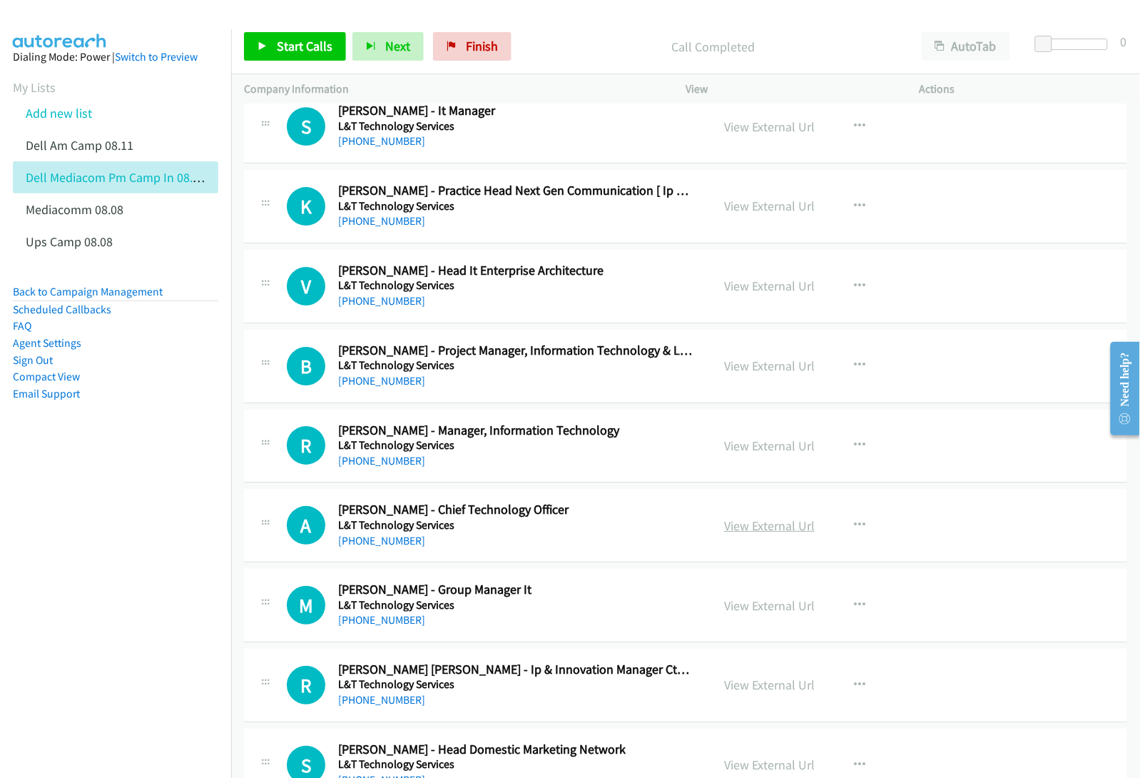
click at [764, 534] on link "View External Url" at bounding box center [769, 525] width 91 height 16
click at [753, 614] on link "View External Url" at bounding box center [769, 605] width 91 height 16
click at [769, 693] on link "View External Url" at bounding box center [769, 684] width 91 height 16
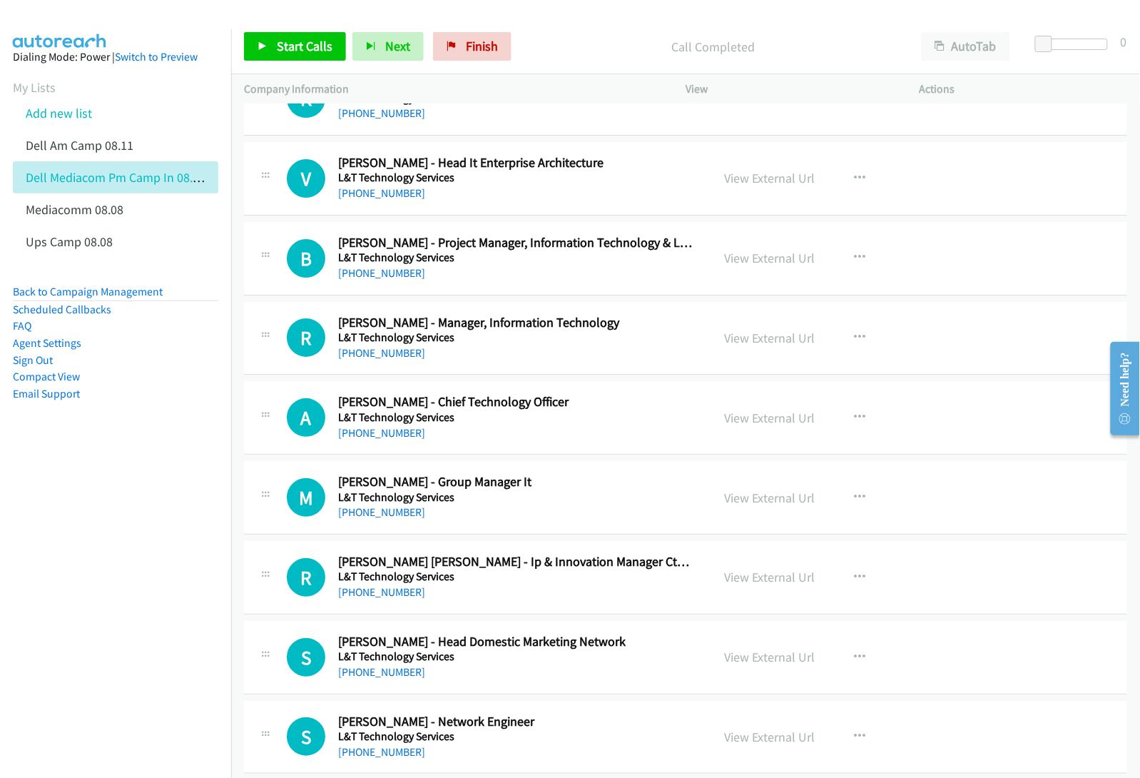
scroll to position [7582, 0]
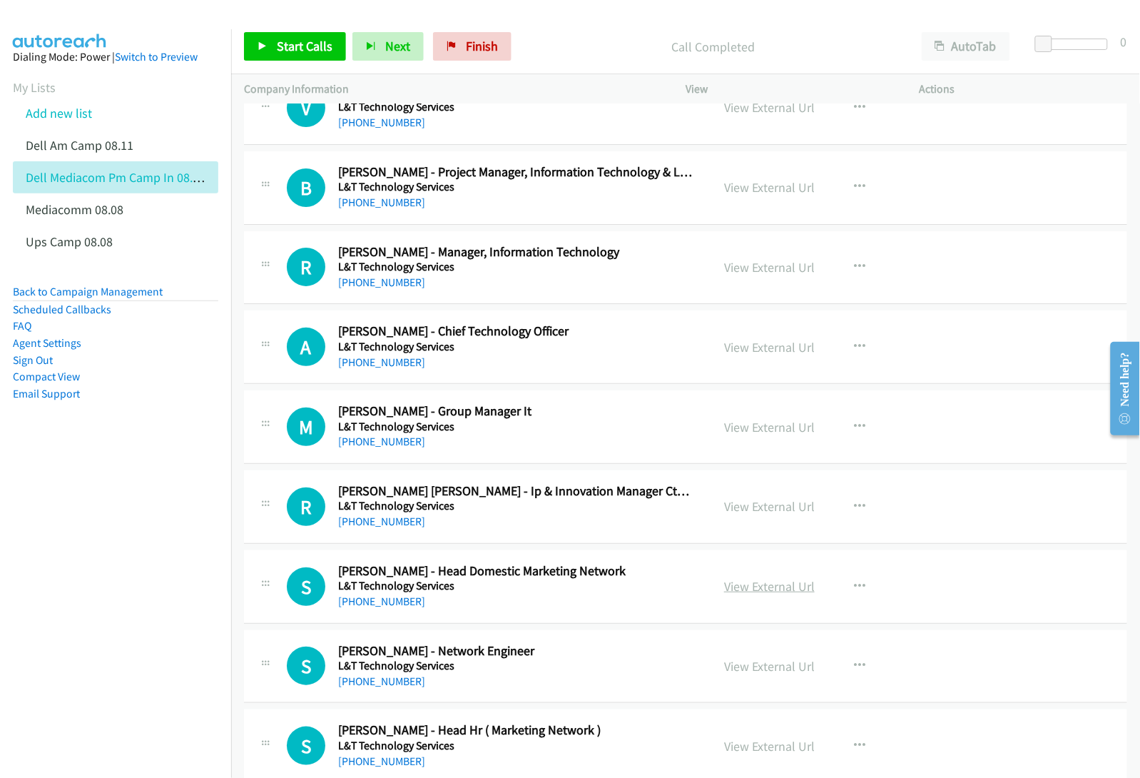
click at [756, 594] on link "View External Url" at bounding box center [769, 586] width 91 height 16
click at [747, 674] on link "View External Url" at bounding box center [769, 666] width 91 height 16
